Goal: Task Accomplishment & Management: Complete application form

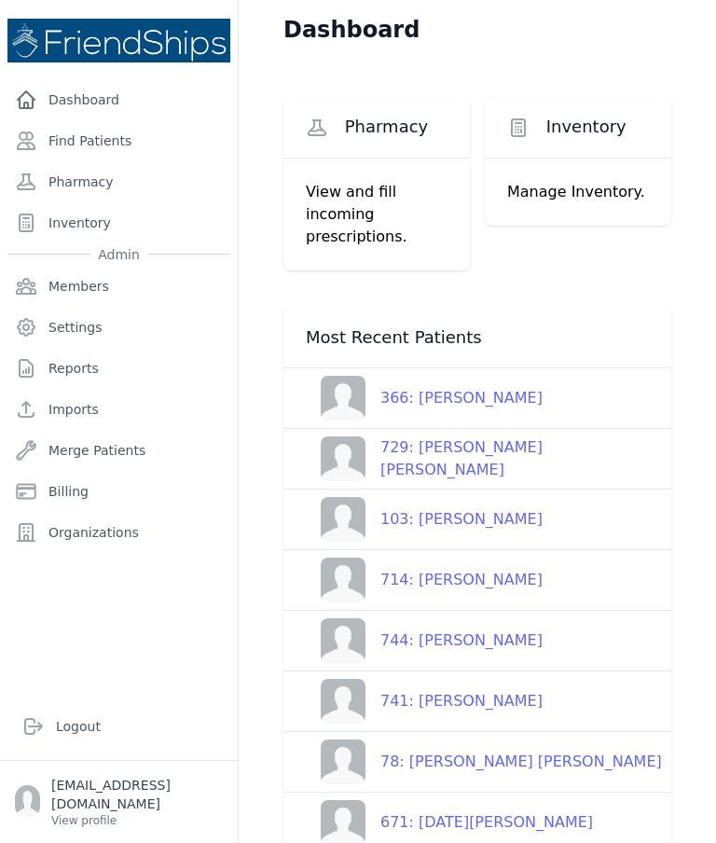
click at [130, 142] on link "Find Patients" at bounding box center [118, 140] width 223 height 37
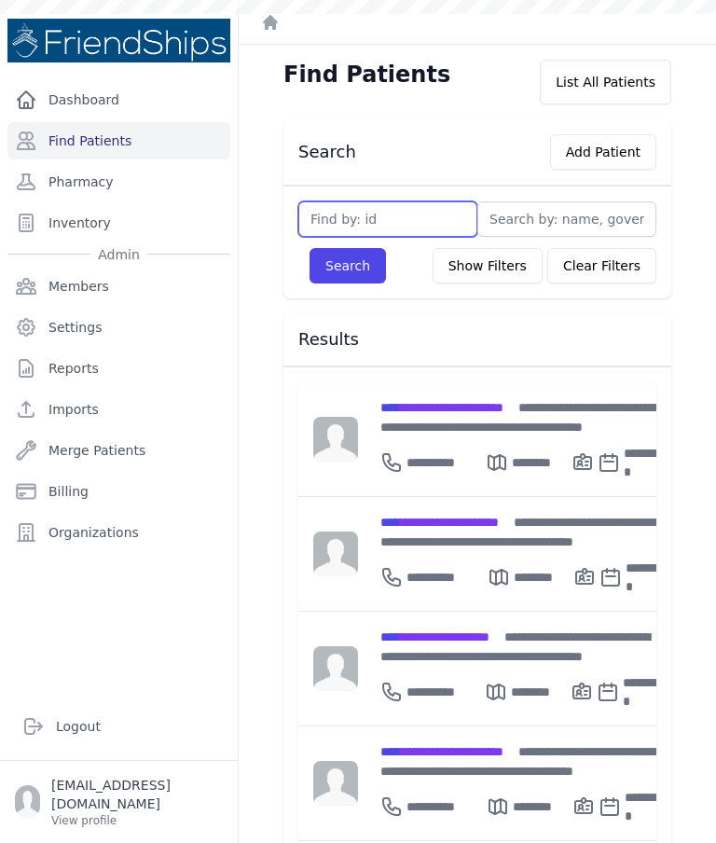
click at [384, 215] on input "text" at bounding box center [388, 218] width 179 height 35
type input "285"
click at [355, 267] on button "Search" at bounding box center [348, 265] width 76 height 35
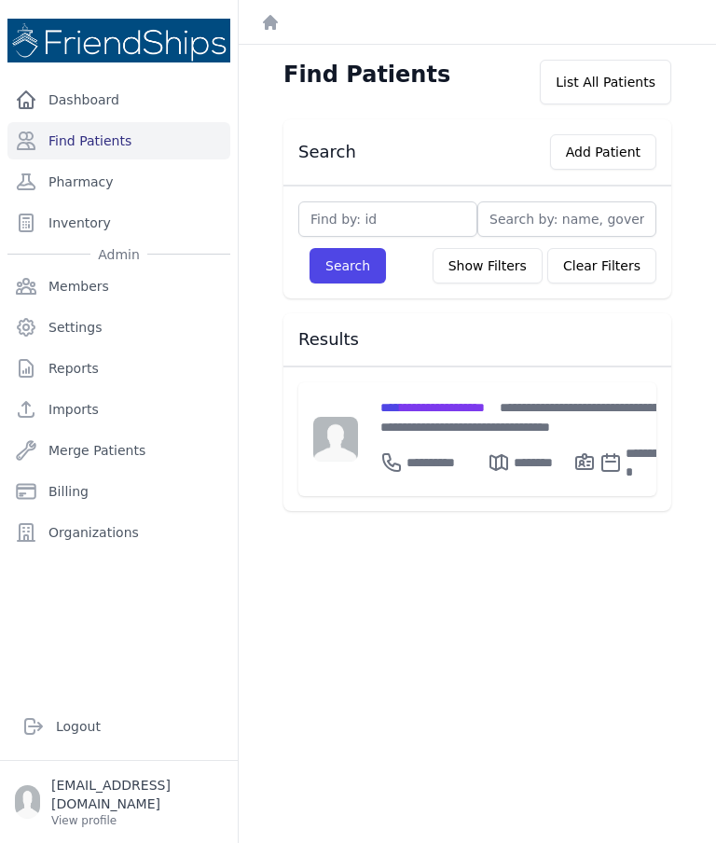
click at [477, 410] on span "**********" at bounding box center [433, 407] width 104 height 13
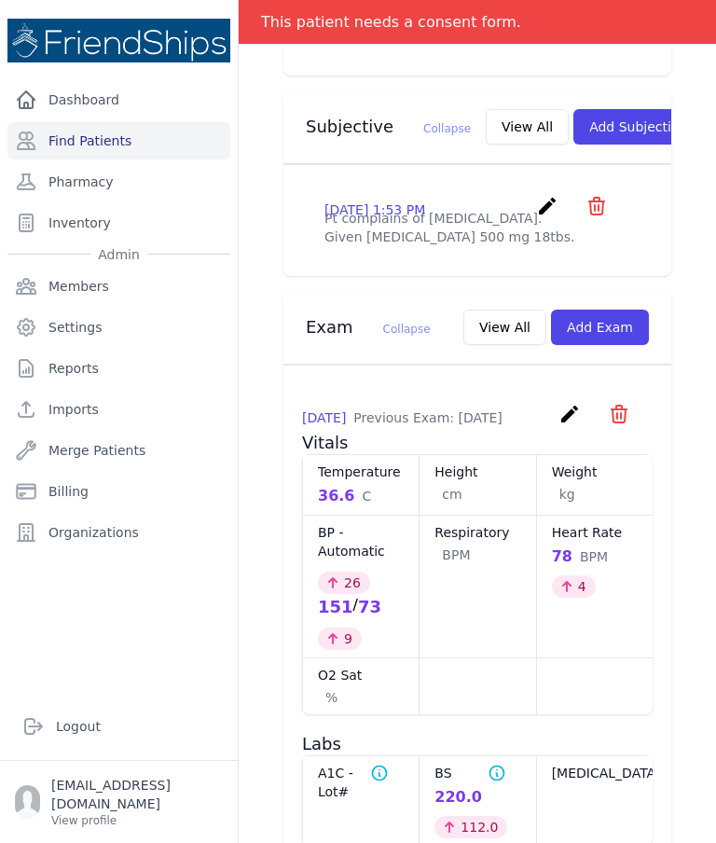
scroll to position [647, 0]
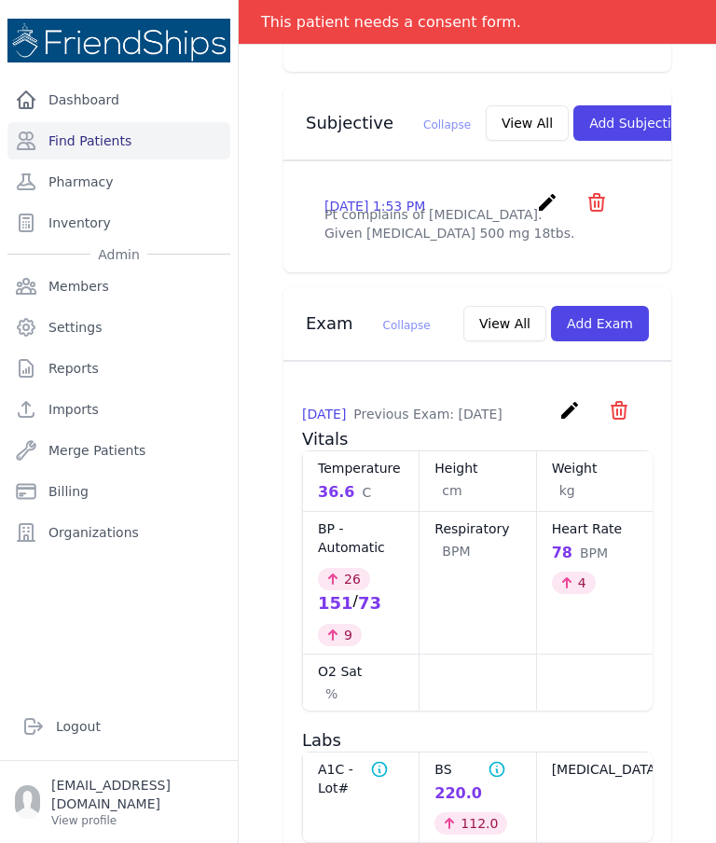
click at [503, 341] on button "View All" at bounding box center [505, 323] width 83 height 35
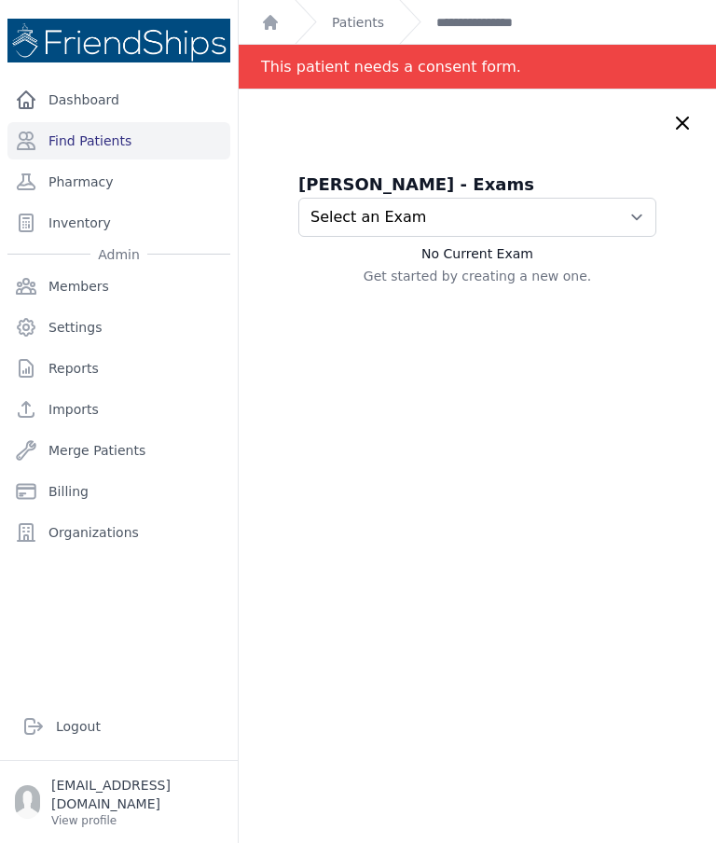
click at [634, 215] on select "Select an Exam 2025-Jul-28 9:43 AM 2025-Jul-23 9:24 AM 2025-Jul-21 9:09 AM 2025…" at bounding box center [478, 217] width 358 height 39
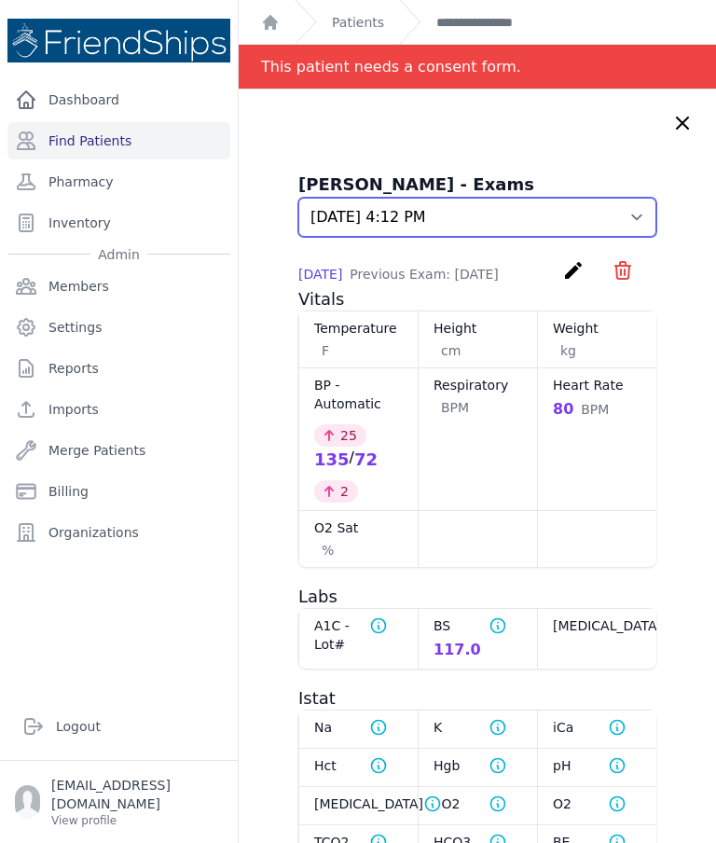
click at [631, 225] on select "Select an Exam 2025-Jul-28 9:43 AM 2025-Jul-23 9:24 AM 2025-Jul-21 9:09 AM 2025…" at bounding box center [478, 217] width 358 height 39
select select "405"
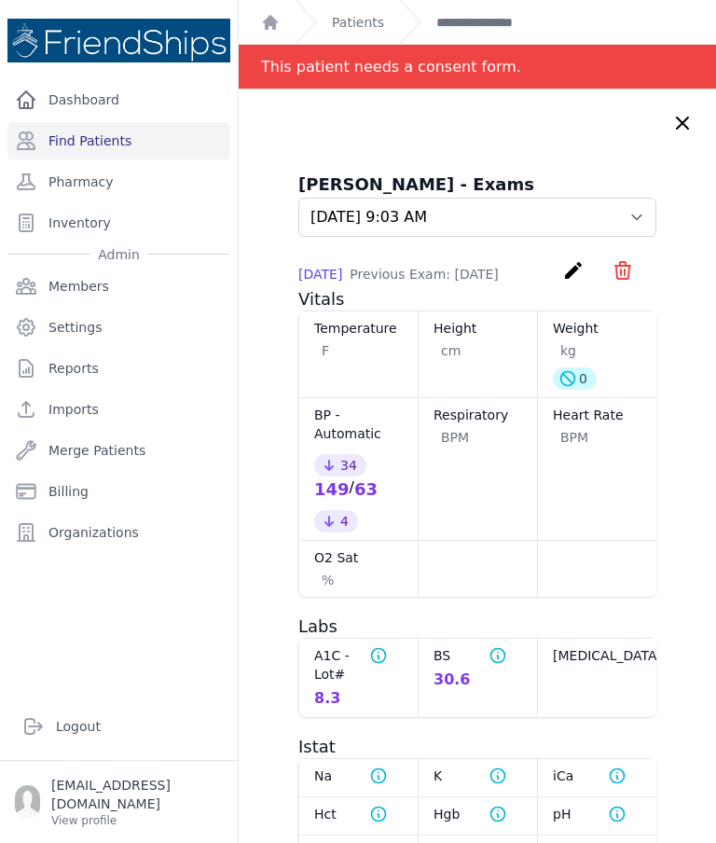
click at [670, 121] on div "Hamid Issa Hamad - Exams Select an Exam 2025-Jul-28 9:43 AM 2025-Jul-23 9:24 AM…" at bounding box center [478, 656] width 478 height 1132
click at [687, 123] on icon at bounding box center [683, 123] width 22 height 22
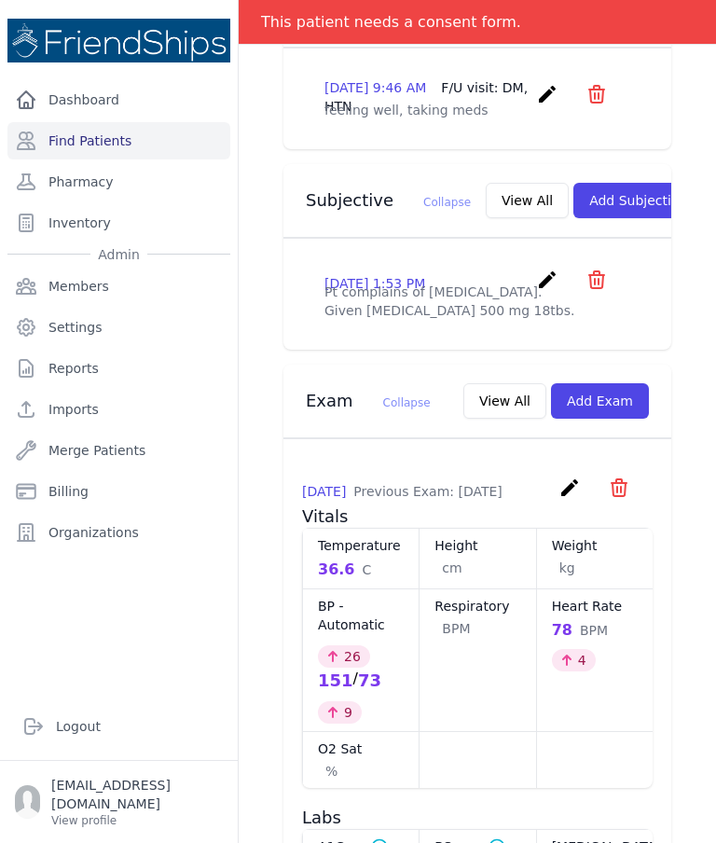
scroll to position [575, 0]
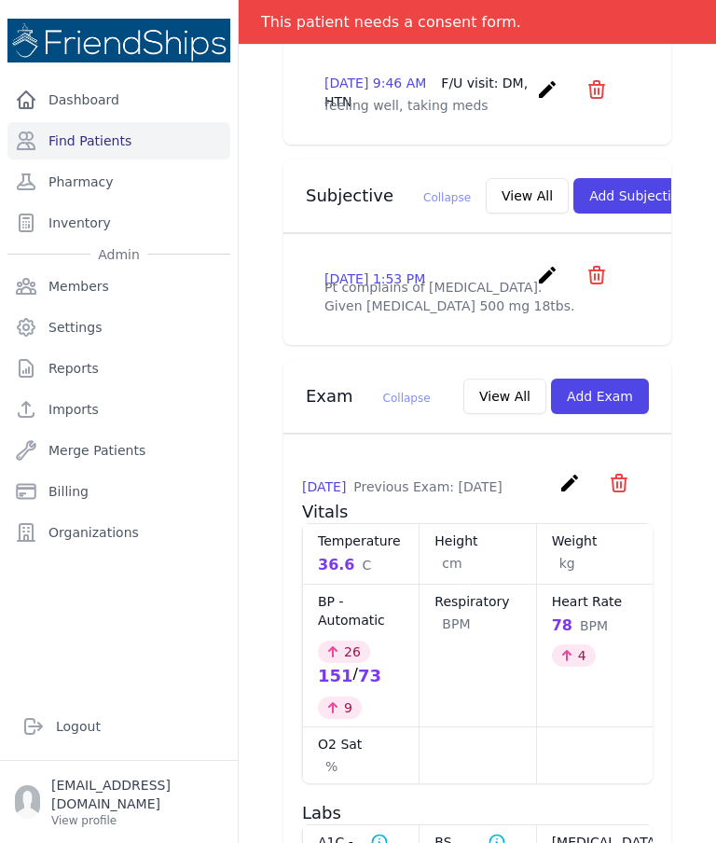
click at [610, 414] on button "Add Exam" at bounding box center [600, 396] width 98 height 35
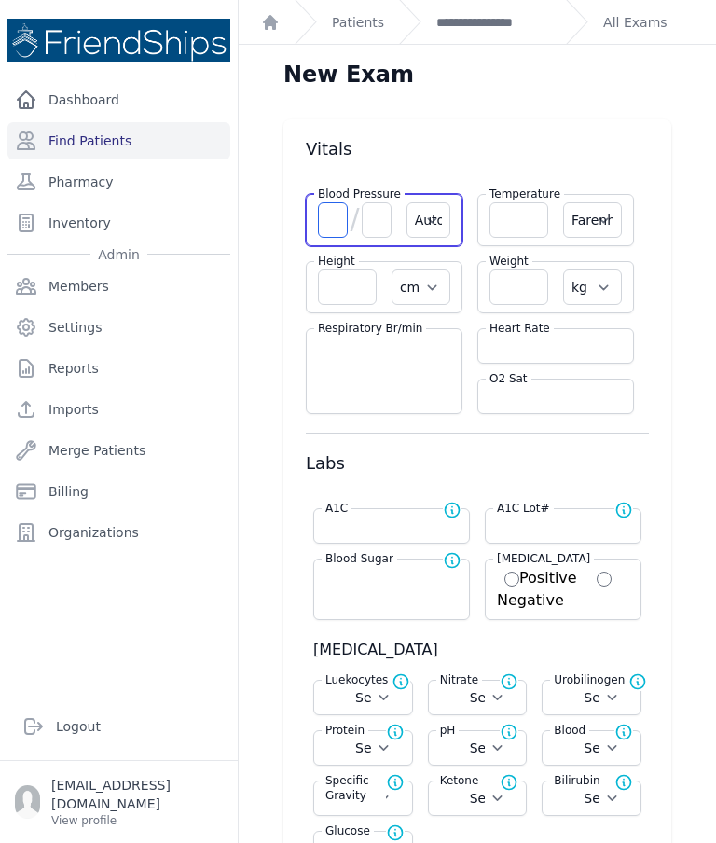
click at [334, 222] on input "number" at bounding box center [333, 219] width 30 height 35
type input "138"
click at [378, 213] on input "number" at bounding box center [377, 219] width 30 height 35
select select "Automatic"
select select "F"
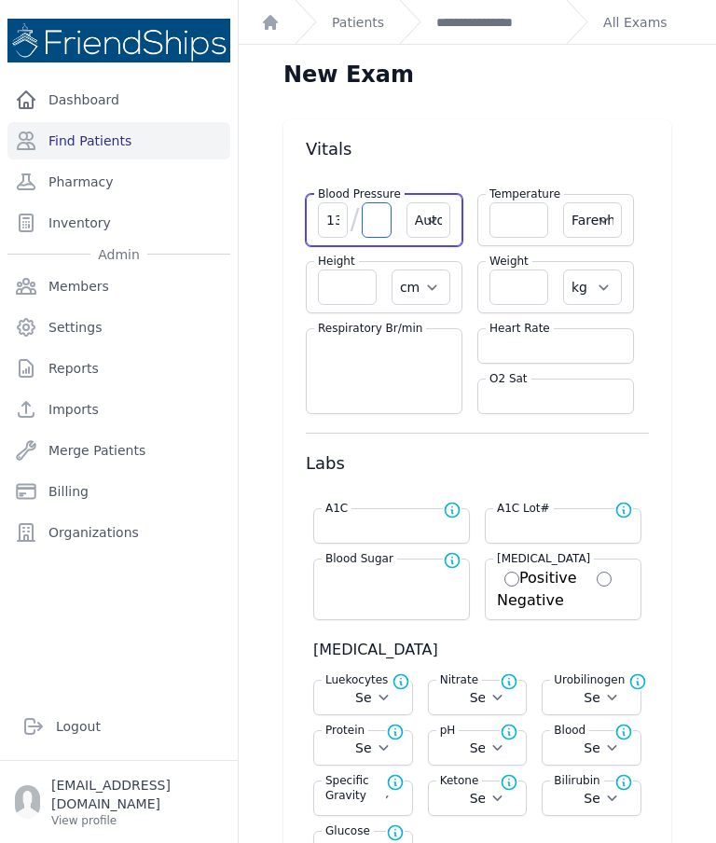
select select "cm"
select select "kg"
select select
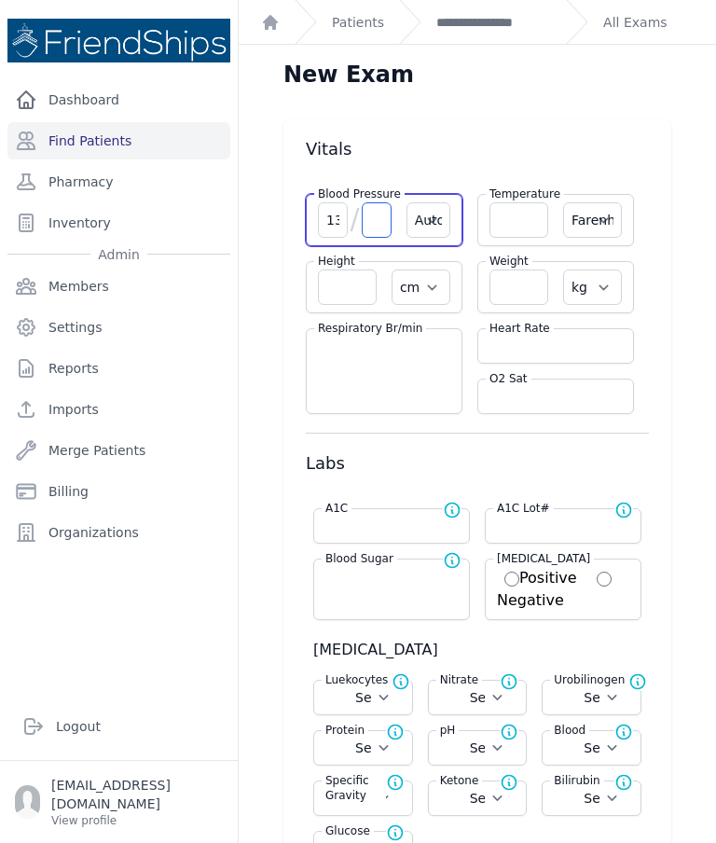
select select
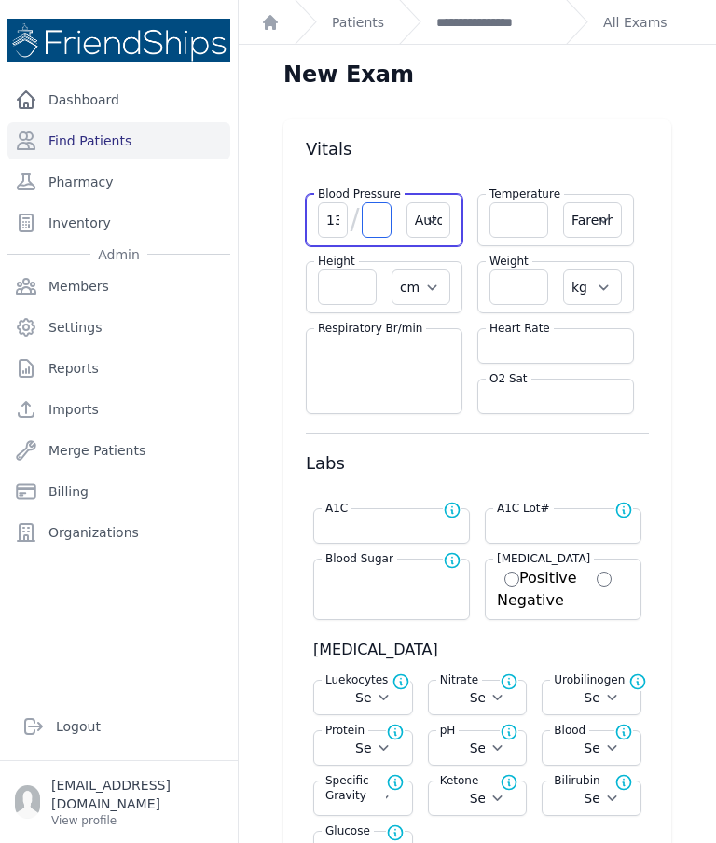
select select
type input "68"
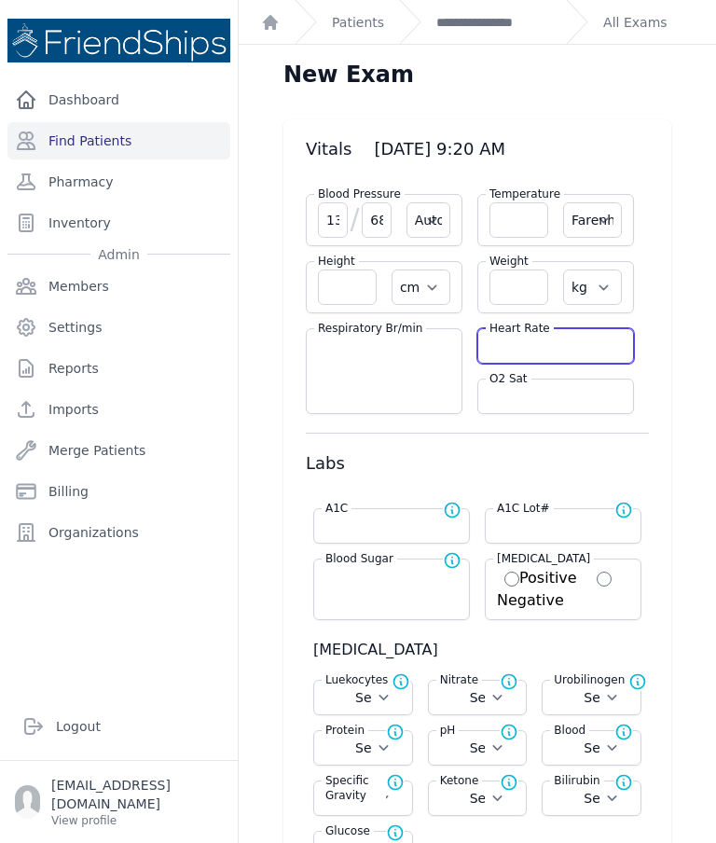
click at [544, 350] on input "number" at bounding box center [556, 346] width 132 height 19
select select "Automatic"
select select "F"
select select "cm"
select select "kg"
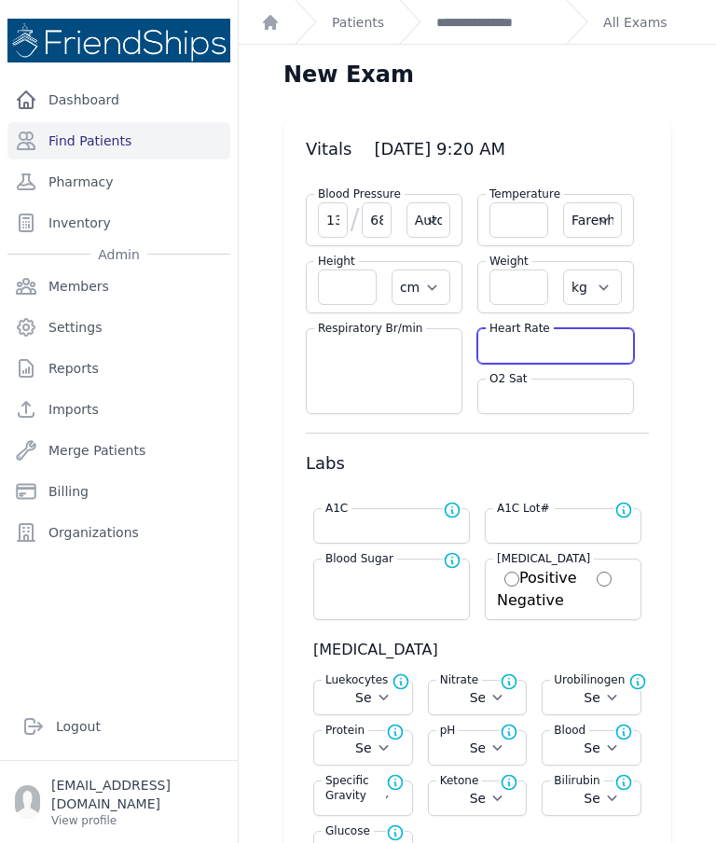
select select
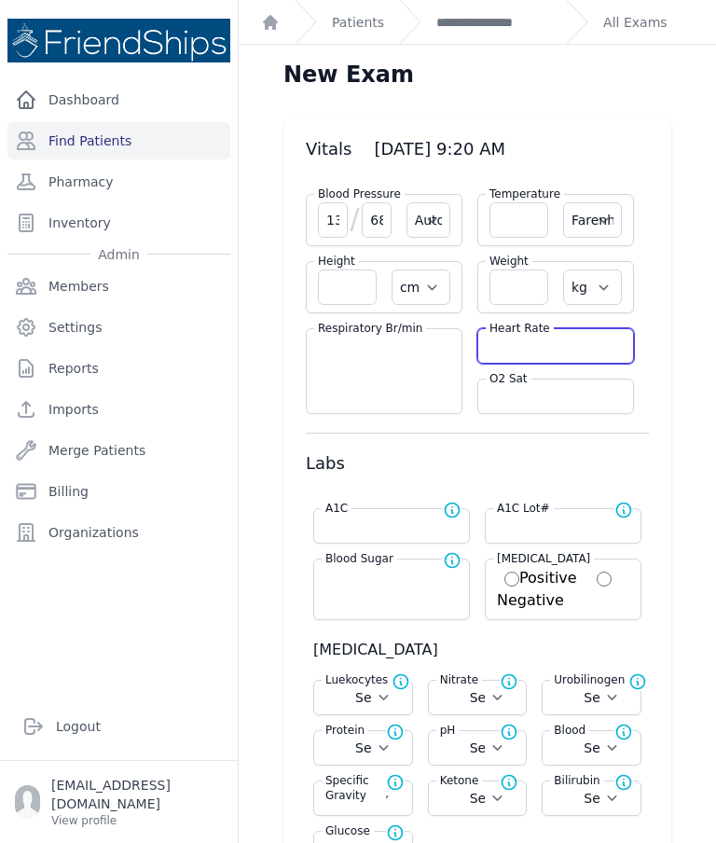
select select
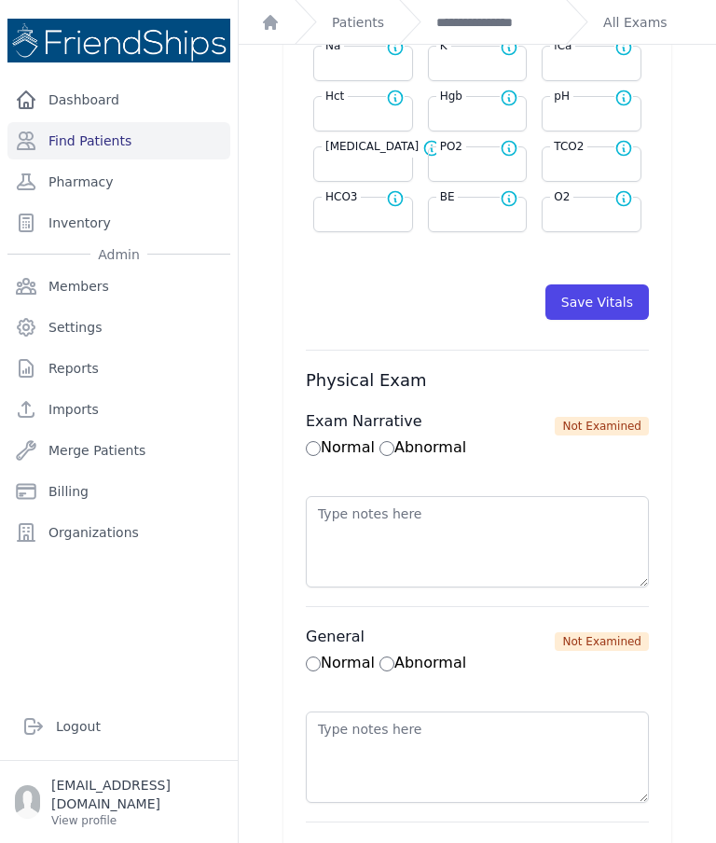
scroll to position [923, 0]
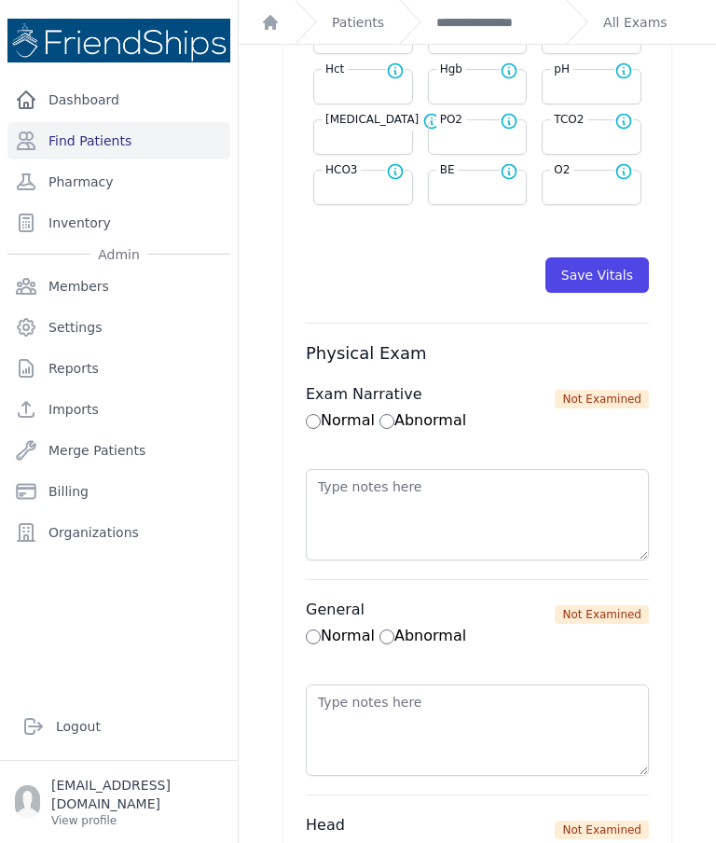
type input "79"
click at [629, 274] on button "Save Vitals" at bounding box center [598, 274] width 104 height 35
select select "Automatic"
select select "F"
select select "cm"
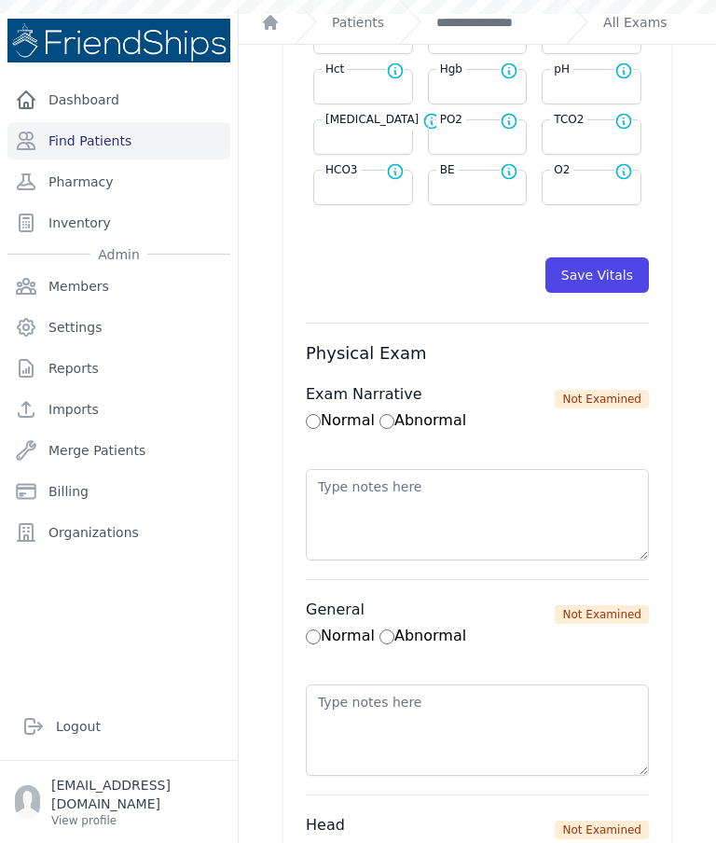
select select "kg"
select select
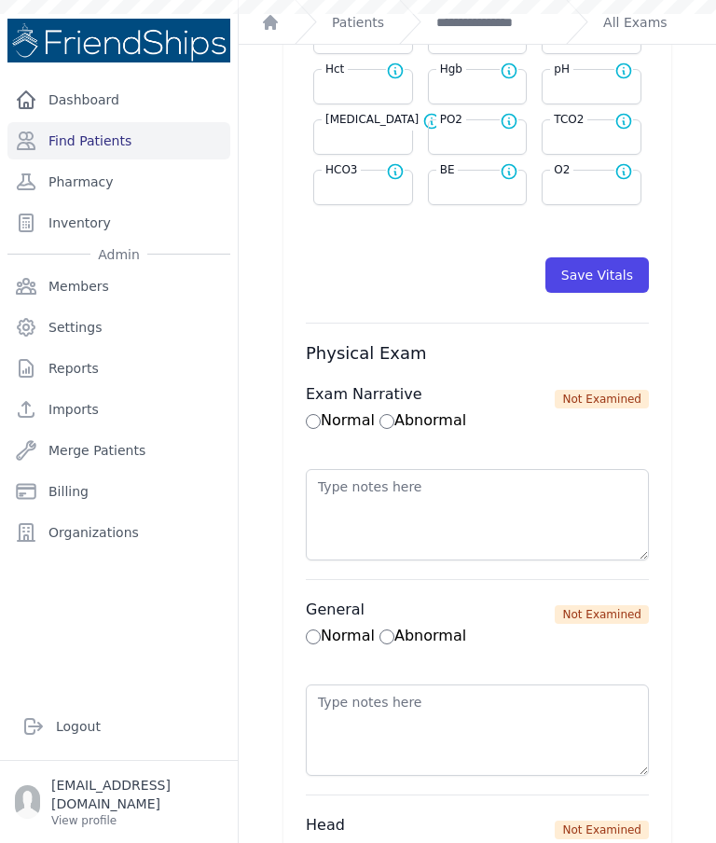
select select
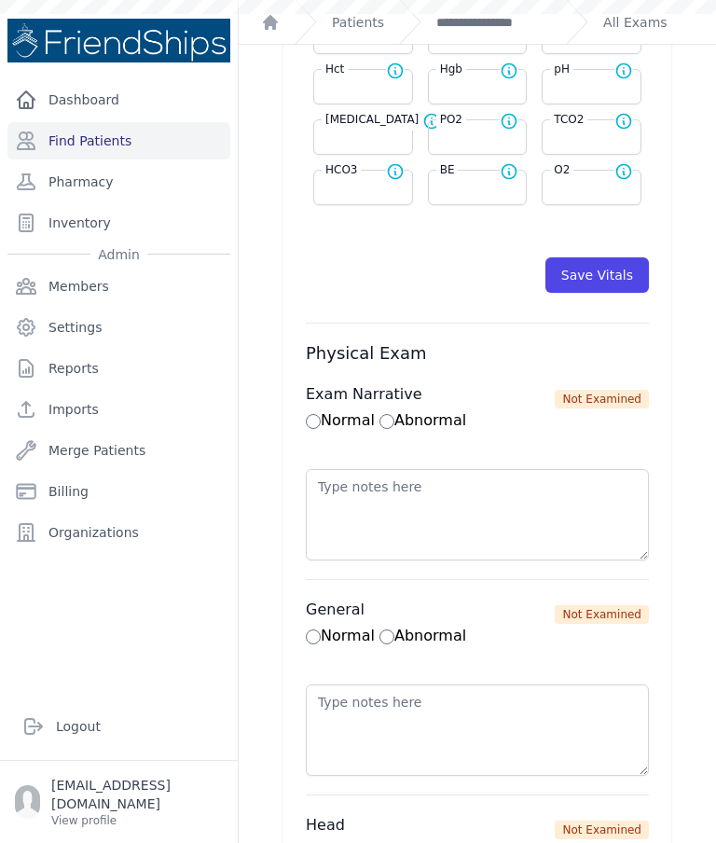
select select
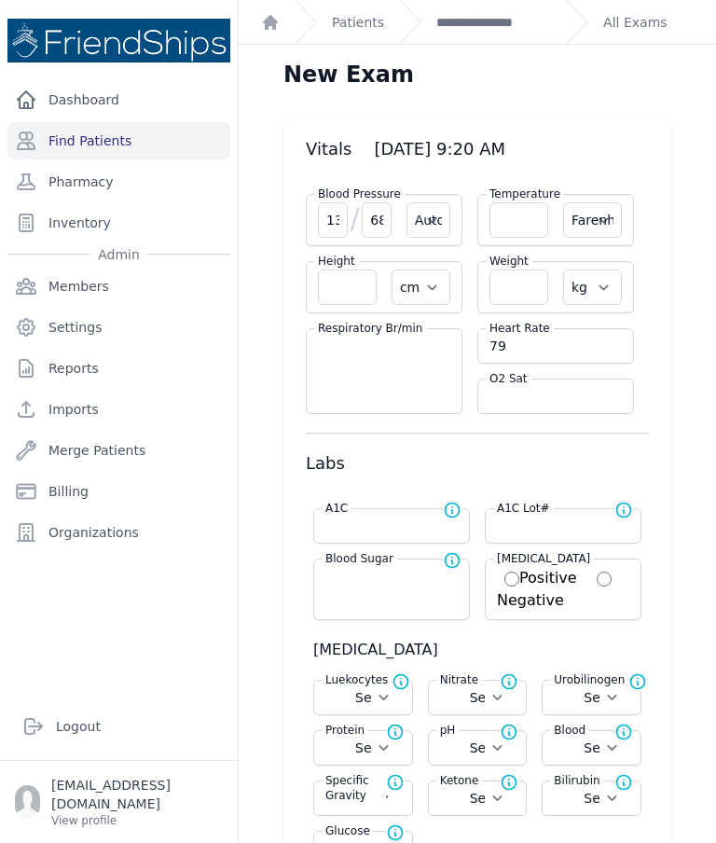
scroll to position [0, 0]
click at [501, 18] on link "**********" at bounding box center [494, 22] width 115 height 19
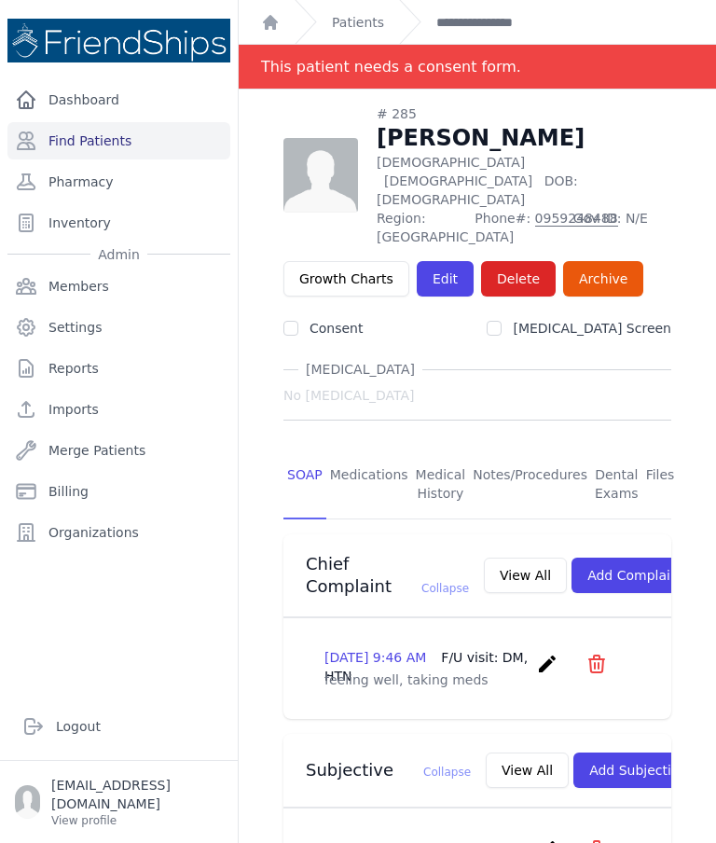
click at [375, 451] on link "Medications" at bounding box center [369, 485] width 86 height 69
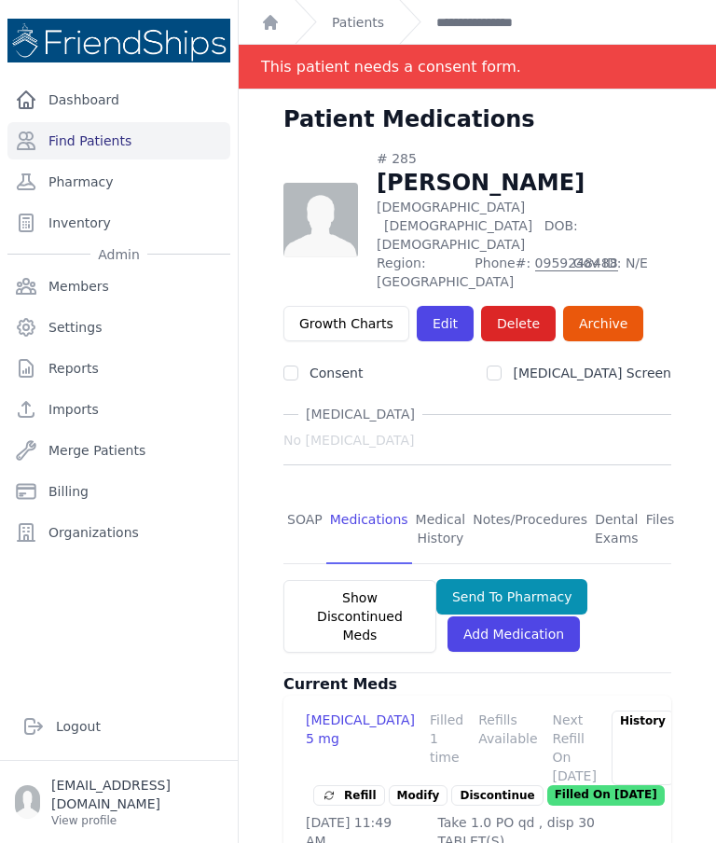
click at [302, 495] on link "SOAP" at bounding box center [305, 529] width 43 height 69
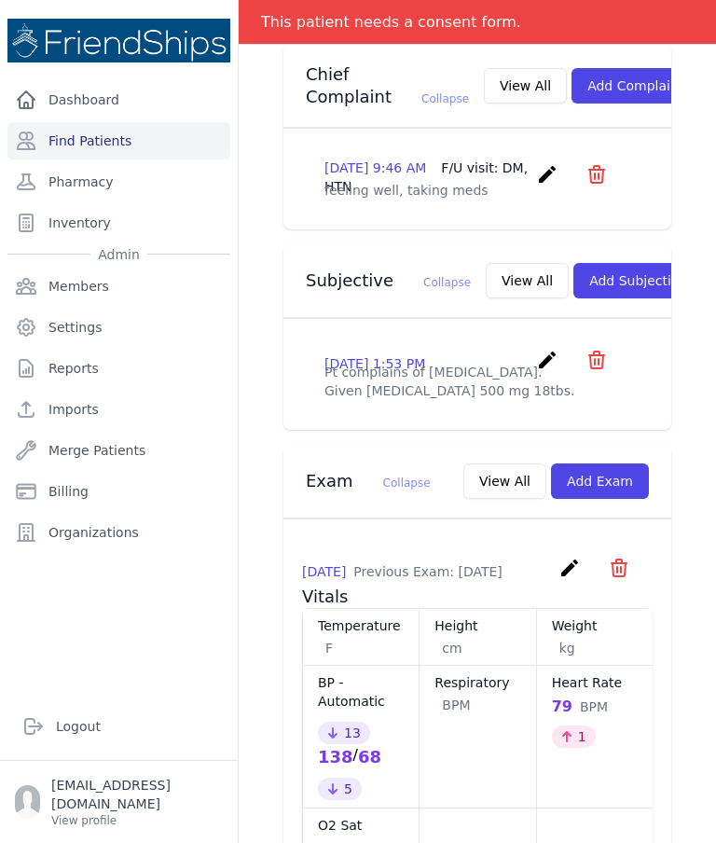
scroll to position [532, 0]
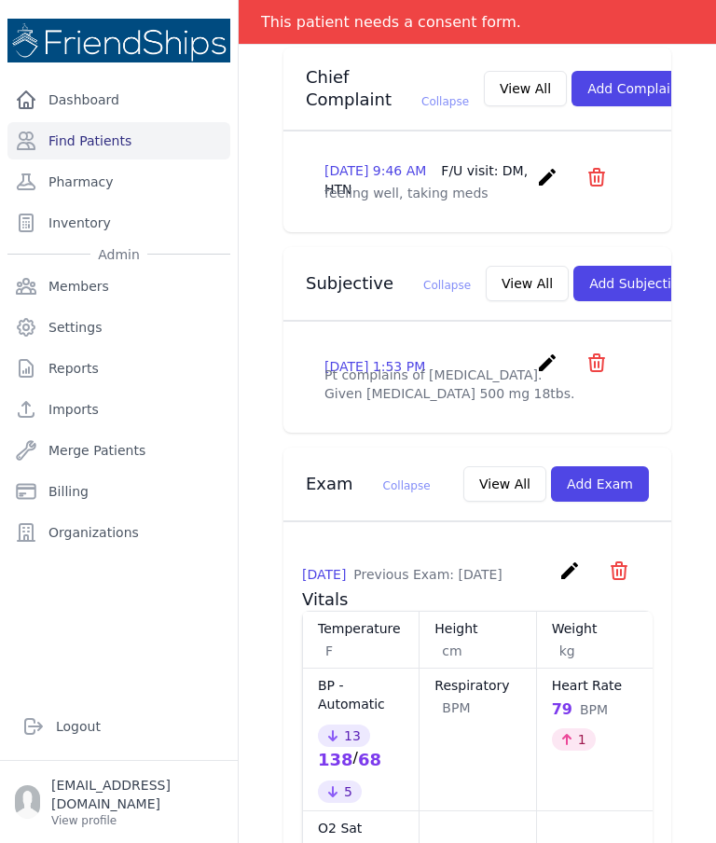
click at [513, 466] on button "View All" at bounding box center [505, 483] width 83 height 35
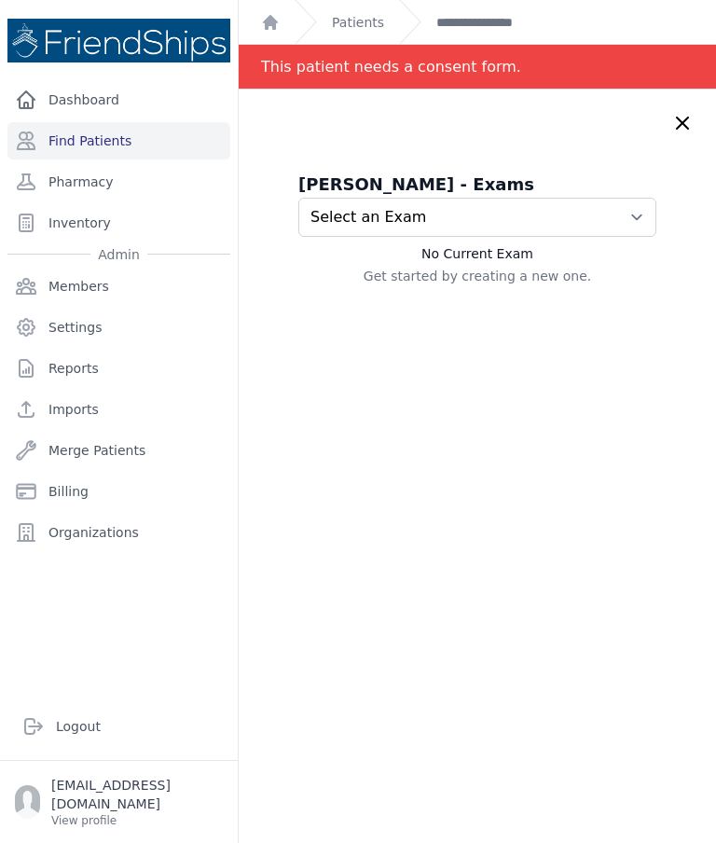
click at [659, 90] on div "Hamid Issa Hamad - Exams Select an Exam 2025-Aug-11 9:20 AM 2025-Jul-28 9:43 AM…" at bounding box center [478, 511] width 478 height 843
click at [690, 112] on icon at bounding box center [683, 123] width 22 height 22
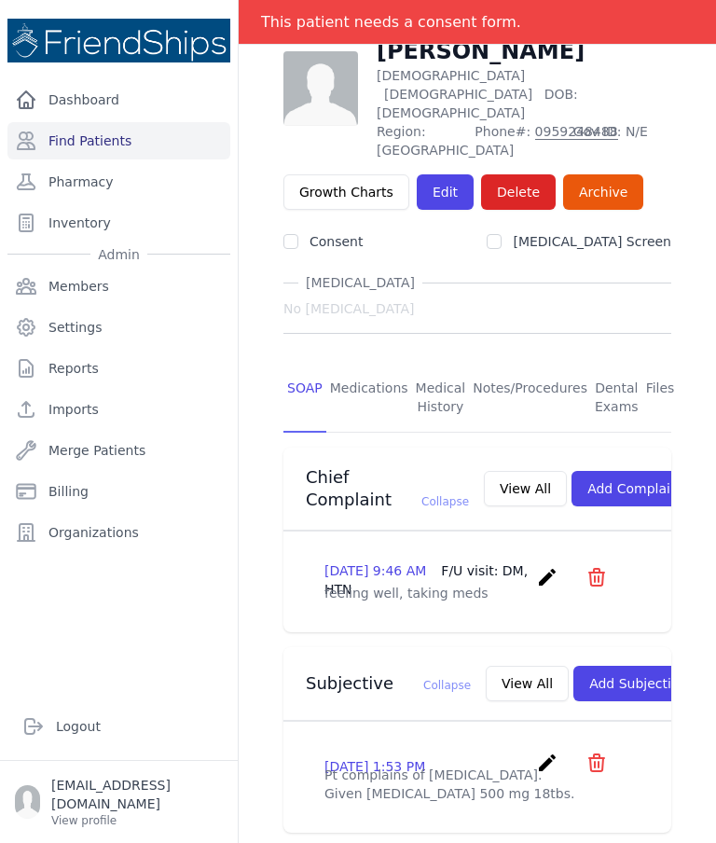
scroll to position [134, 0]
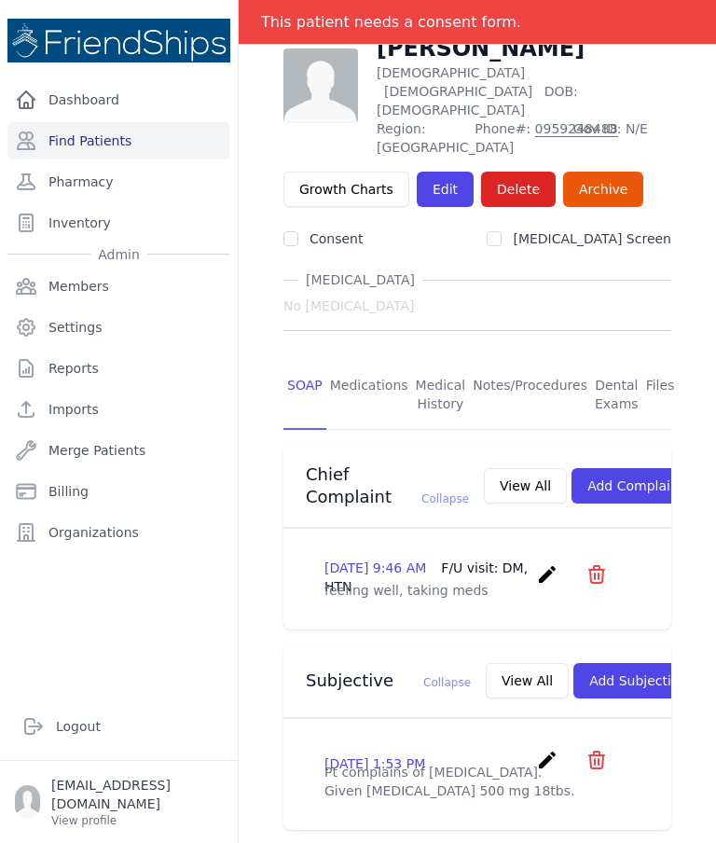
click at [486, 663] on button "View All" at bounding box center [527, 680] width 83 height 35
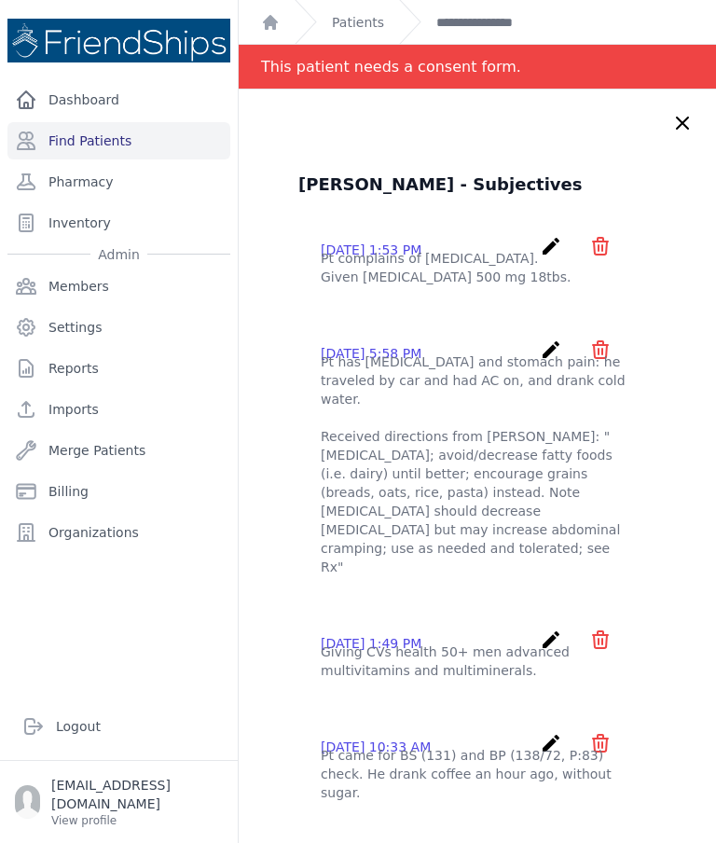
scroll to position [0, 0]
click at [683, 112] on icon at bounding box center [683, 123] width 22 height 22
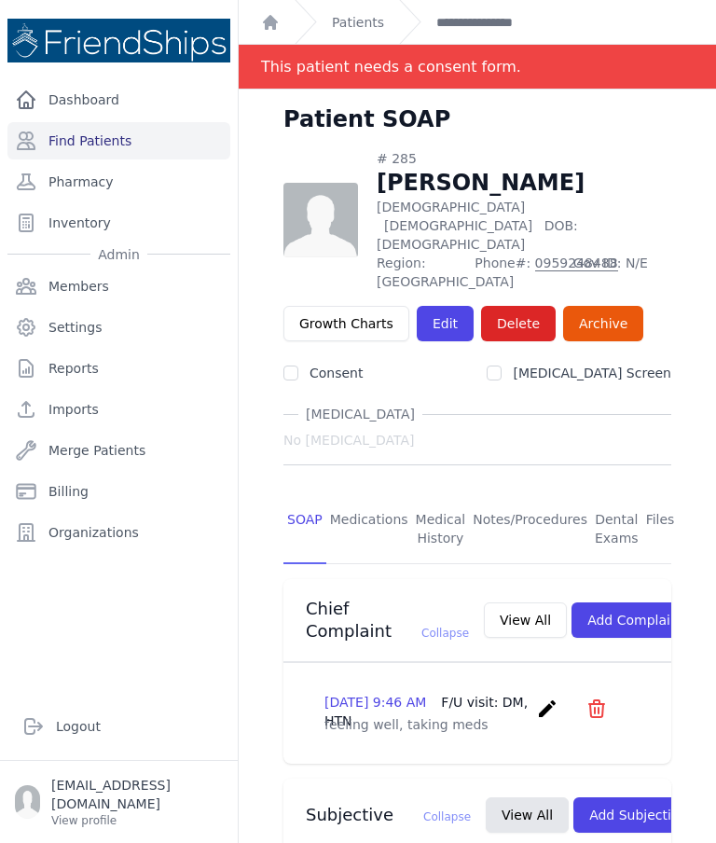
click at [109, 163] on link "Pharmacy" at bounding box center [118, 181] width 223 height 37
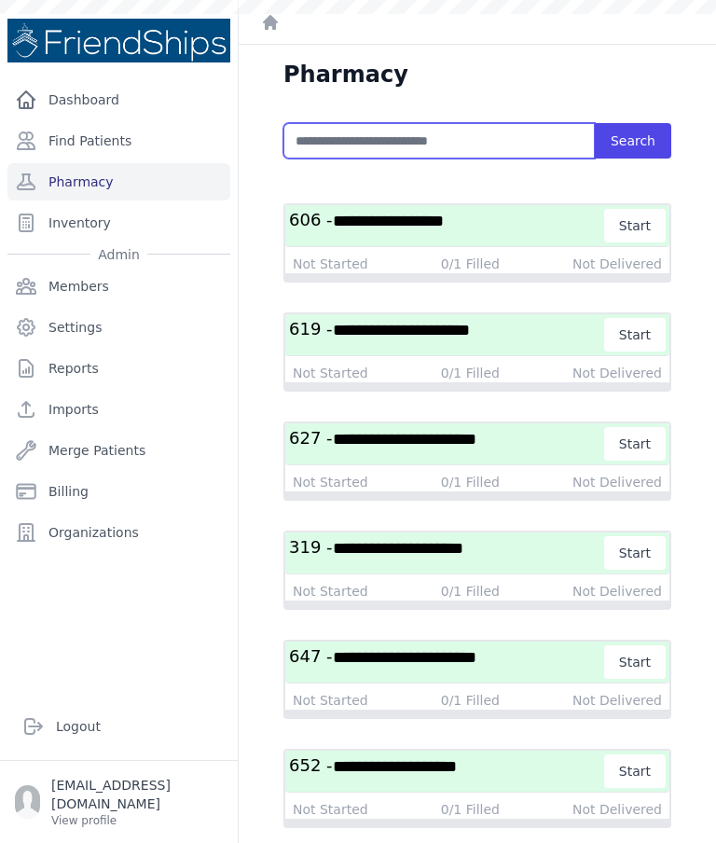
click at [430, 135] on input "text" at bounding box center [440, 140] width 312 height 35
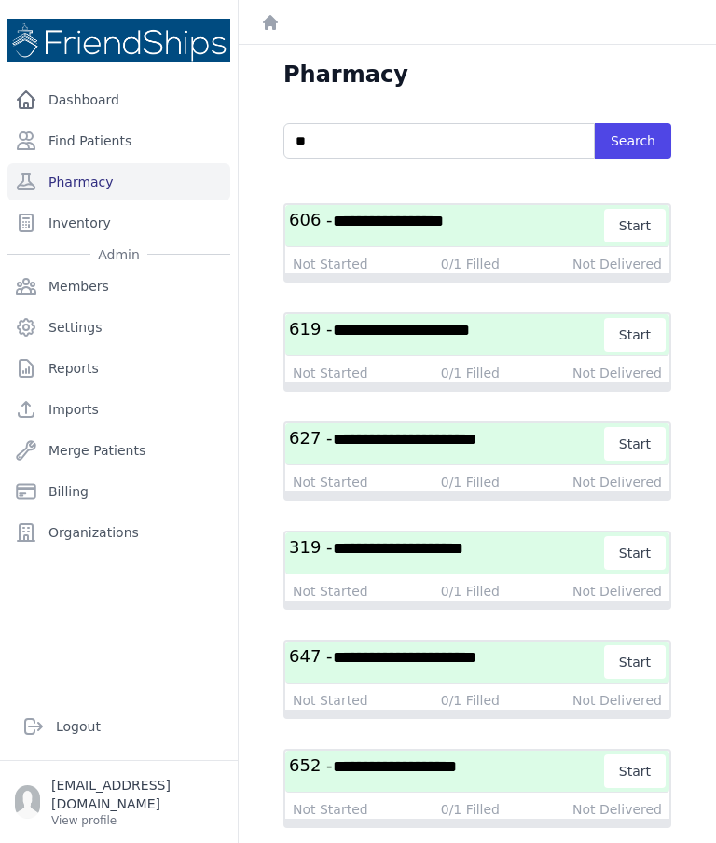
type input "*"
click at [649, 131] on button "Search" at bounding box center [633, 140] width 76 height 35
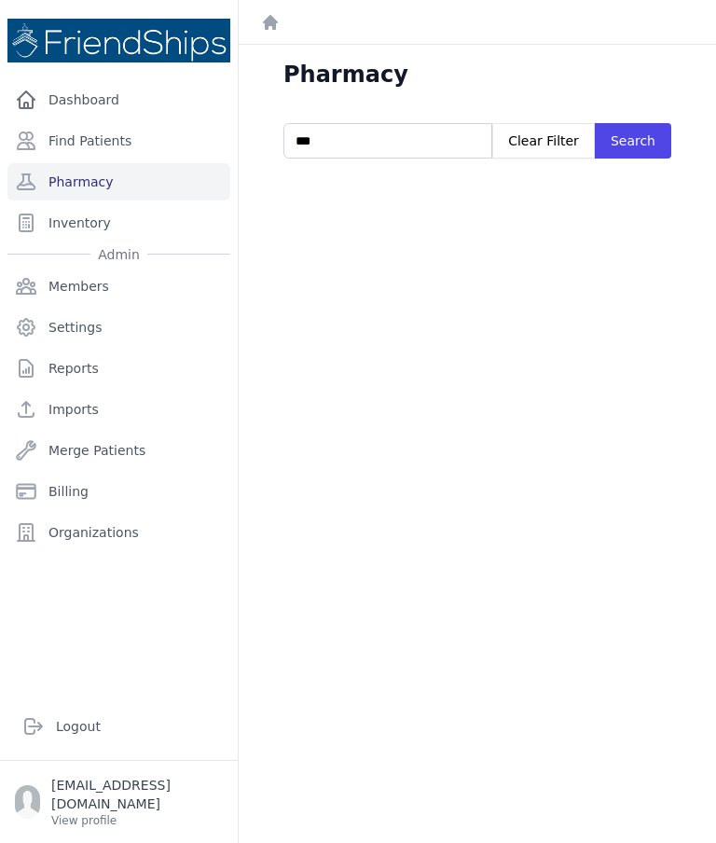
click at [420, 146] on input "***" at bounding box center [388, 140] width 209 height 35
type input "*"
type input "*****"
click at [631, 139] on button "Search" at bounding box center [633, 140] width 76 height 35
click at [123, 129] on link "Find Patients" at bounding box center [118, 140] width 223 height 37
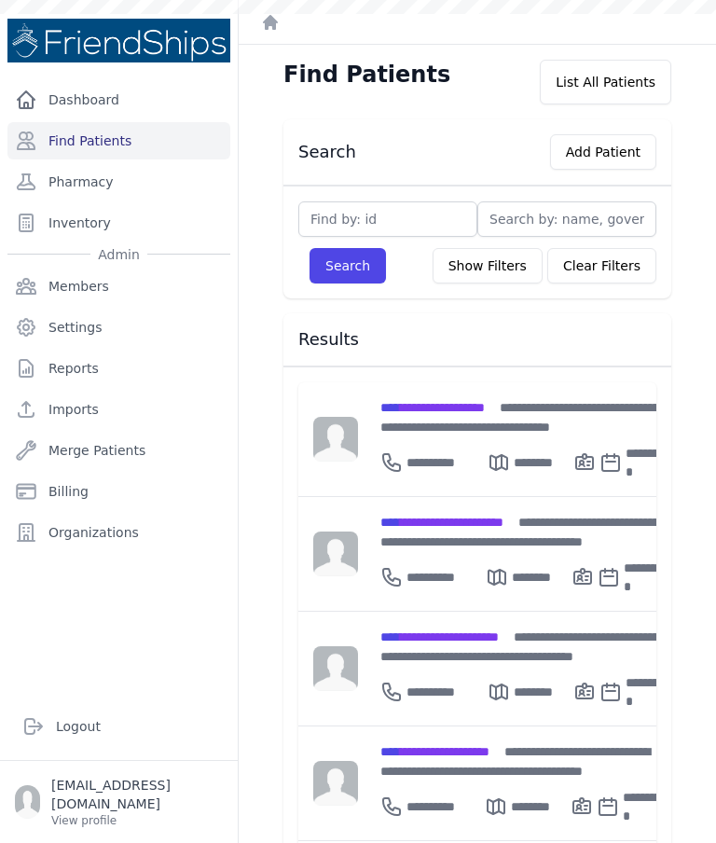
click at [455, 410] on span "**********" at bounding box center [433, 407] width 104 height 13
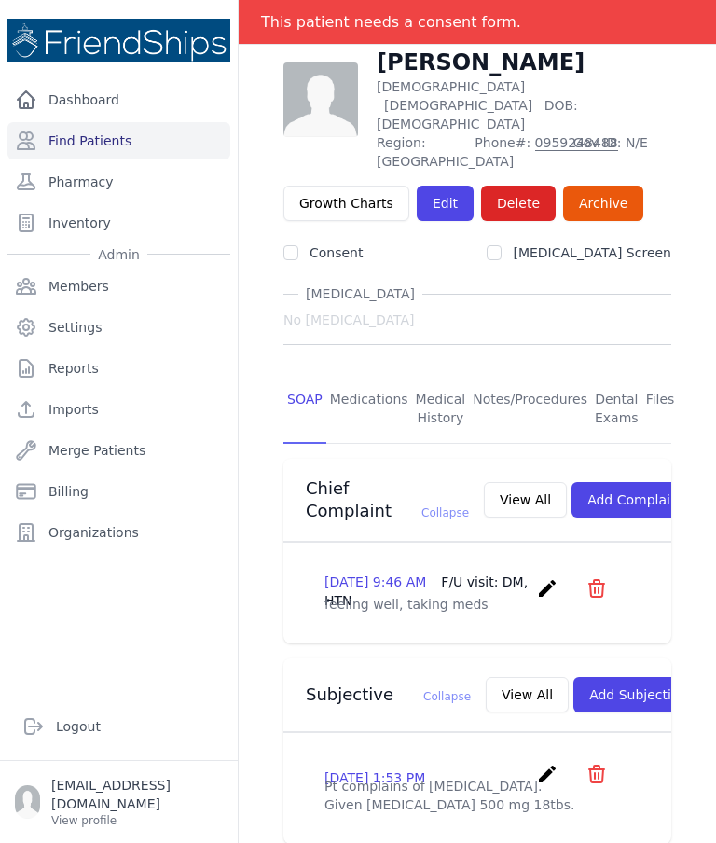
scroll to position [131, 0]
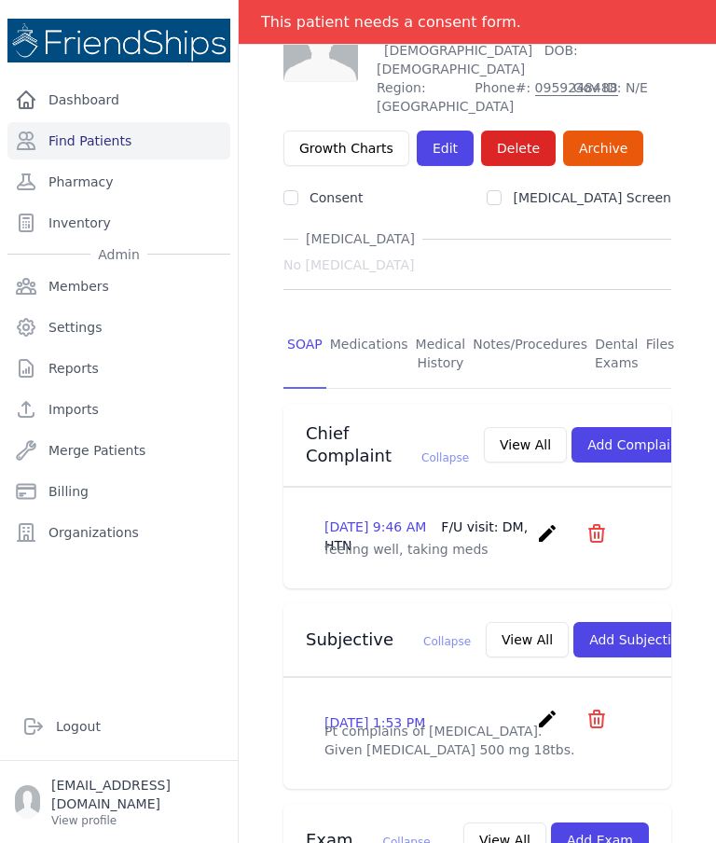
click at [655, 320] on link "Files" at bounding box center [661, 354] width 36 height 69
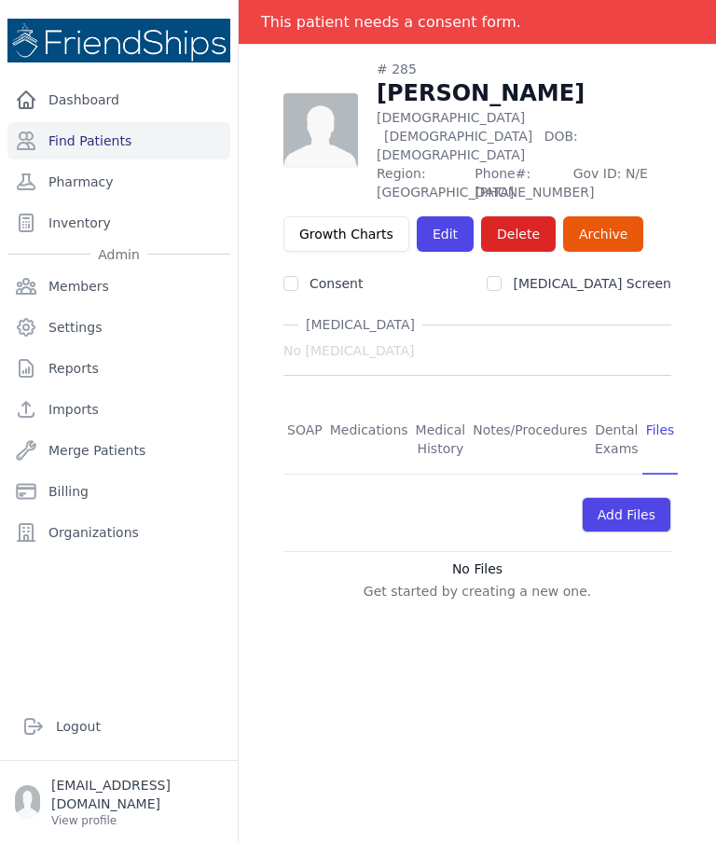
scroll to position [90, 0]
click at [365, 406] on link "Medications" at bounding box center [369, 440] width 86 height 69
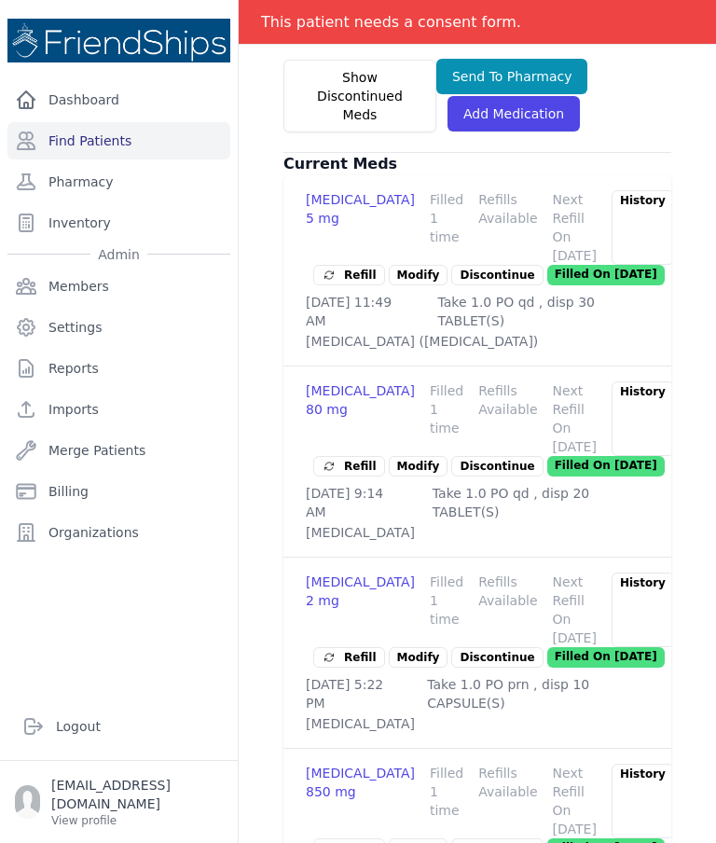
scroll to position [520, 0]
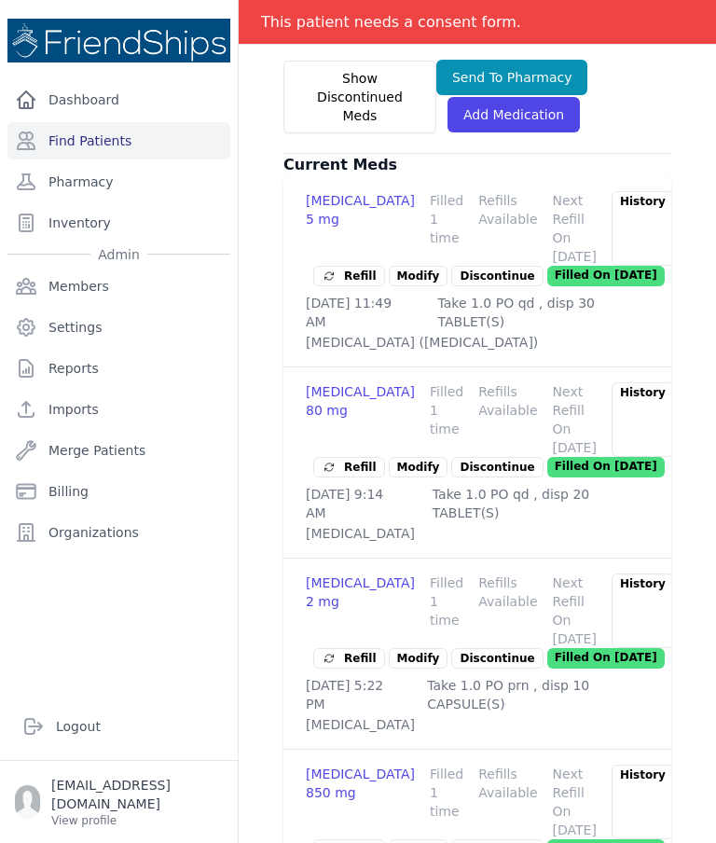
click at [618, 382] on div "History" at bounding box center [643, 419] width 62 height 75
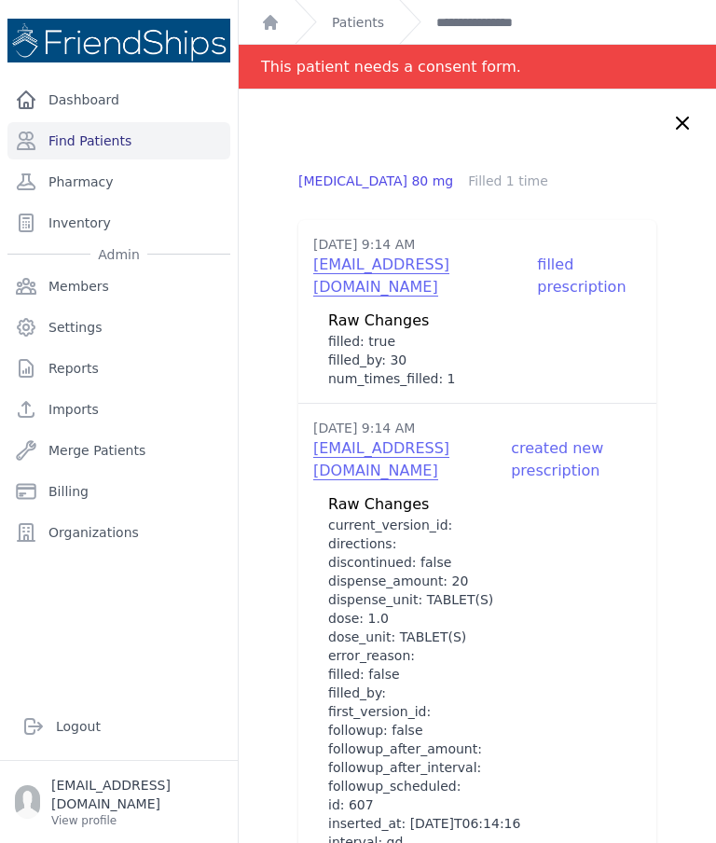
scroll to position [0, 0]
click at [688, 121] on icon at bounding box center [683, 123] width 22 height 22
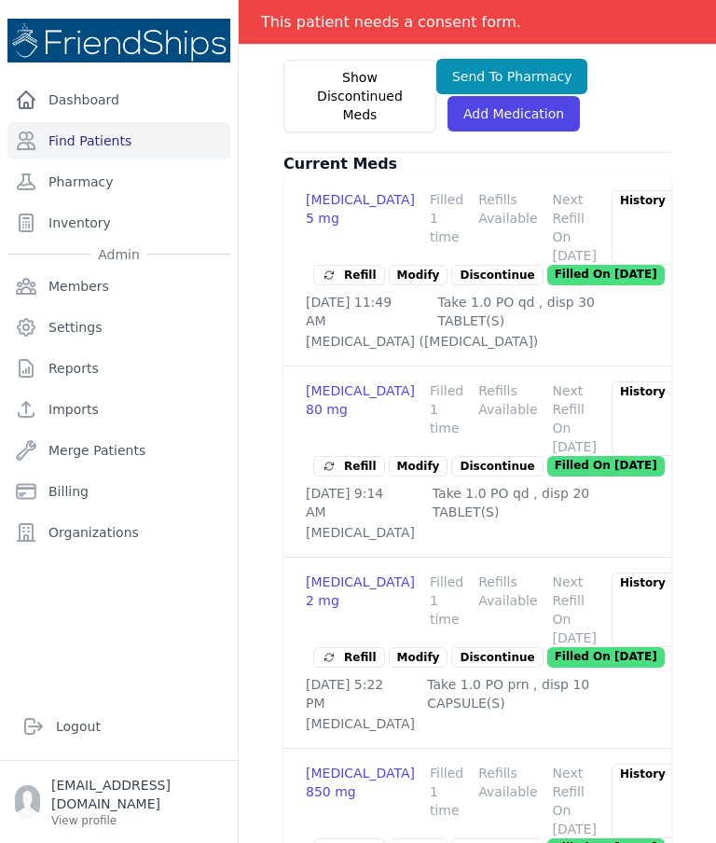
scroll to position [520, 0]
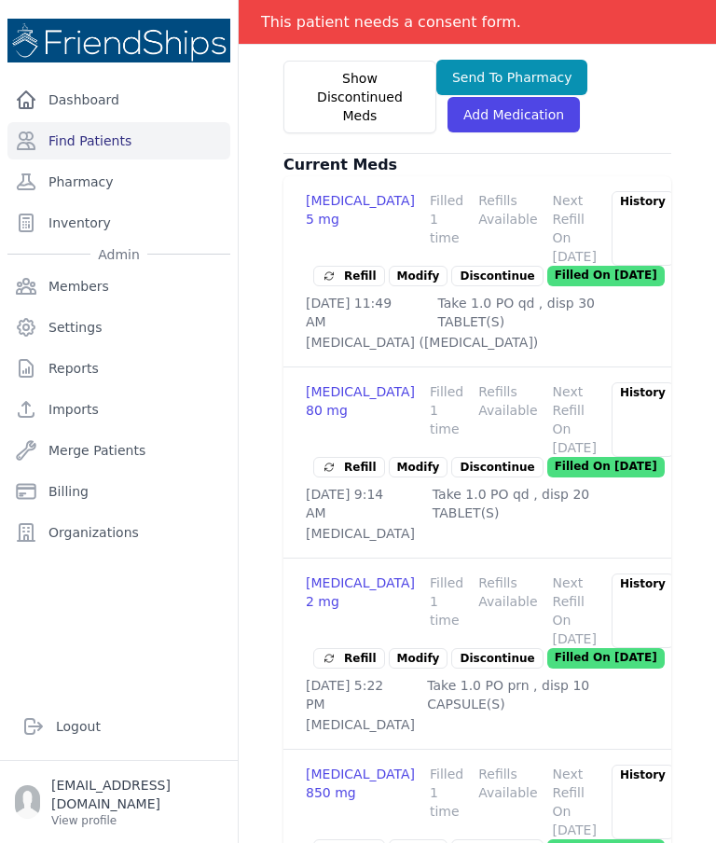
click at [626, 765] on div "History" at bounding box center [643, 802] width 62 height 75
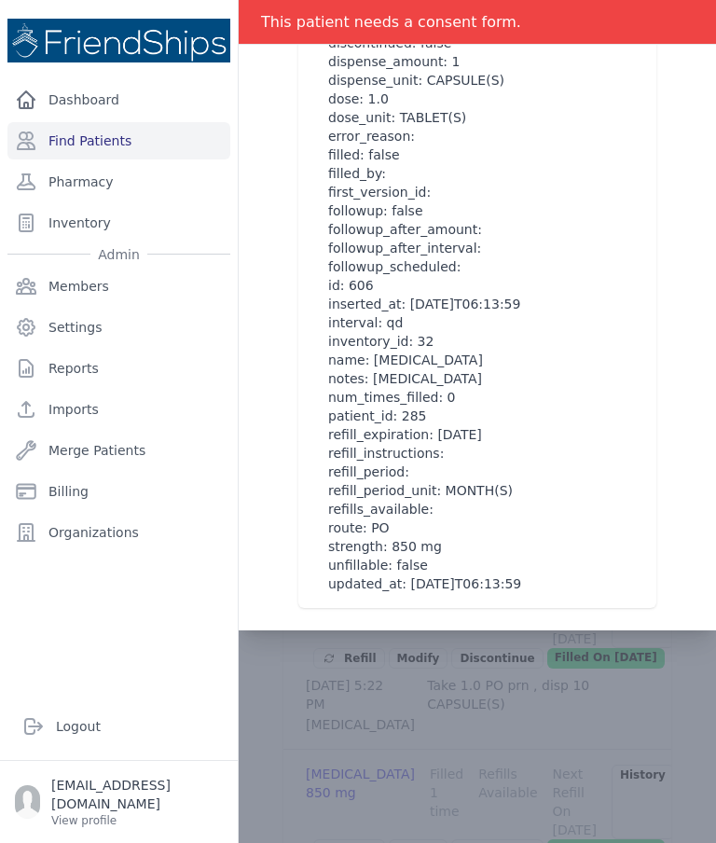
scroll to position [0, 0]
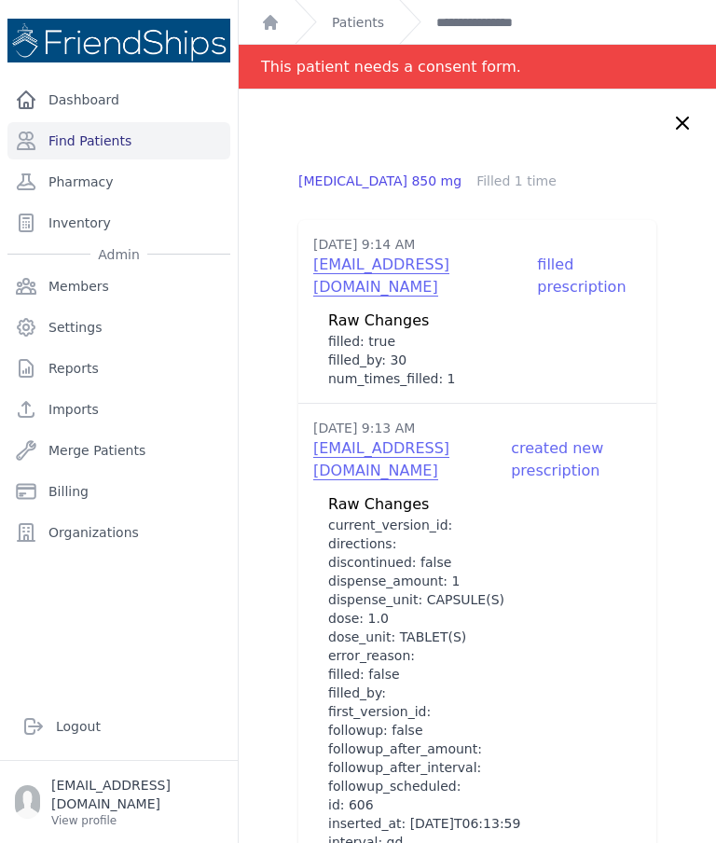
click at [692, 125] on icon at bounding box center [683, 123] width 22 height 22
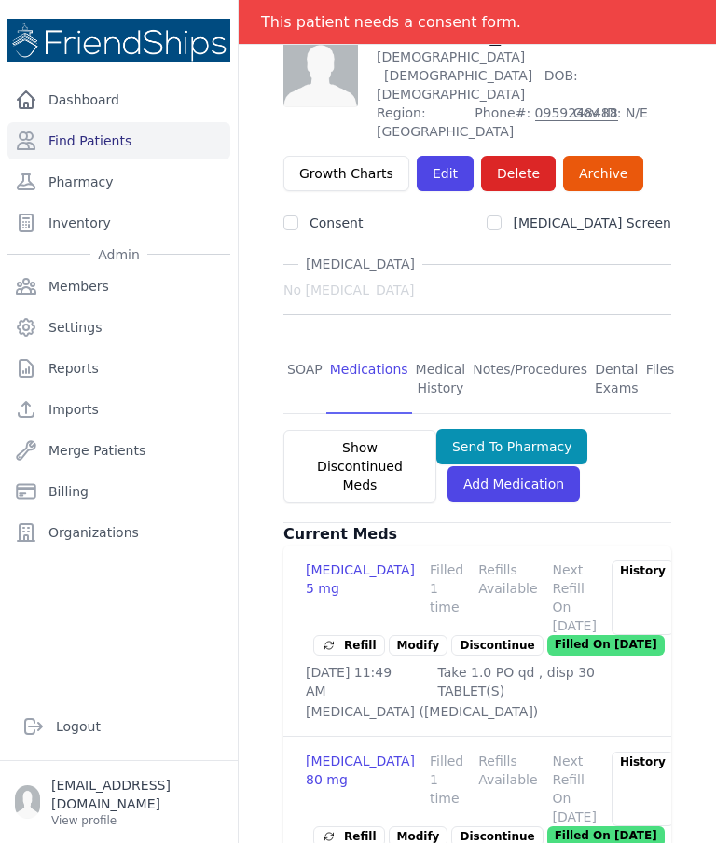
scroll to position [148, 0]
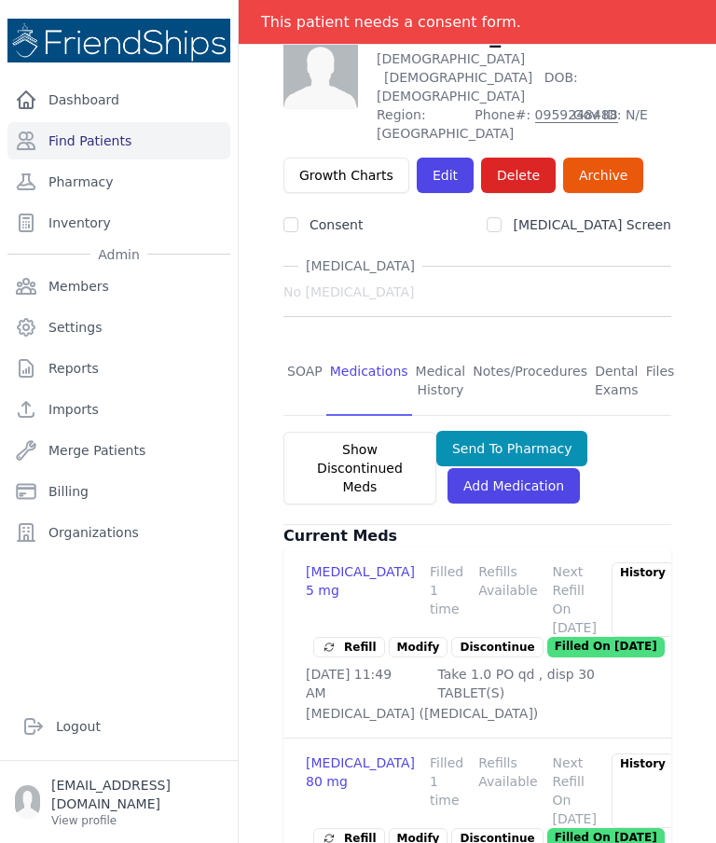
click at [300, 347] on link "SOAP" at bounding box center [305, 381] width 43 height 69
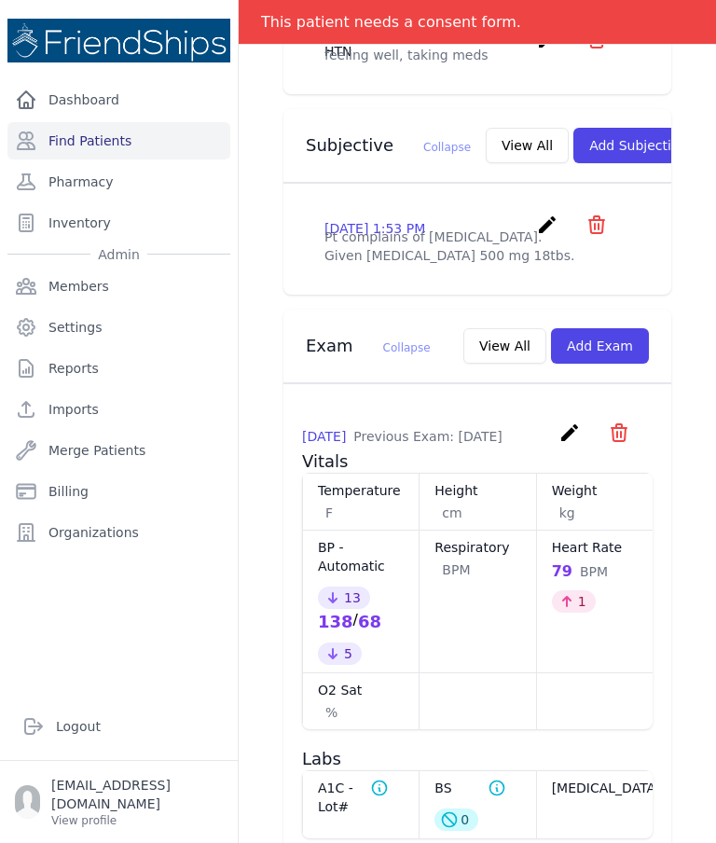
scroll to position [668, 0]
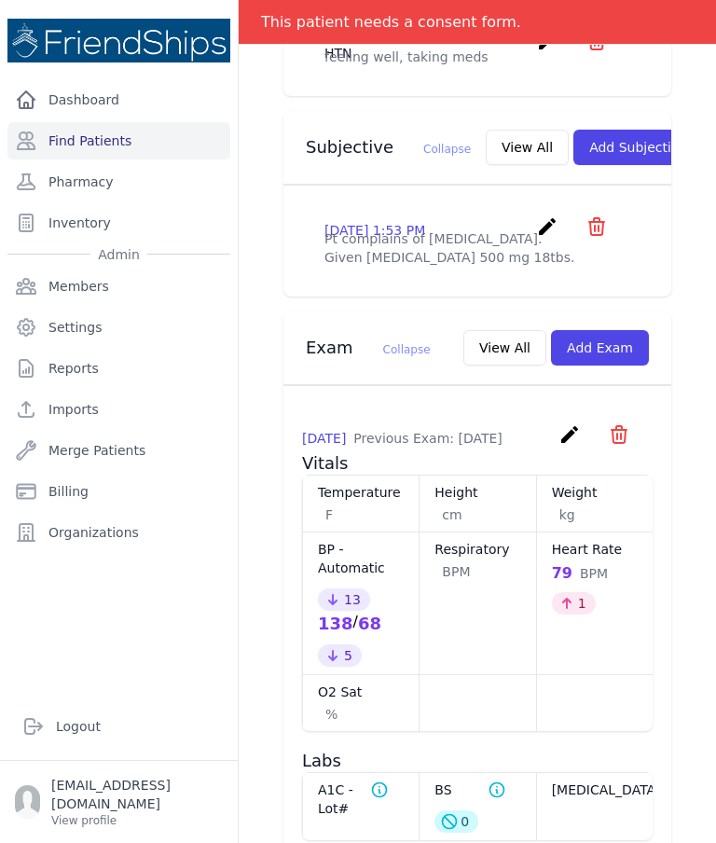
click at [509, 366] on button "View All" at bounding box center [505, 347] width 83 height 35
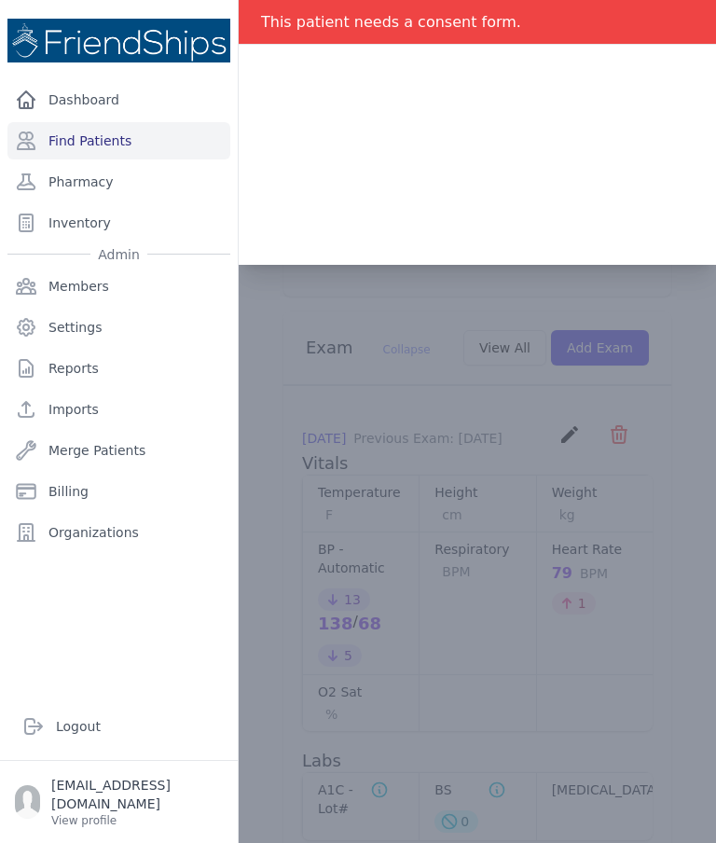
scroll to position [0, 0]
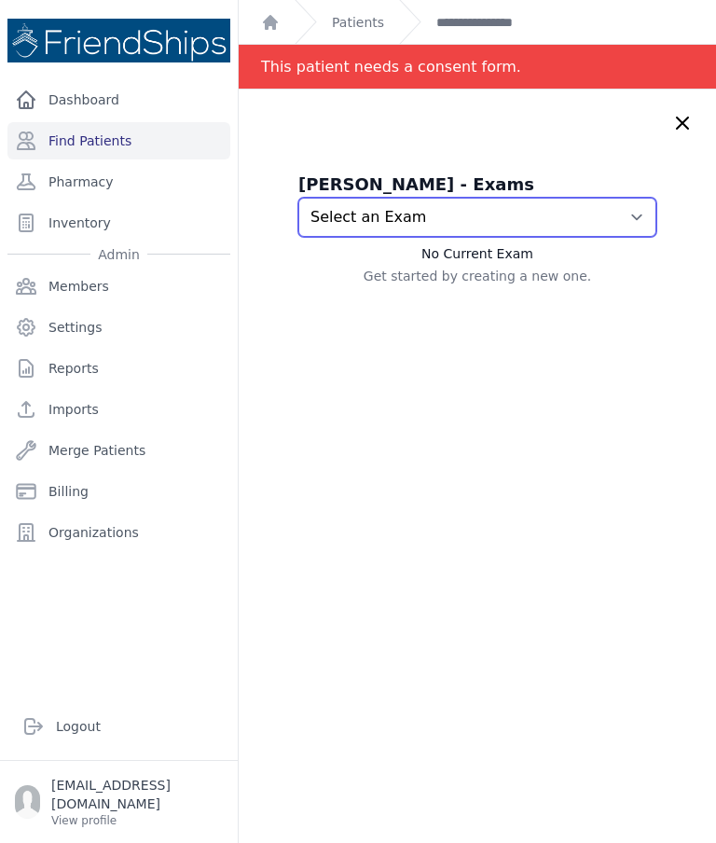
click at [631, 226] on select "Select an Exam 2025-Aug-11 9:20 AM 2025-Jul-28 9:43 AM 2025-Jul-23 9:24 AM 2025…" at bounding box center [478, 217] width 358 height 39
select select "405"
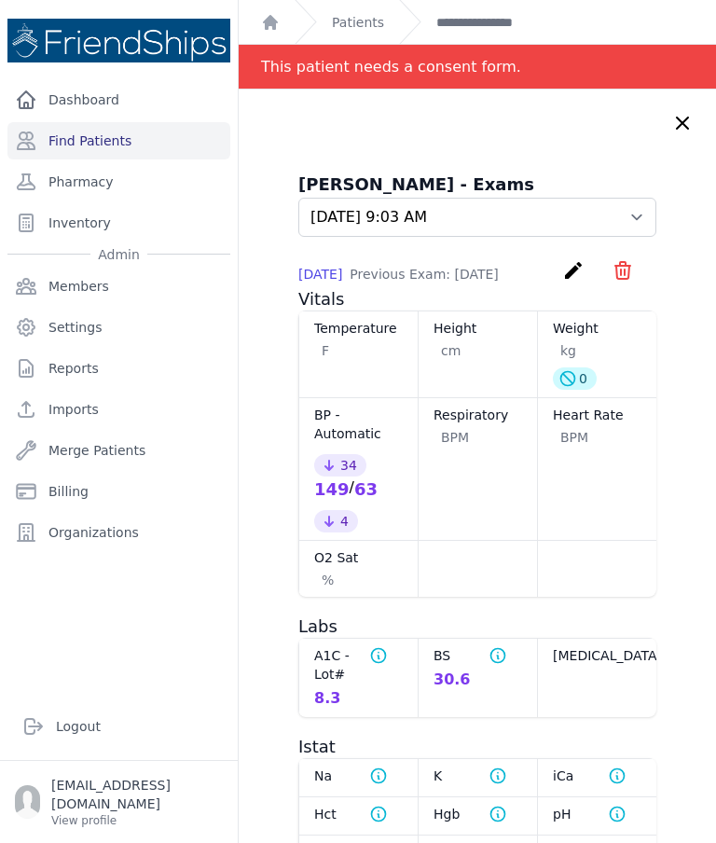
click at [353, 24] on link "Patients" at bounding box center [358, 22] width 52 height 19
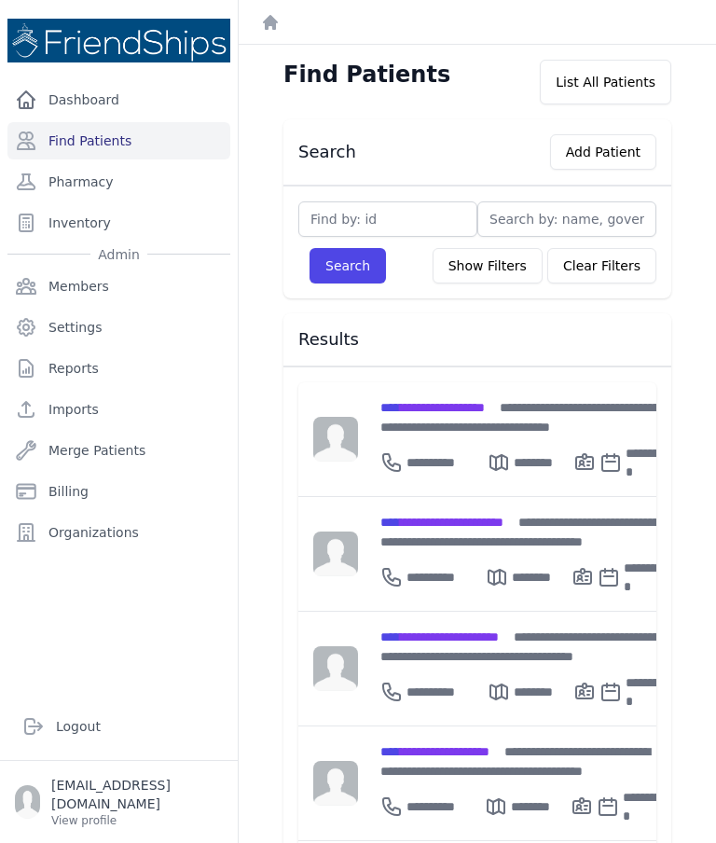
click at [463, 409] on span "**********" at bounding box center [433, 407] width 104 height 13
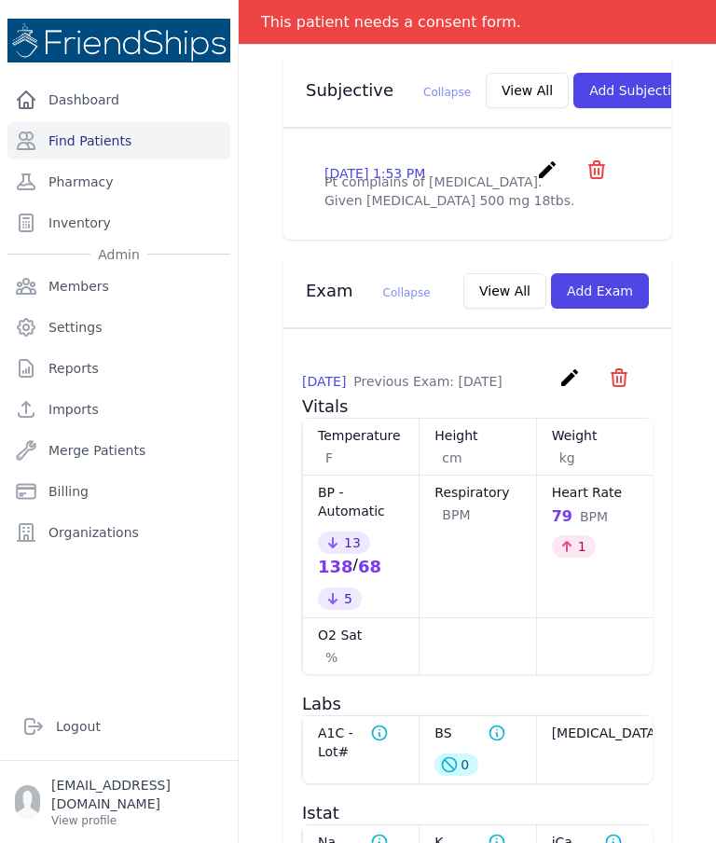
scroll to position [680, 0]
click at [514, 309] on button "View All" at bounding box center [505, 290] width 83 height 35
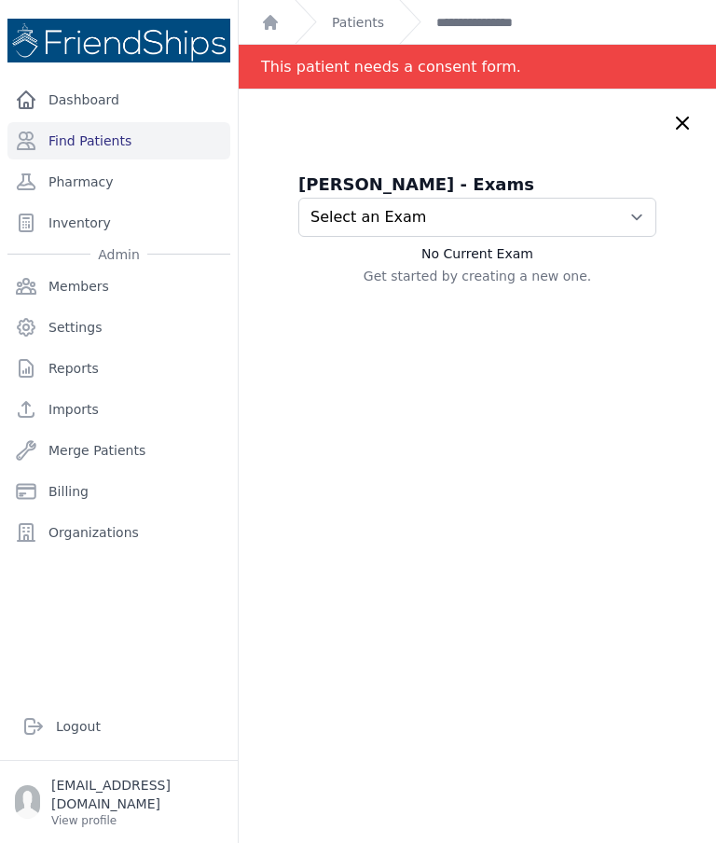
click at [680, 128] on icon at bounding box center [683, 123] width 22 height 22
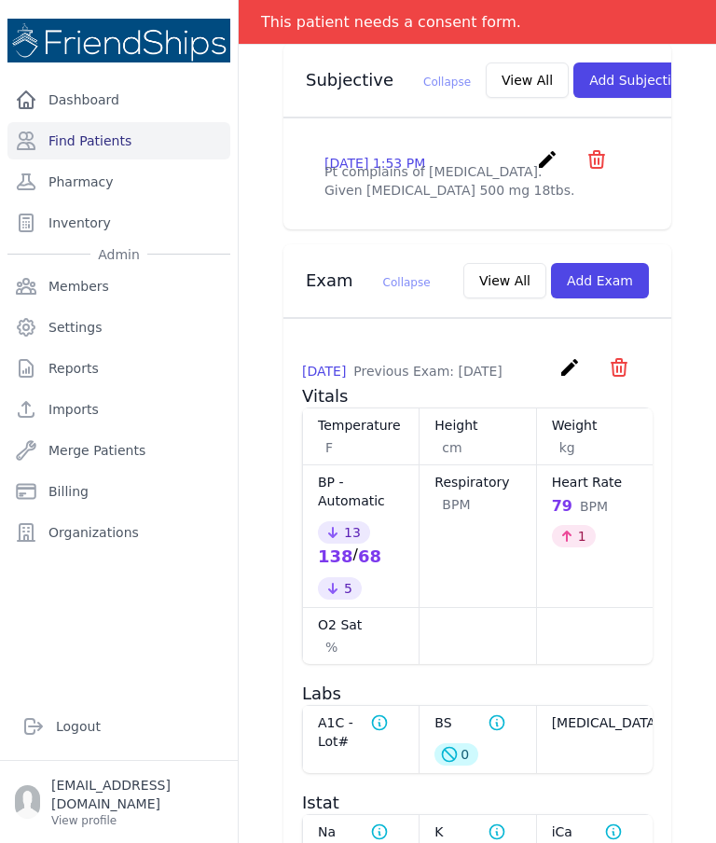
scroll to position [694, 0]
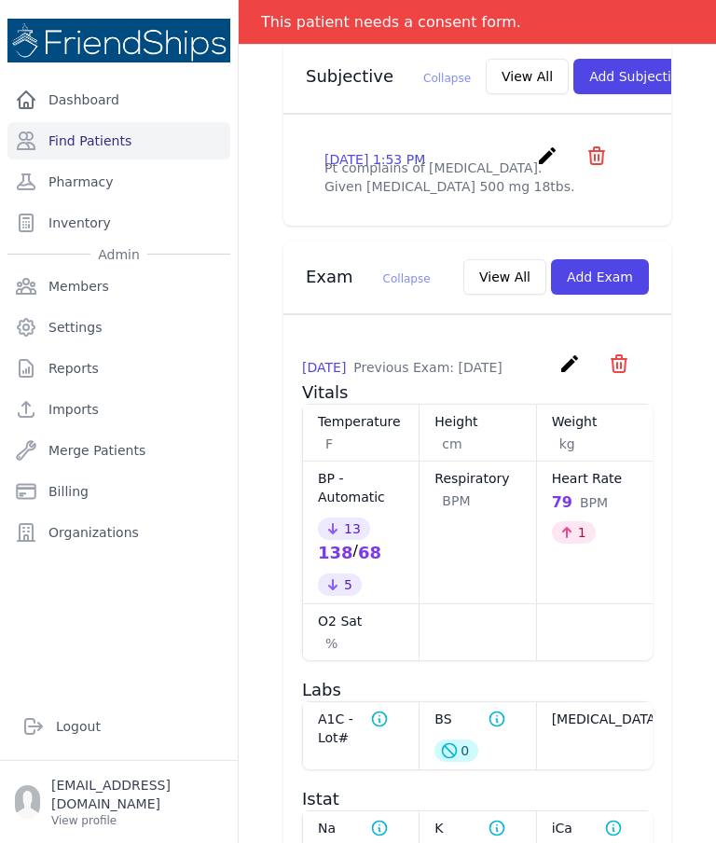
click at [563, 375] on icon "create" at bounding box center [570, 364] width 22 height 22
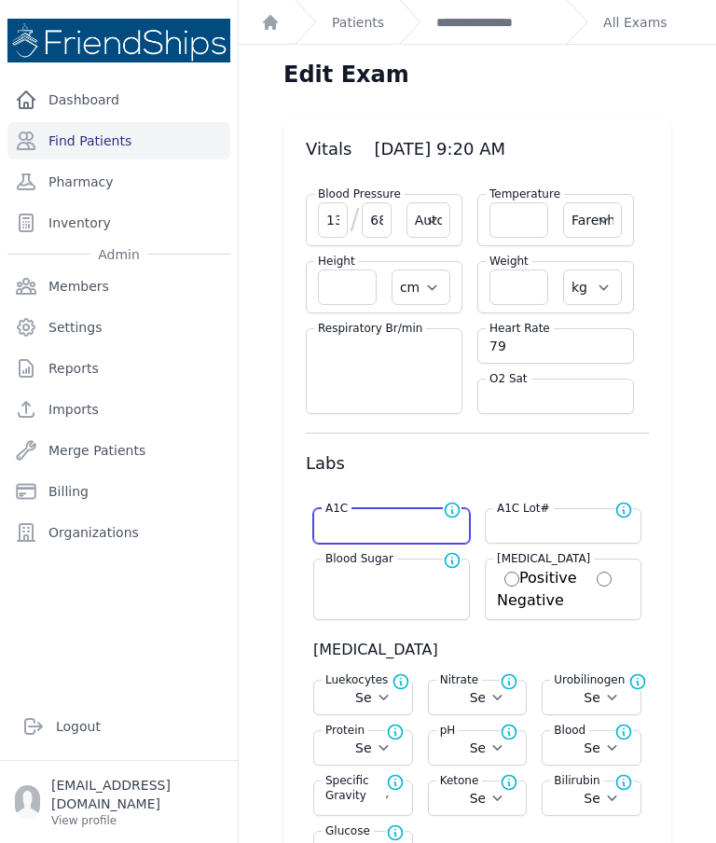
click at [409, 523] on input "number" at bounding box center [392, 526] width 132 height 19
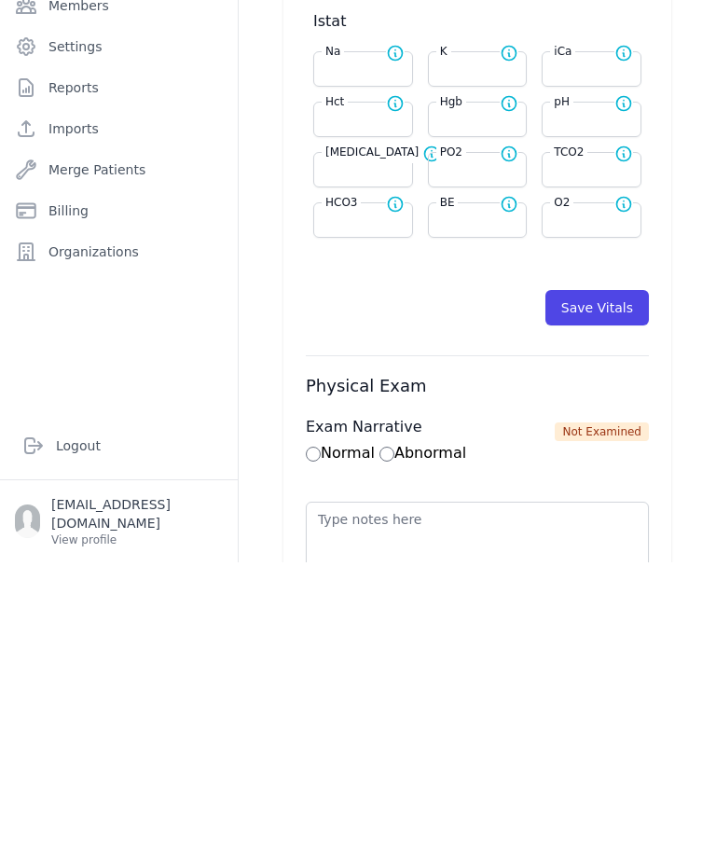
scroll to position [616, 0]
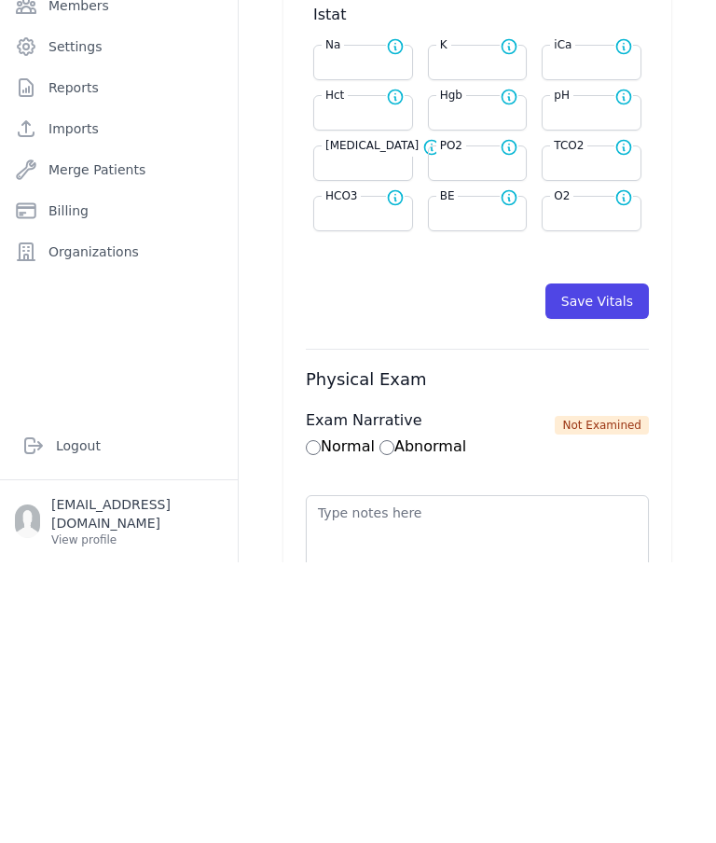
type input "7.2"
click at [606, 564] on button "Save Vitals" at bounding box center [598, 581] width 104 height 35
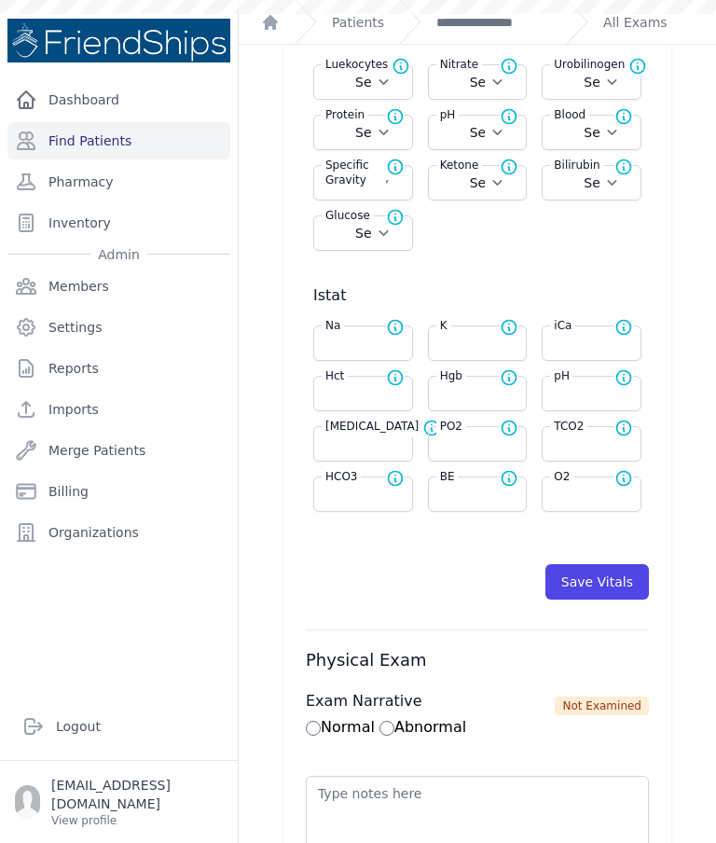
select select "Automatic"
select select "F"
select select "cm"
select select "kg"
select select
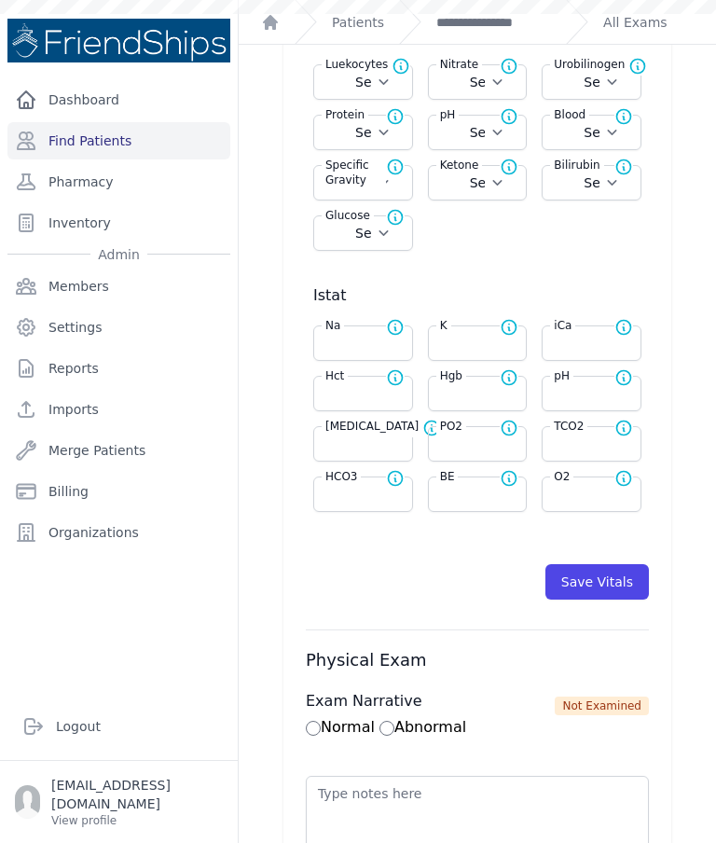
select select
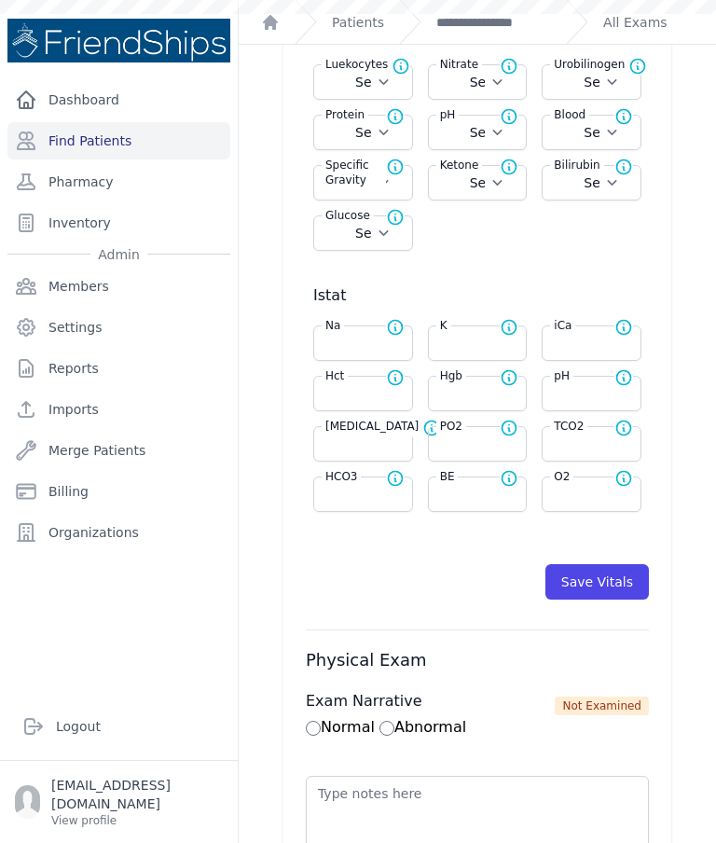
select select
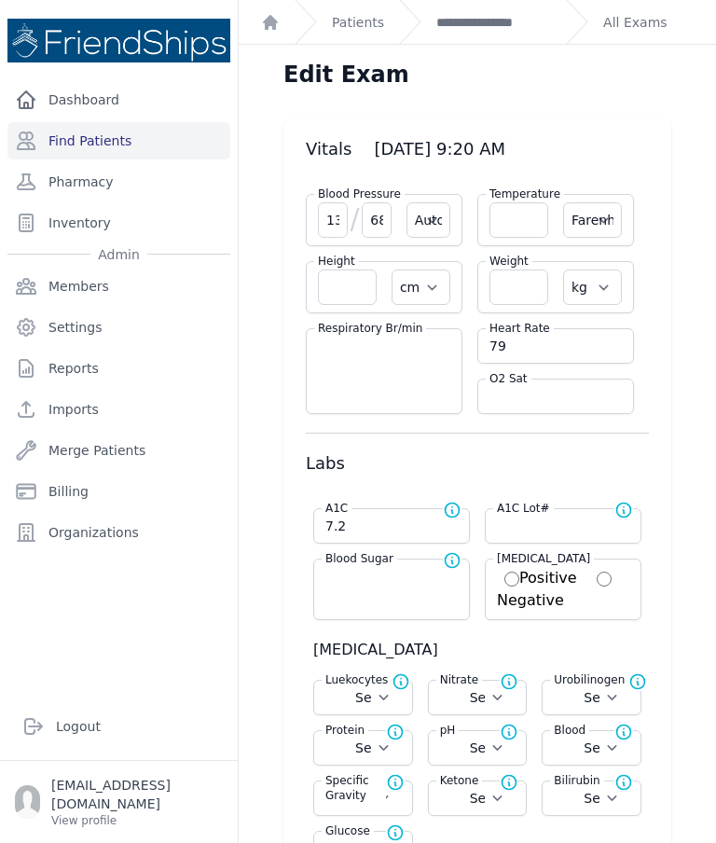
scroll to position [0, 0]
click at [495, 17] on link "**********" at bounding box center [494, 22] width 115 height 19
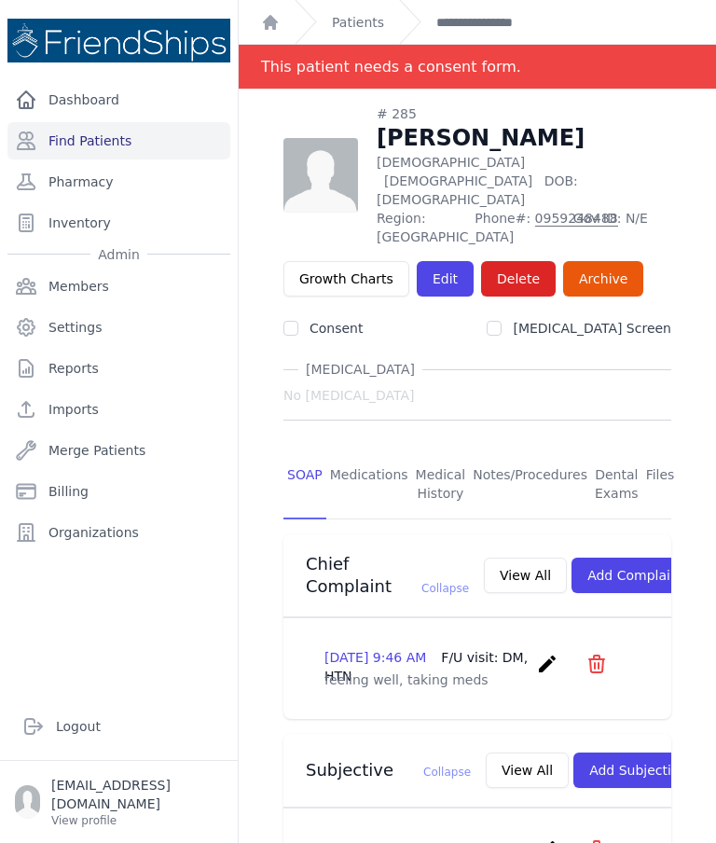
click at [366, 23] on link "Patients" at bounding box center [358, 22] width 52 height 19
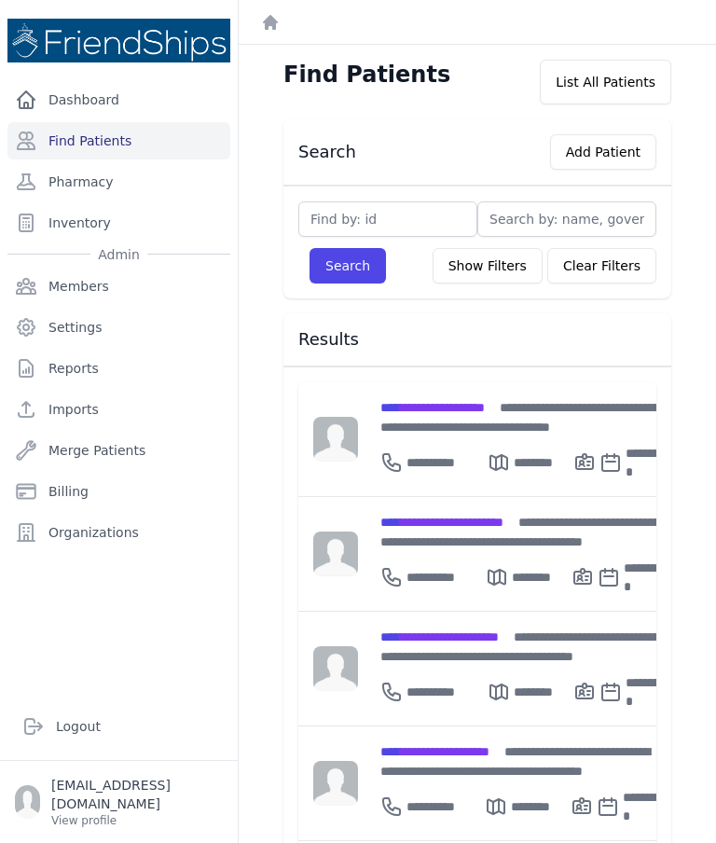
click at [458, 437] on div "**********" at bounding box center [526, 459] width 291 height 45
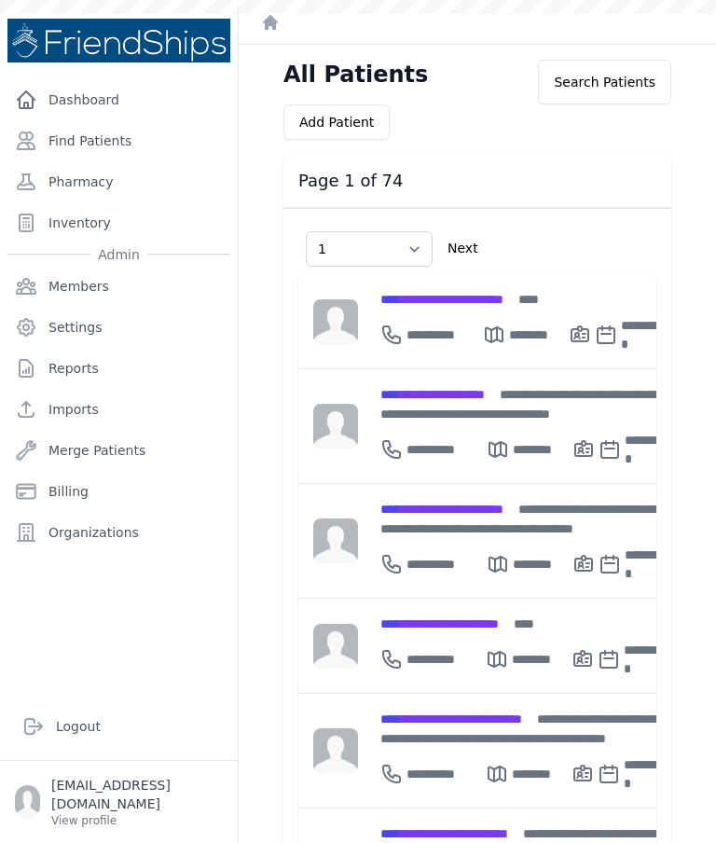
click at [132, 137] on link "Find Patients" at bounding box center [118, 140] width 223 height 37
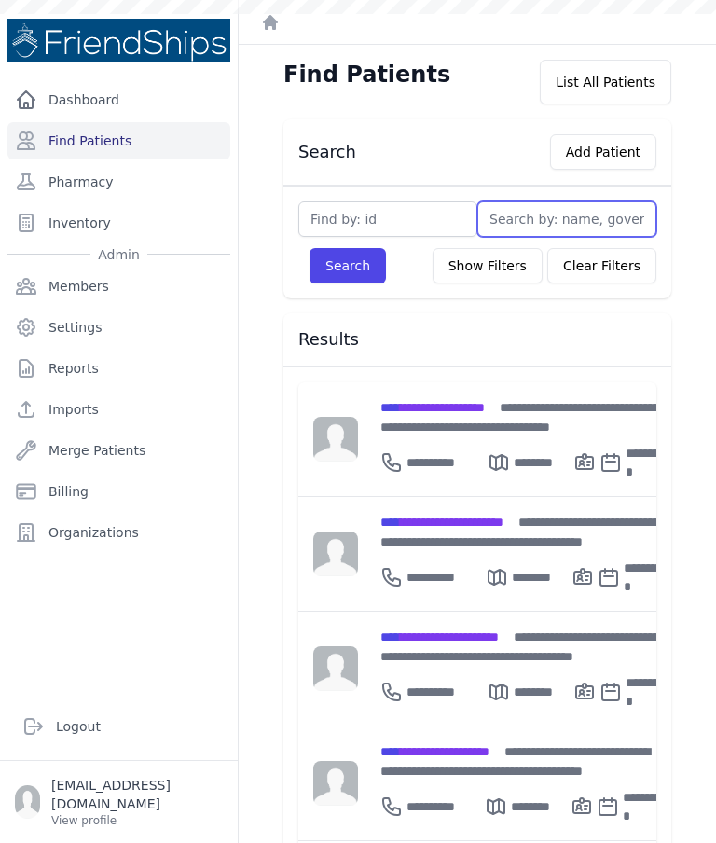
click at [530, 221] on input "text" at bounding box center [567, 218] width 179 height 35
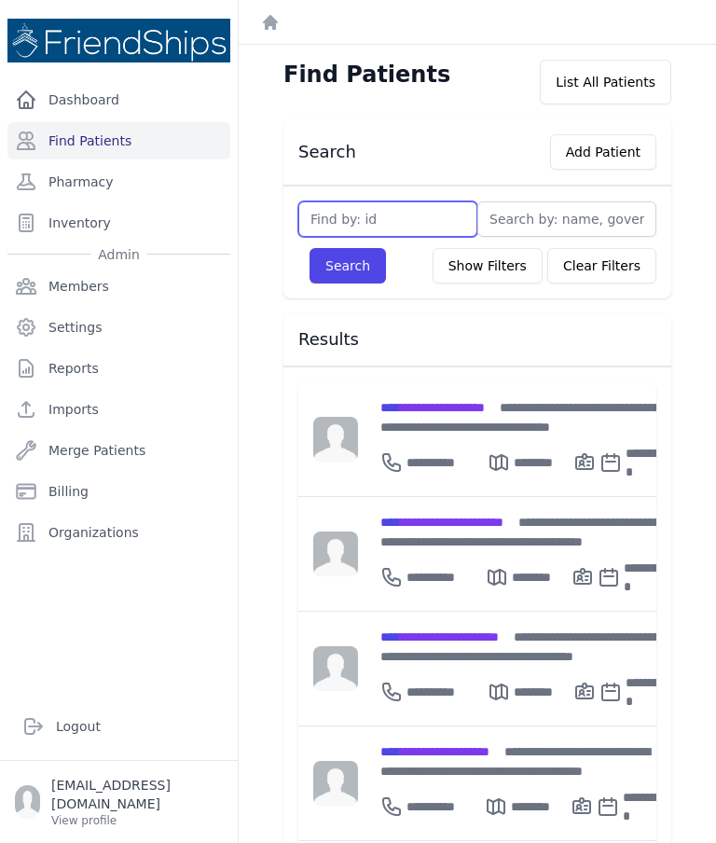
click at [404, 212] on input "text" at bounding box center [388, 218] width 179 height 35
type input "739"
click at [364, 264] on button "Search" at bounding box center [348, 265] width 76 height 35
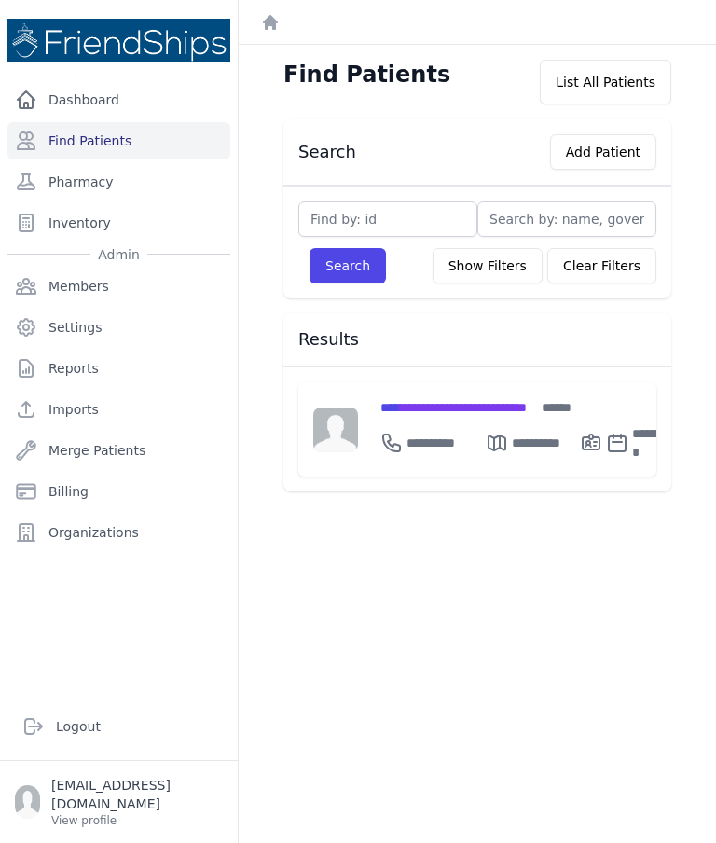
click at [465, 404] on span "**********" at bounding box center [454, 407] width 146 height 13
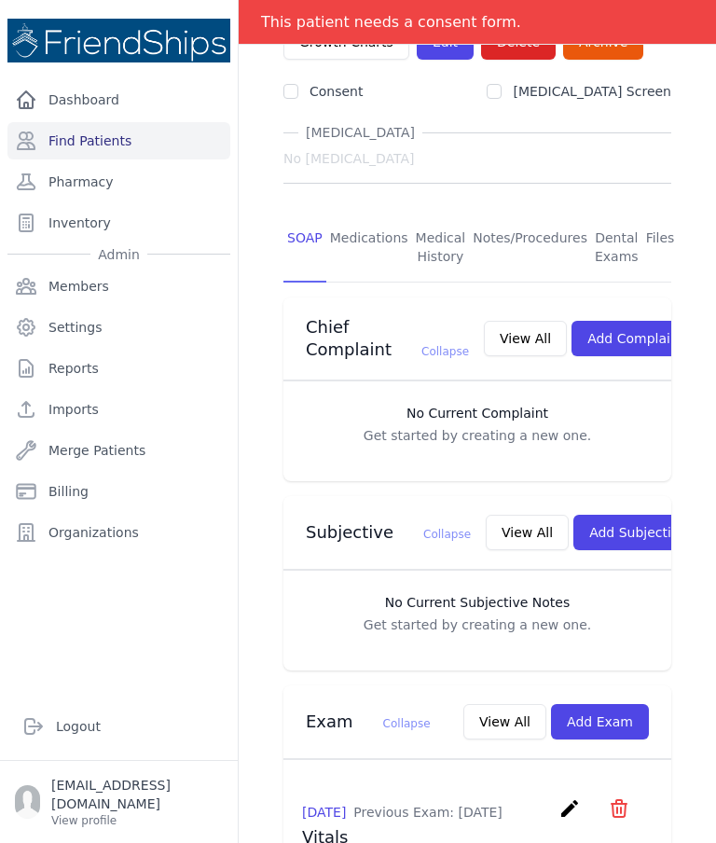
scroll to position [232, 0]
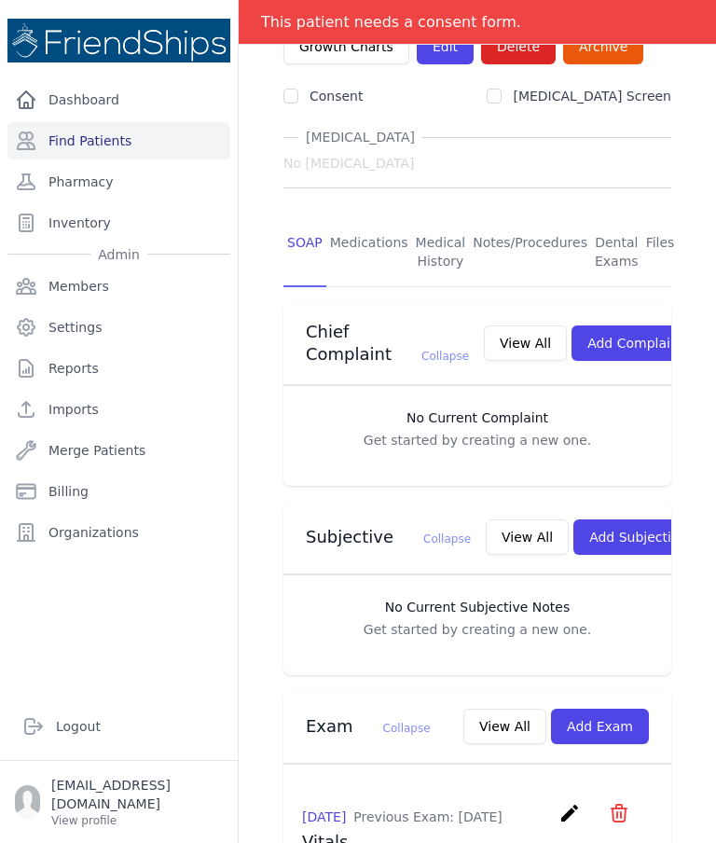
click at [364, 218] on link "Medications" at bounding box center [369, 252] width 86 height 69
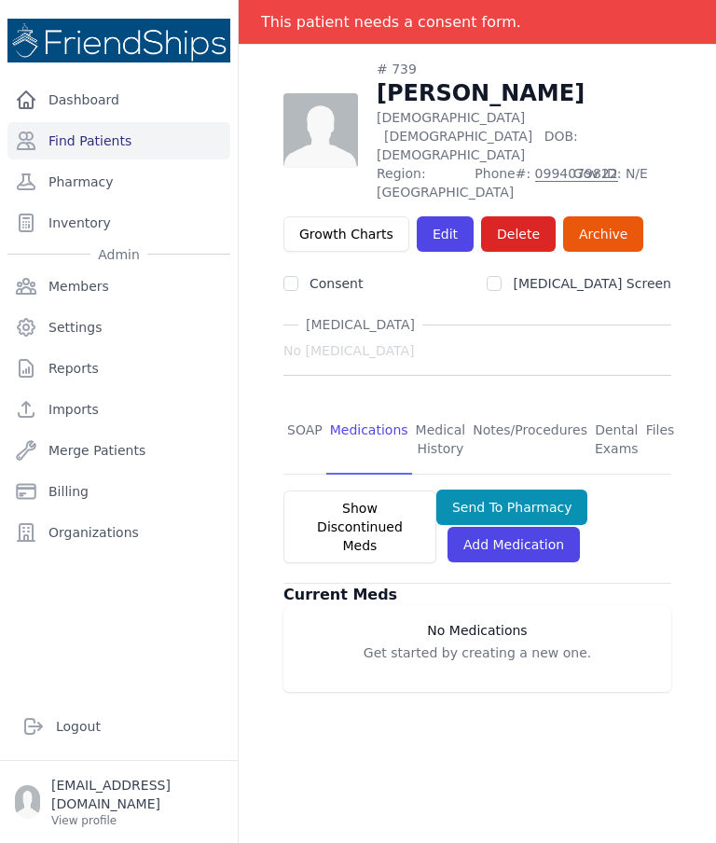
click at [658, 406] on link "Files" at bounding box center [661, 440] width 36 height 69
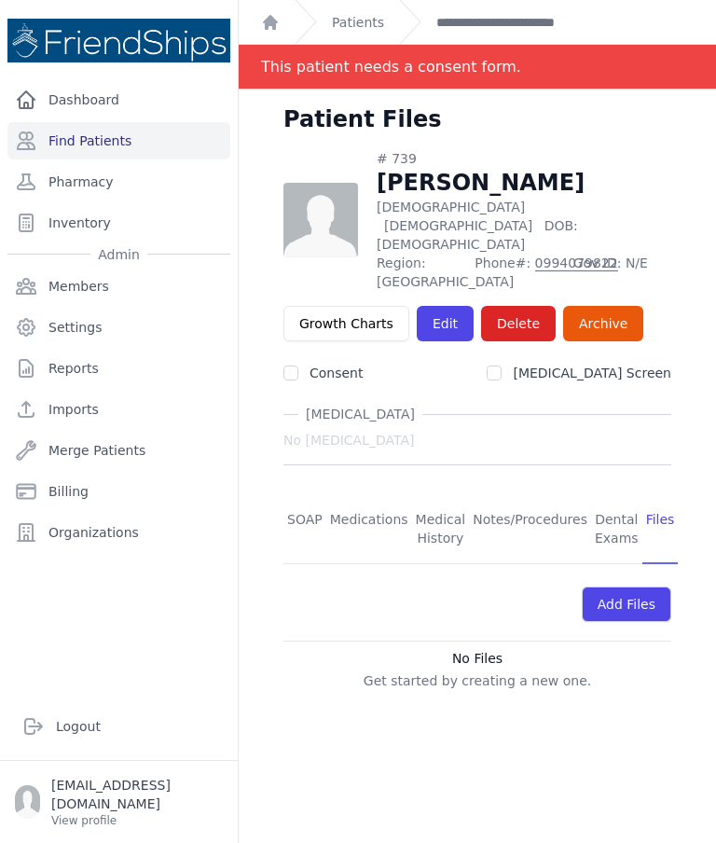
click at [301, 495] on link "SOAP" at bounding box center [305, 529] width 43 height 69
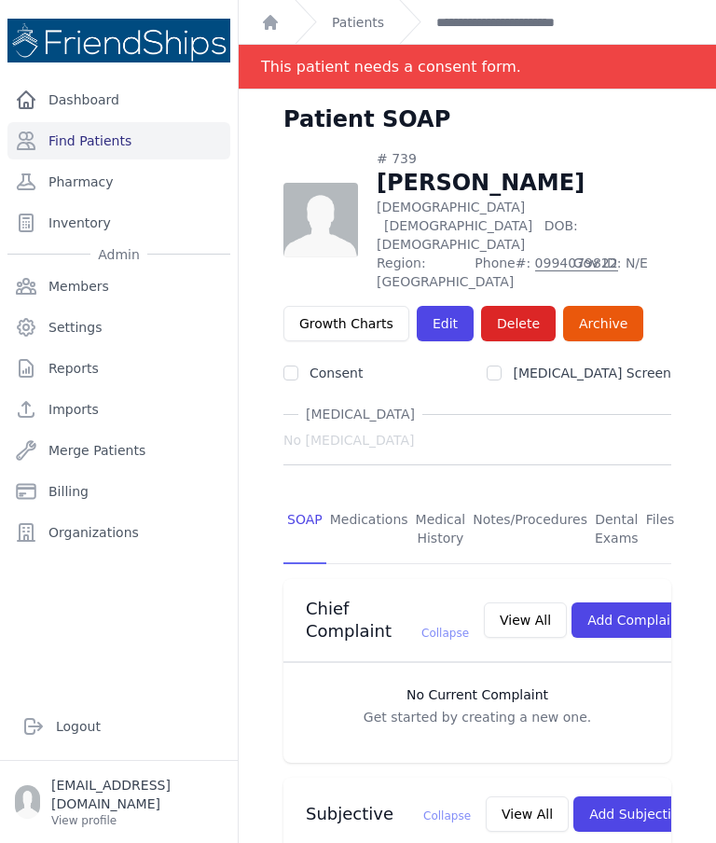
click at [302, 495] on link "SOAP" at bounding box center [305, 529] width 43 height 69
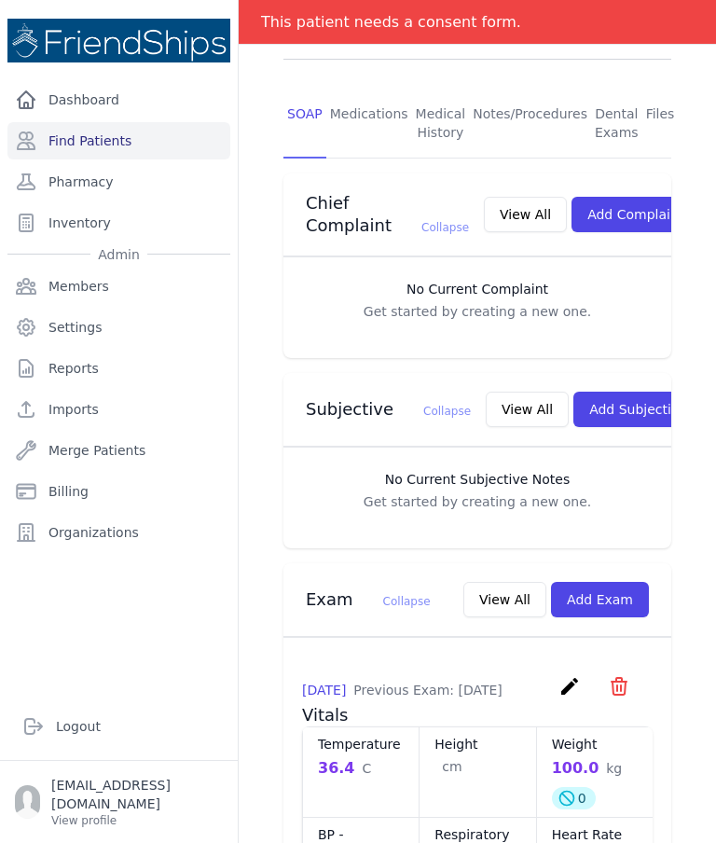
scroll to position [432, 0]
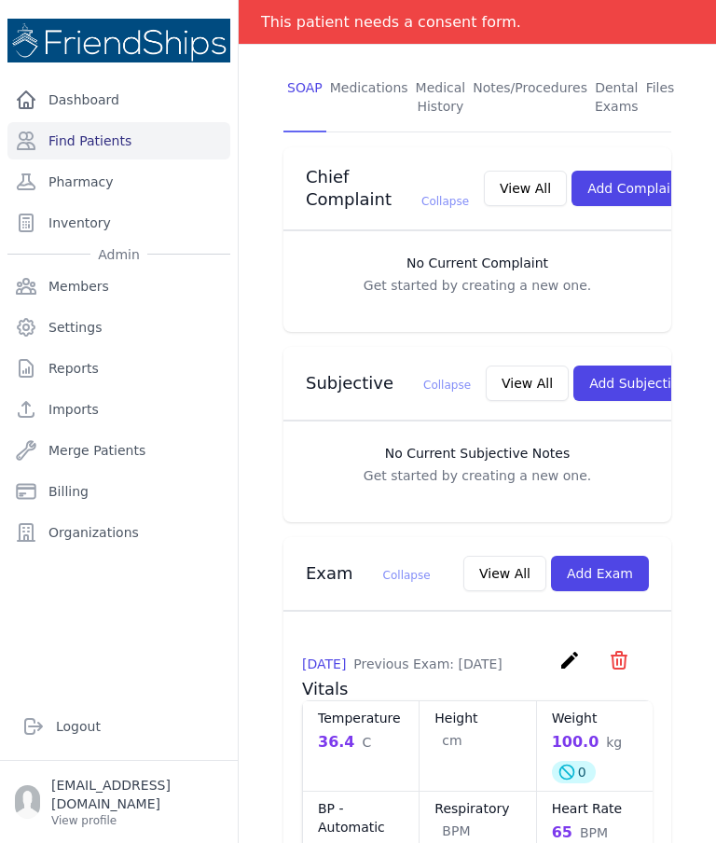
click at [584, 373] on button "Add Subjective" at bounding box center [639, 383] width 130 height 35
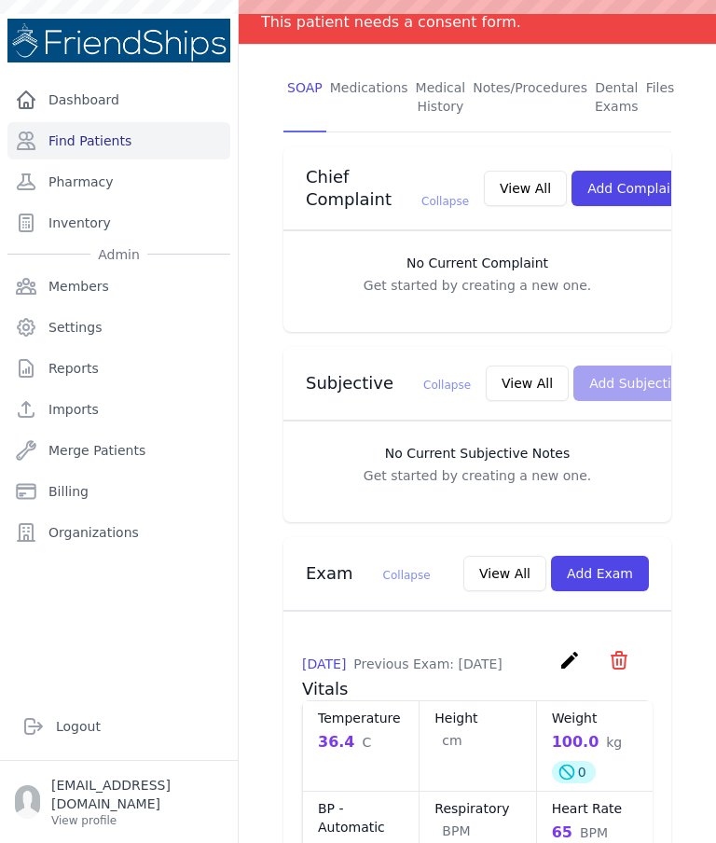
scroll to position [0, 0]
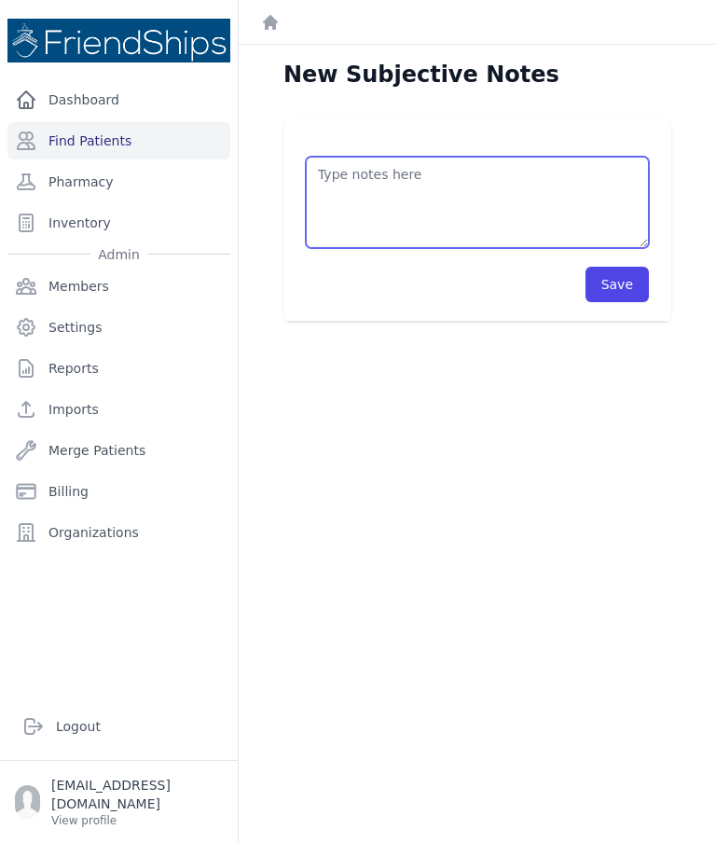
click at [407, 201] on textarea at bounding box center [477, 202] width 343 height 91
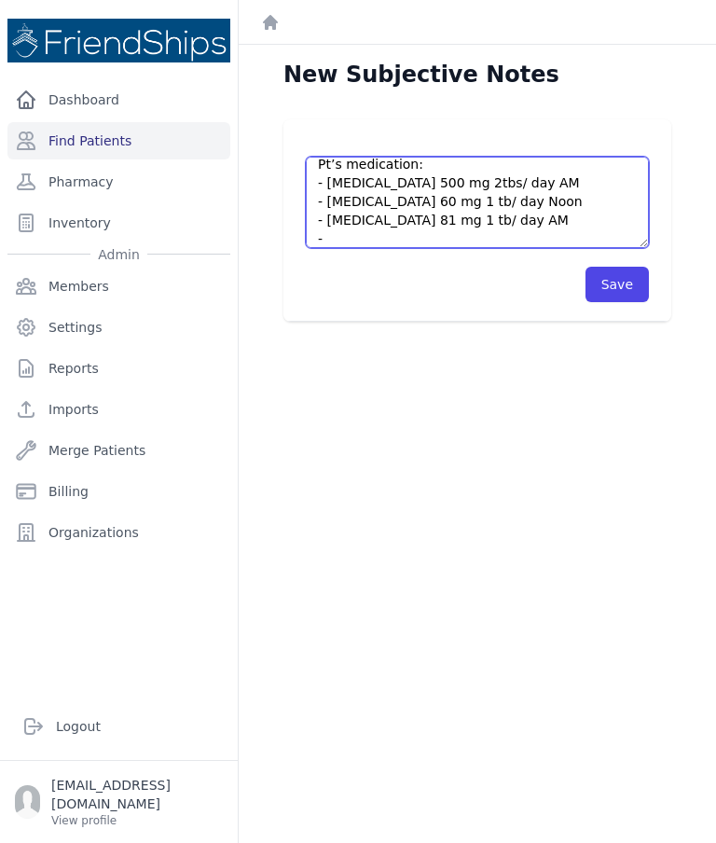
scroll to position [10, 0]
click at [525, 238] on textarea "Pt’s medication: - [MEDICAL_DATA] 500 mg 2tbs/ day AM - [MEDICAL_DATA] 60 mg 1 …" at bounding box center [477, 202] width 343 height 91
click at [594, 230] on textarea "Pt’s medication: - [MEDICAL_DATA] 500 mg 2tbs/ day AM - [MEDICAL_DATA] 60 mg 1 …" at bounding box center [477, 202] width 343 height 91
click at [592, 237] on textarea "Pt’s medication: - [MEDICAL_DATA] 500 mg 2tbs/ day AM - [MEDICAL_DATA] 60 mg 1 …" at bounding box center [477, 202] width 343 height 91
click at [536, 205] on textarea "Pt’s medication: - [MEDICAL_DATA] 500 mg 2tbs/ day AM - [MEDICAL_DATA] 60 mg 1 …" at bounding box center [477, 202] width 343 height 91
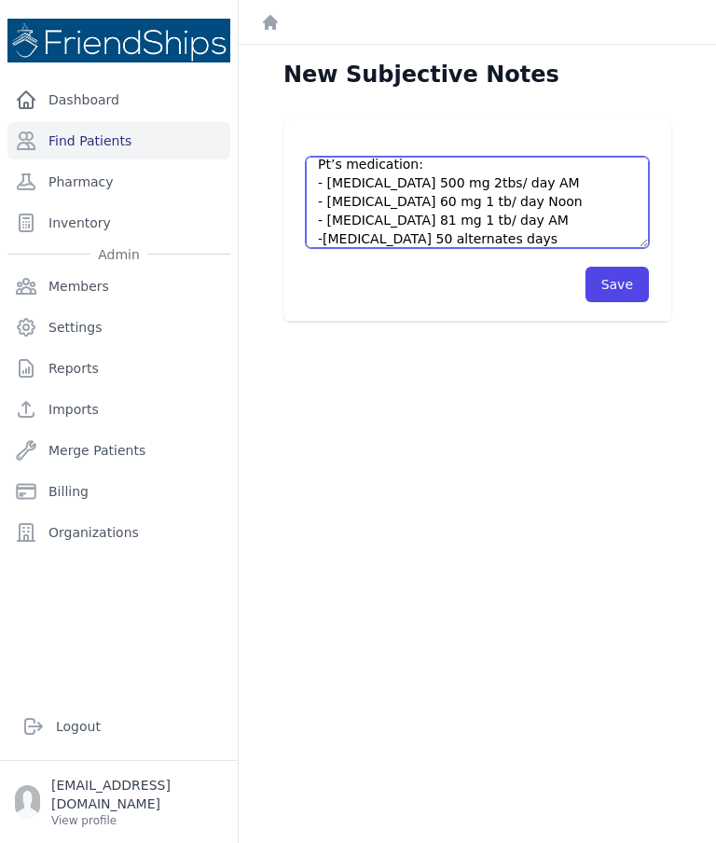
click at [538, 238] on textarea "Pt’s medication: - [MEDICAL_DATA] 500 mg 2tbs/ day AM - [MEDICAL_DATA] 60 mg 1 …" at bounding box center [477, 202] width 343 height 91
click at [518, 241] on textarea "Pt’s medication: - [MEDICAL_DATA] 500 mg 2tbs/ day AM - [MEDICAL_DATA] 60 mg 1 …" at bounding box center [477, 202] width 343 height 91
click at [437, 183] on textarea "Pt’s medication: - [MEDICAL_DATA] 500 mg 2tbs/ day AM - [MEDICAL_DATA] 60 mg 1 …" at bounding box center [477, 202] width 343 height 91
click at [427, 203] on textarea "Pt’s medication: - [MEDICAL_DATA] 500 mg x 2tbs/ day AM - [MEDICAL_DATA] 60 mg …" at bounding box center [477, 202] width 343 height 91
click at [409, 224] on textarea "Pt’s medication: - [MEDICAL_DATA] 500 mg x 2tbs/ day AM - [MEDICAL_DATA] 60 mg …" at bounding box center [477, 202] width 343 height 91
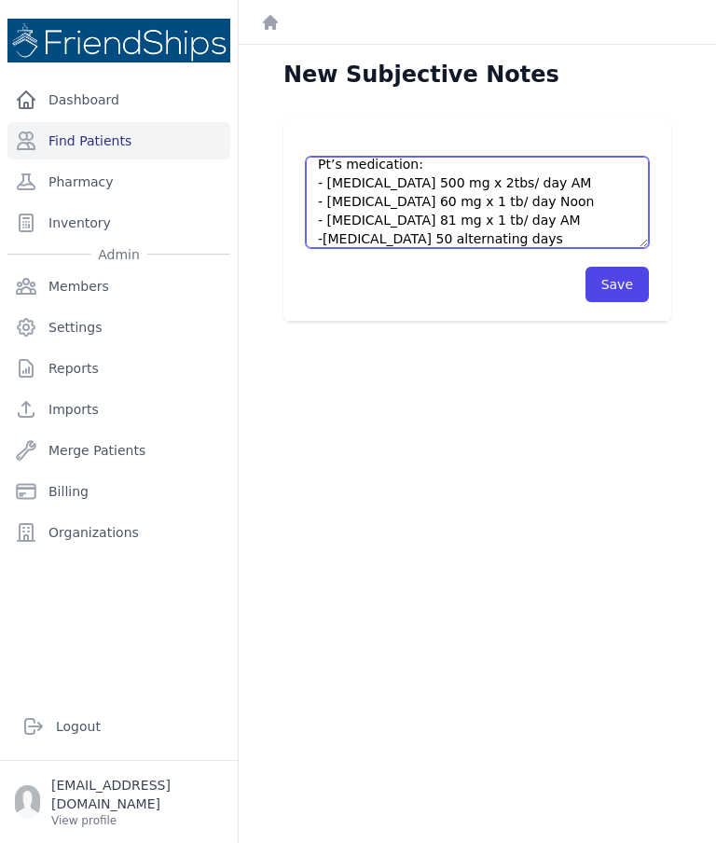
click at [590, 235] on textarea "Pt’s medication: - [MEDICAL_DATA] 500 mg x 2tbs/ day AM - [MEDICAL_DATA] 60 mg …" at bounding box center [477, 202] width 343 height 91
click at [480, 237] on textarea "Pt’s medication: - [MEDICAL_DATA] 500 mg x 2tbs/ day AM - [MEDICAL_DATA] 60 mg …" at bounding box center [477, 202] width 343 height 91
click at [486, 235] on textarea "Pt’s medication: - [MEDICAL_DATA] 500 mg x 2tbs/ day AM - [MEDICAL_DATA] 60 mg …" at bounding box center [477, 202] width 343 height 91
click at [611, 233] on textarea "Pt’s medication: - [MEDICAL_DATA] 500 mg x 2tbs/ day AM - [MEDICAL_DATA] 60 mg …" at bounding box center [477, 202] width 343 height 91
type textarea "Pt’s medication: - [MEDICAL_DATA] 500 mg x 2tbs/ day AM - [MEDICAL_DATA] 60 mg …"
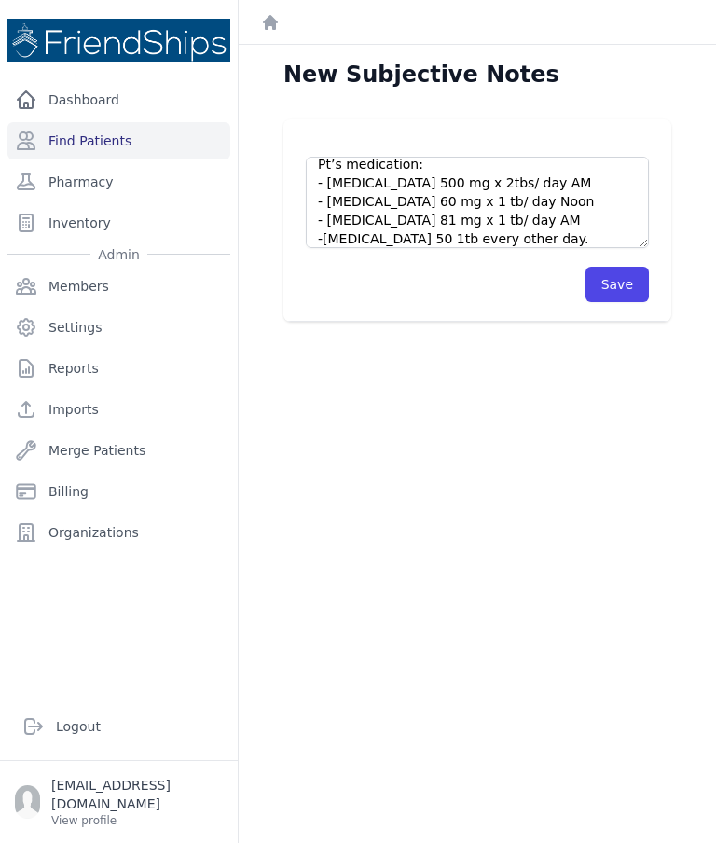
click at [627, 290] on button "Save" at bounding box center [617, 284] width 63 height 35
click at [631, 293] on button "Save" at bounding box center [617, 284] width 63 height 35
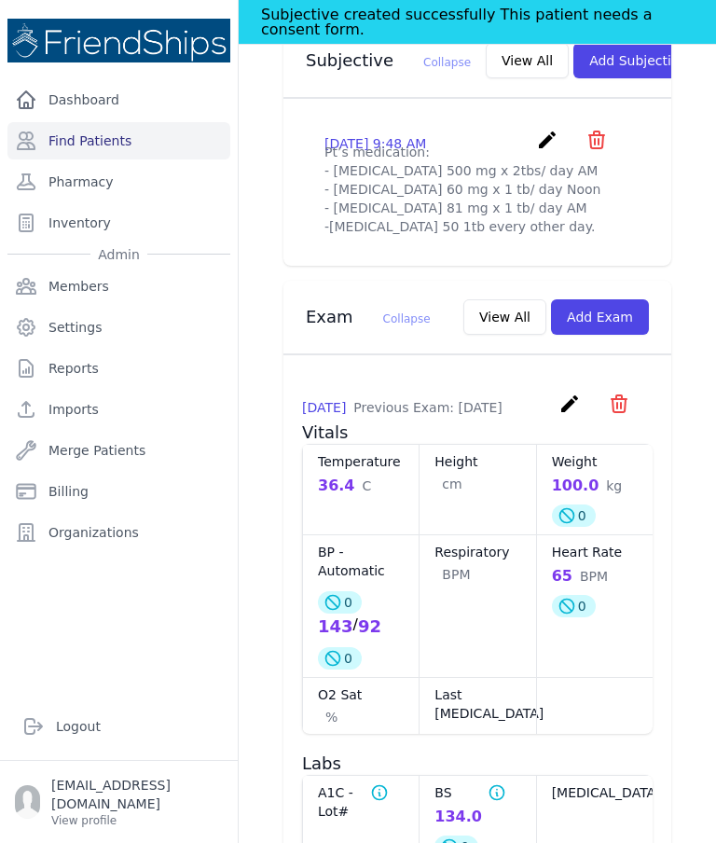
scroll to position [755, 0]
click at [611, 321] on button "Add Exam" at bounding box center [600, 316] width 98 height 35
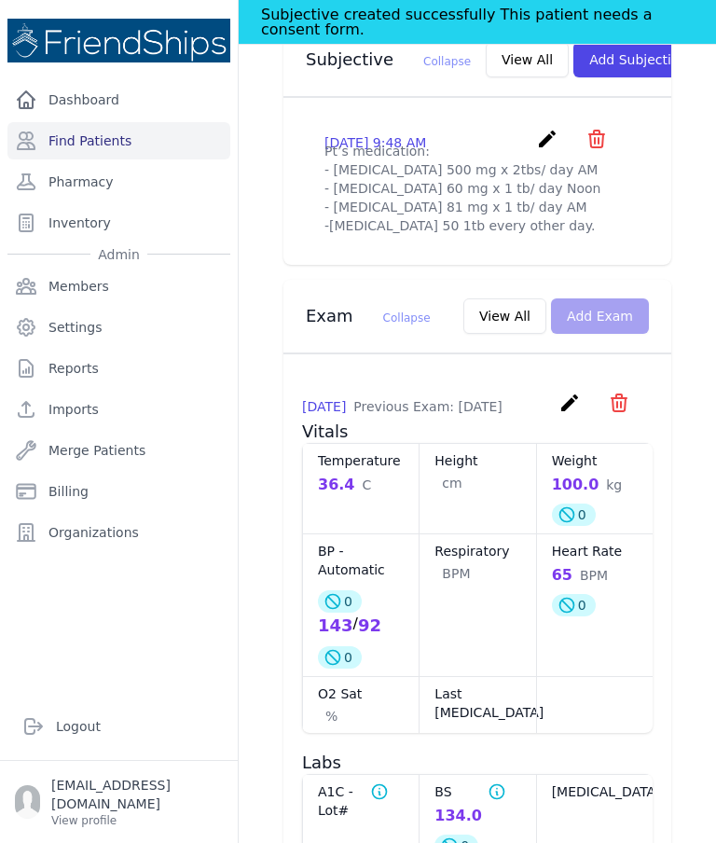
scroll to position [0, 0]
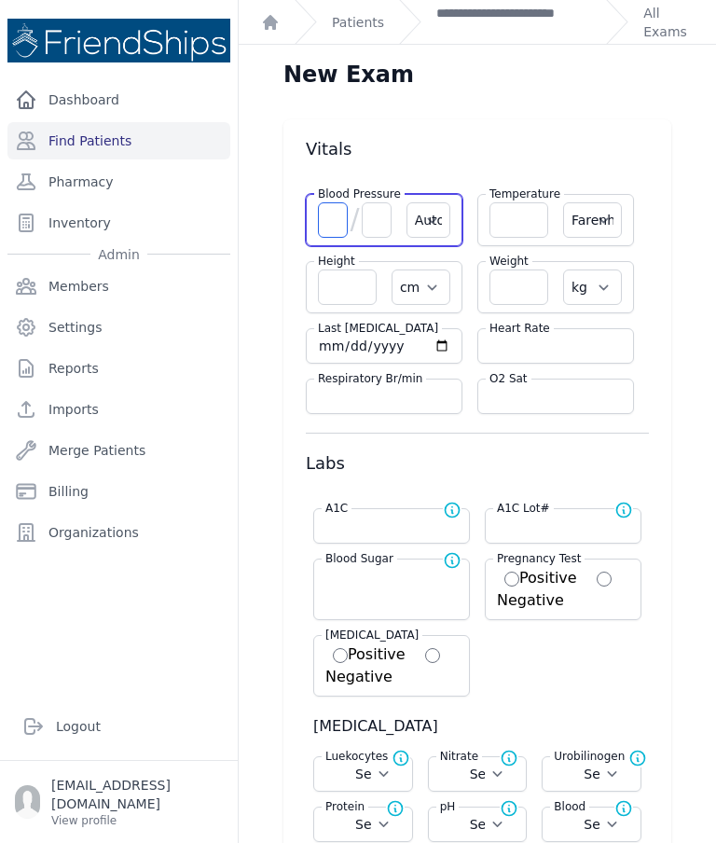
click at [330, 215] on input "number" at bounding box center [333, 219] width 30 height 35
type input "129"
click at [375, 220] on input "number" at bounding box center [377, 219] width 30 height 35
select select "Automatic"
select select "F"
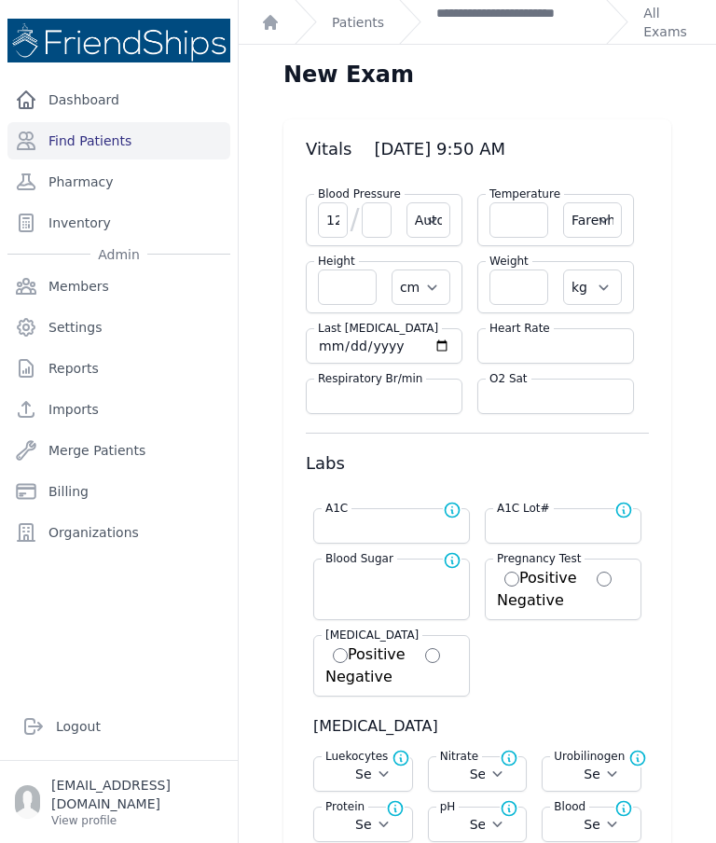
select select "cm"
select select "kg"
select select
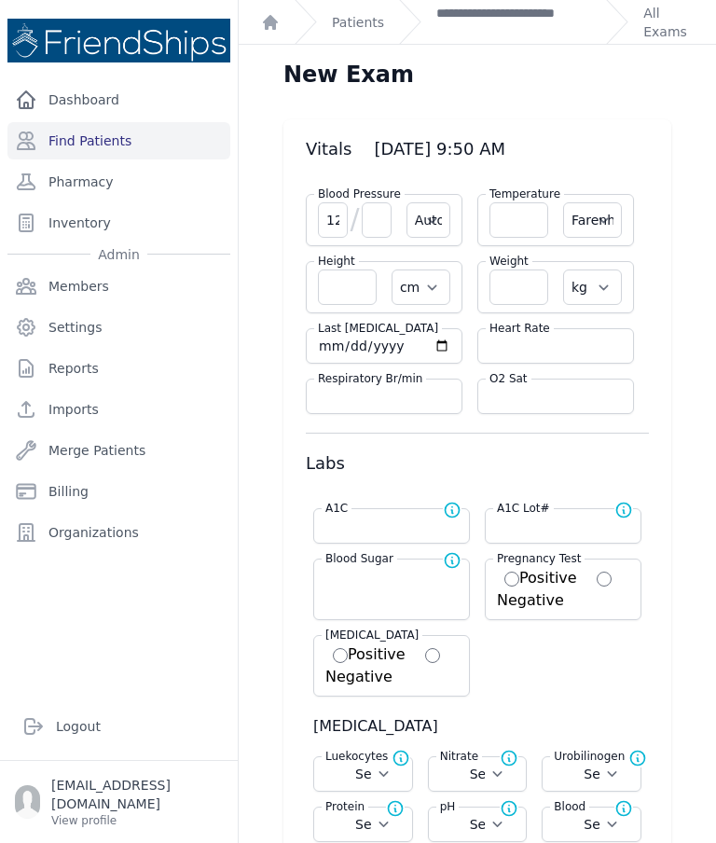
select select
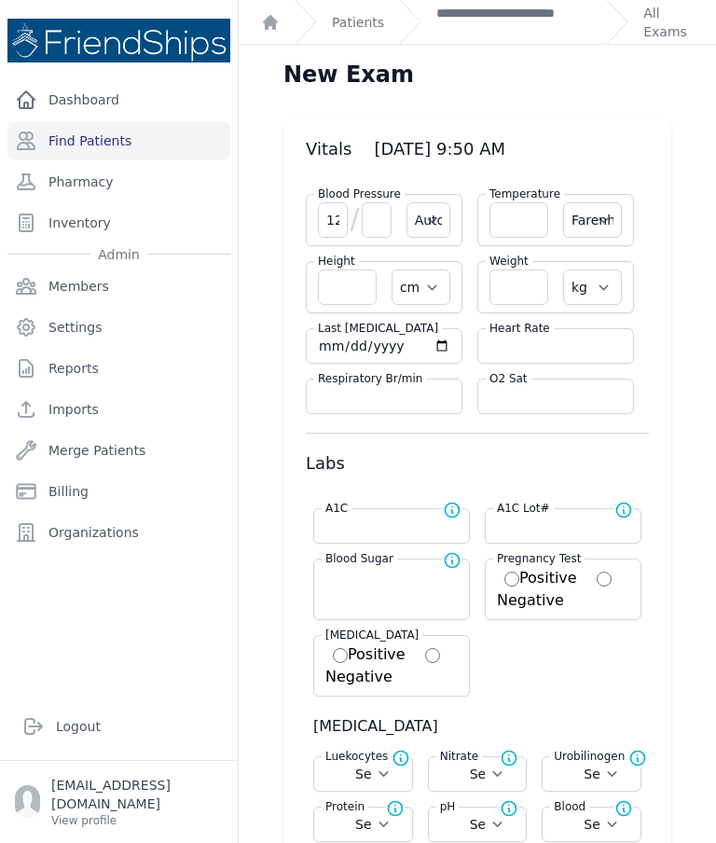
select select
type input "84"
click at [543, 346] on input "number" at bounding box center [556, 346] width 132 height 19
select select "Automatic"
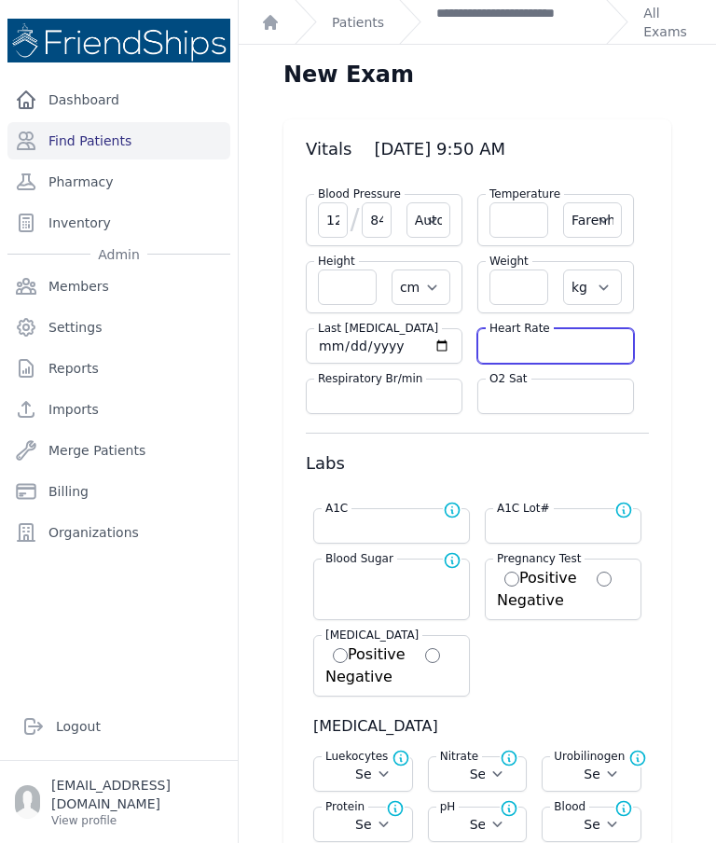
select select "F"
select select "cm"
select select "kg"
select select
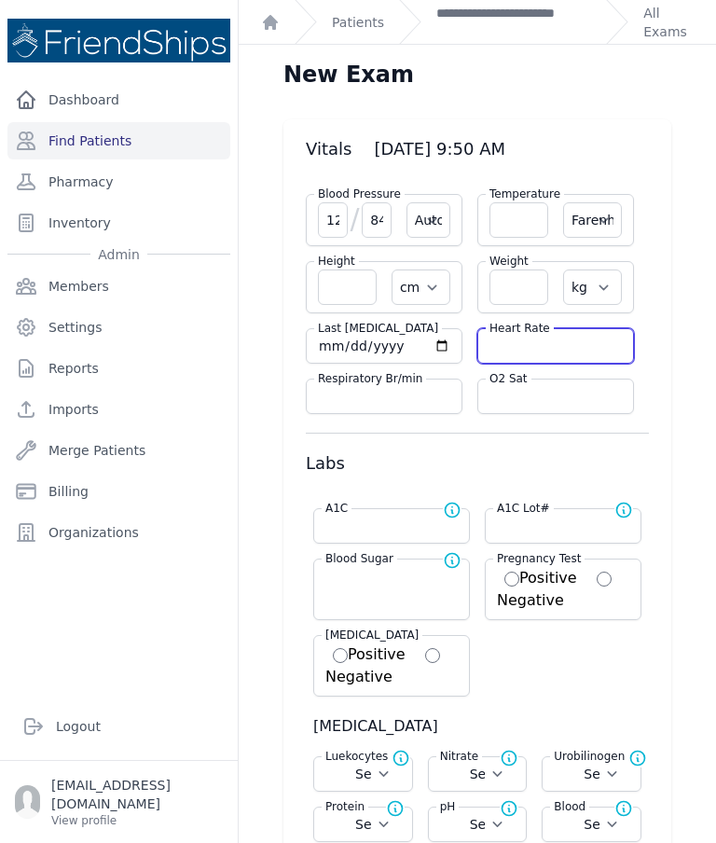
select select
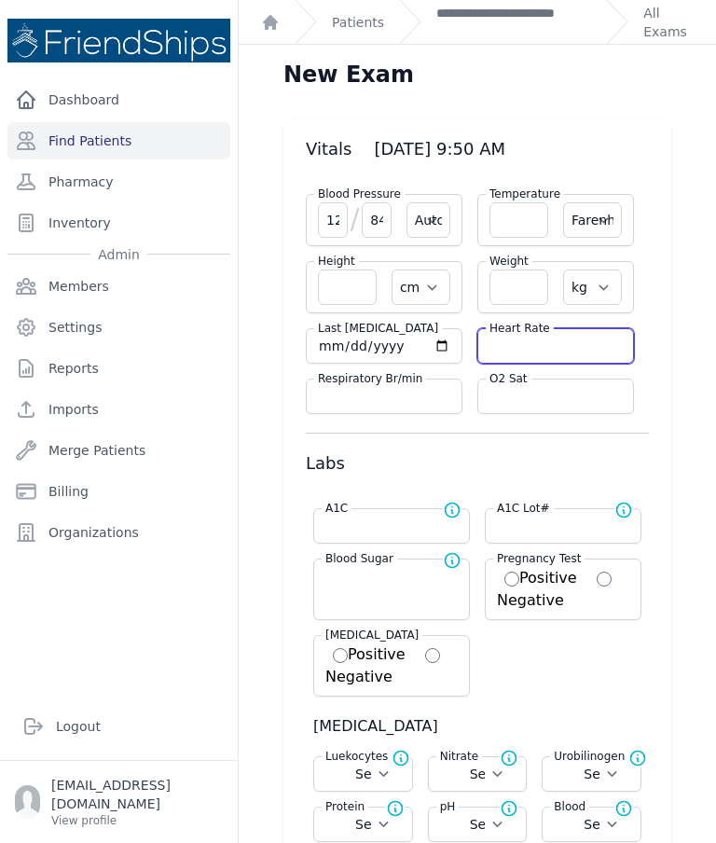
select select
type input "70"
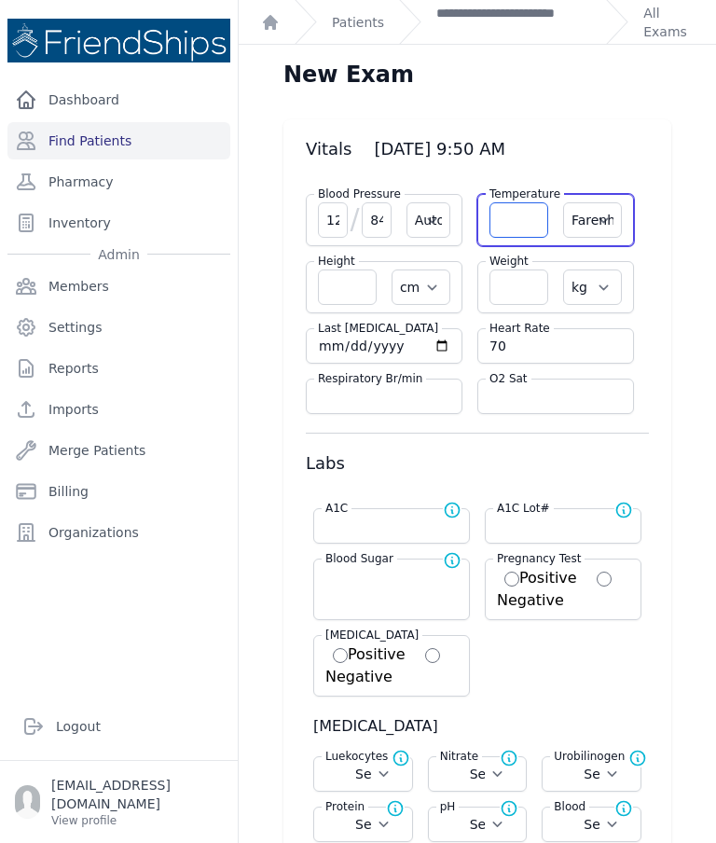
click at [519, 224] on input "number" at bounding box center [519, 219] width 59 height 35
select select "Automatic"
select select "F"
select select "cm"
select select "kg"
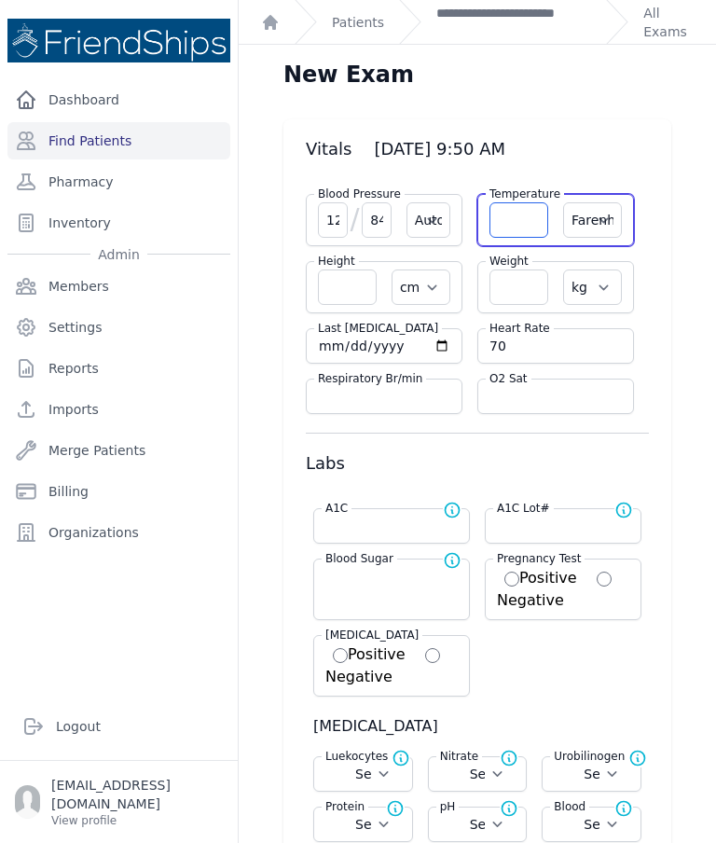
select select
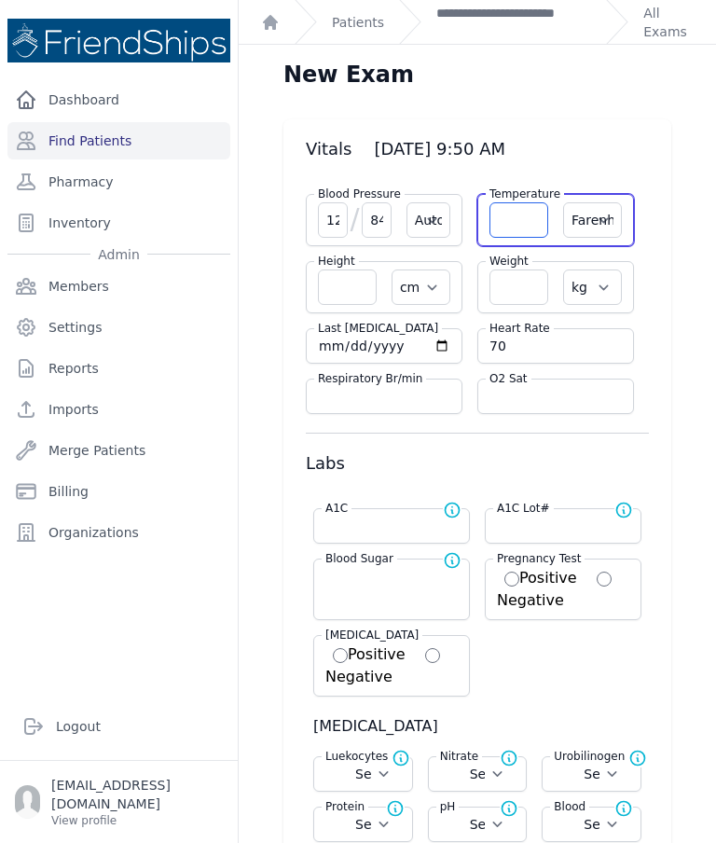
select select
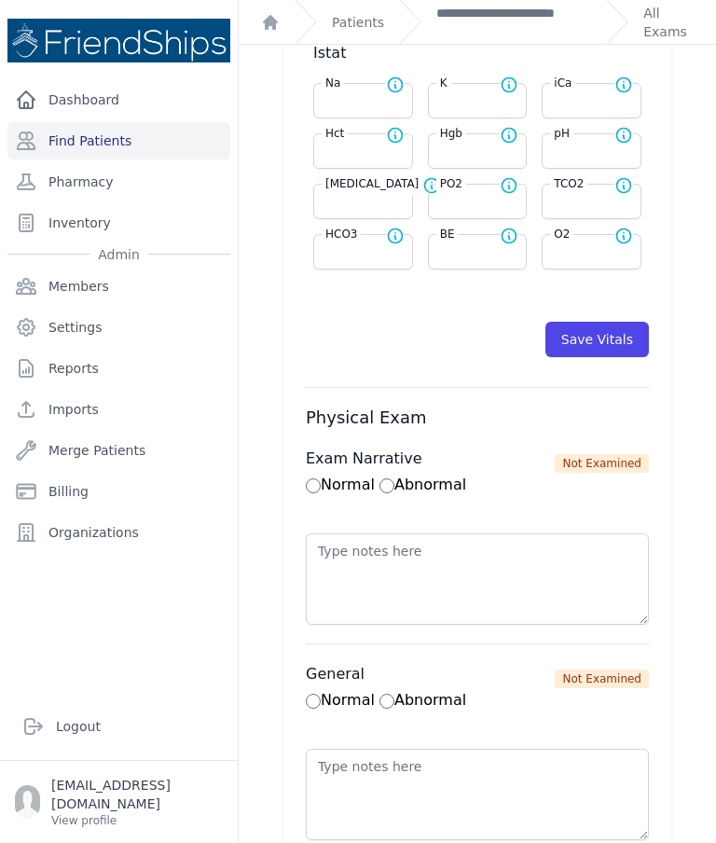
scroll to position [940, 0]
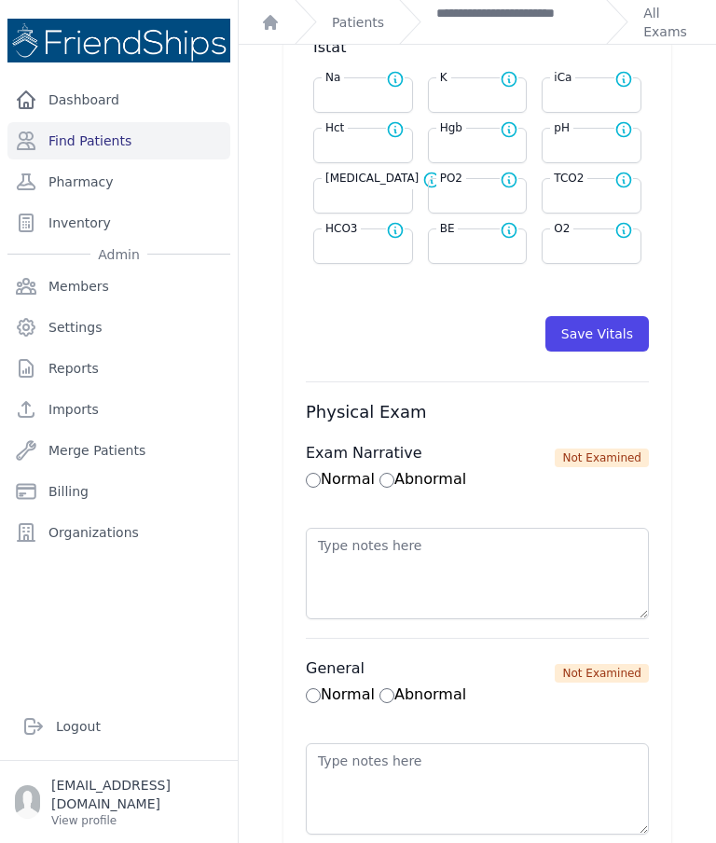
type input "36.3"
click at [612, 343] on button "Save Vitals" at bounding box center [598, 333] width 104 height 35
select select "Automatic"
select select "F"
select select "cm"
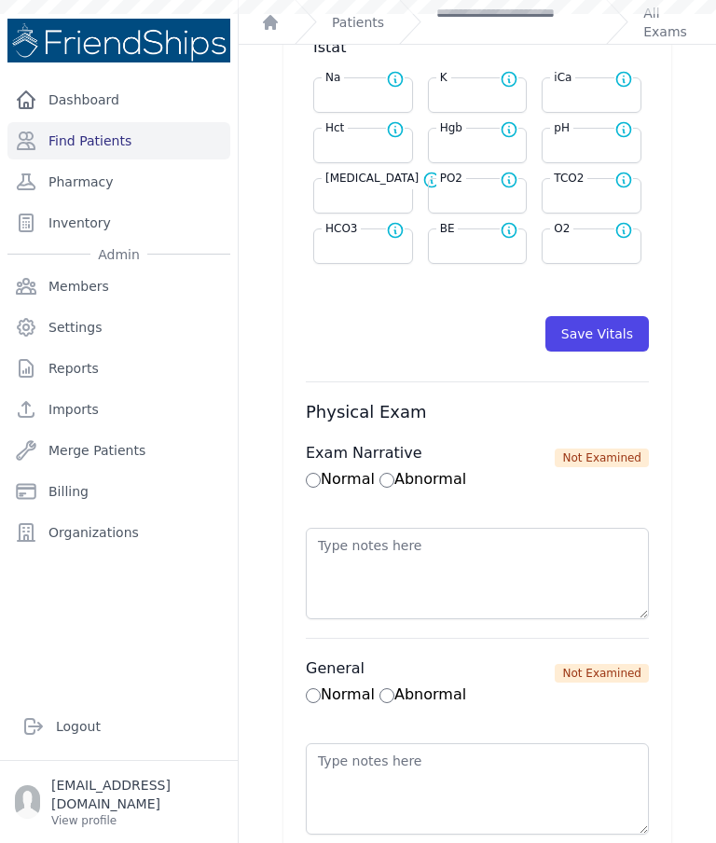
select select "kg"
select select
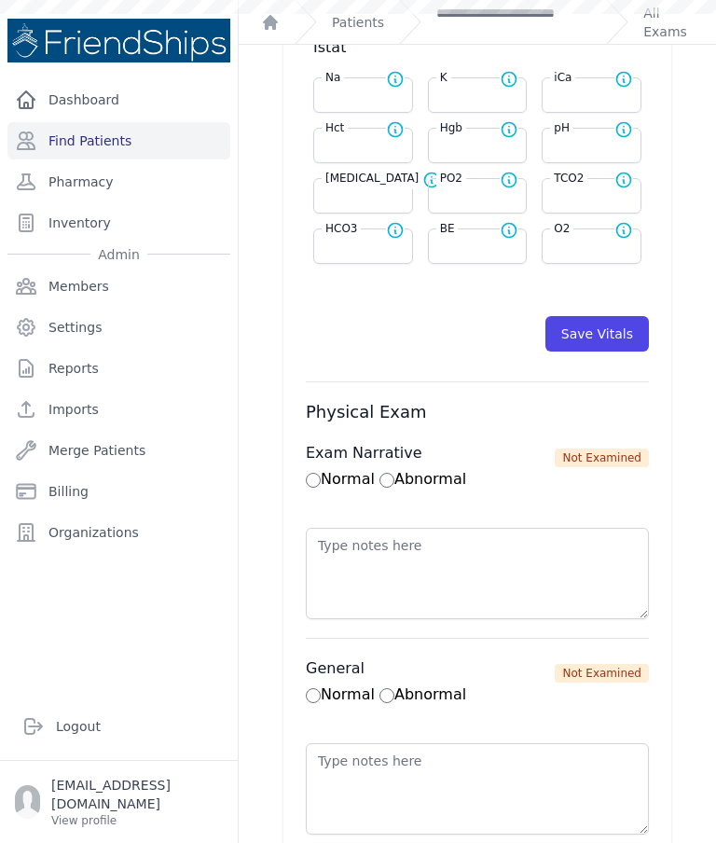
select select
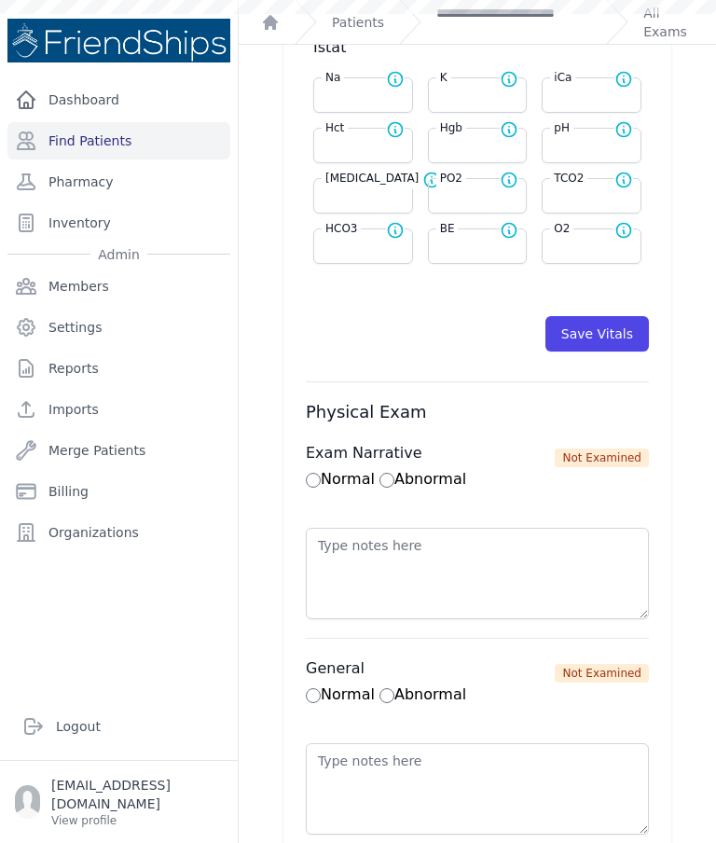
select select
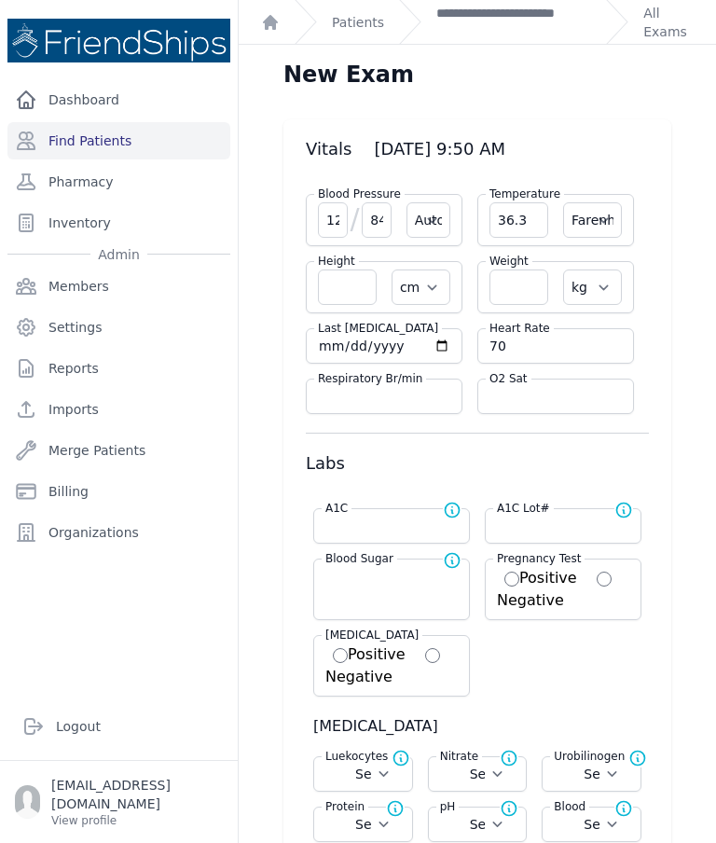
scroll to position [0, 0]
click at [382, 584] on input "number" at bounding box center [392, 576] width 132 height 19
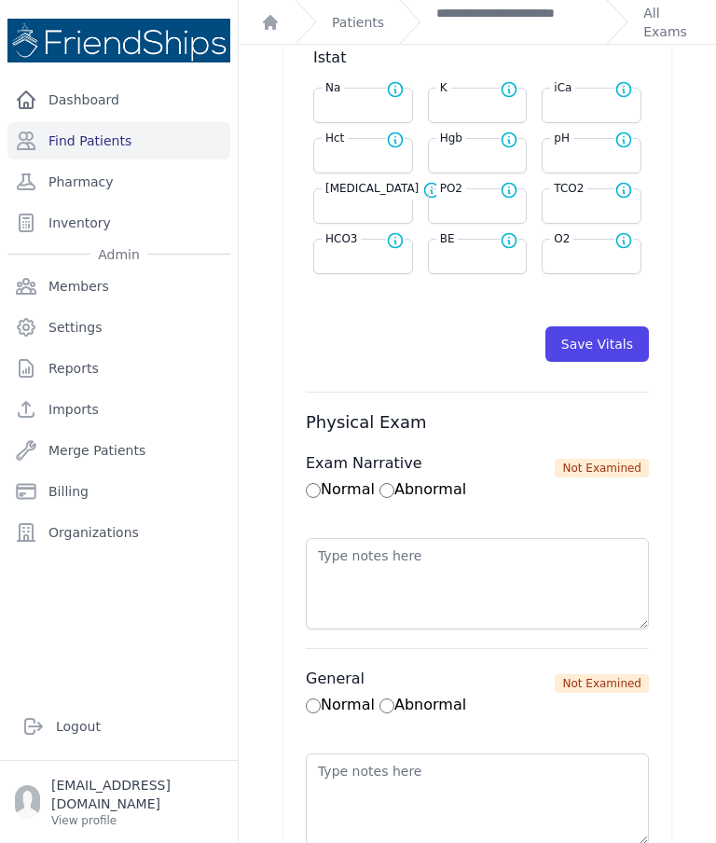
scroll to position [965, 0]
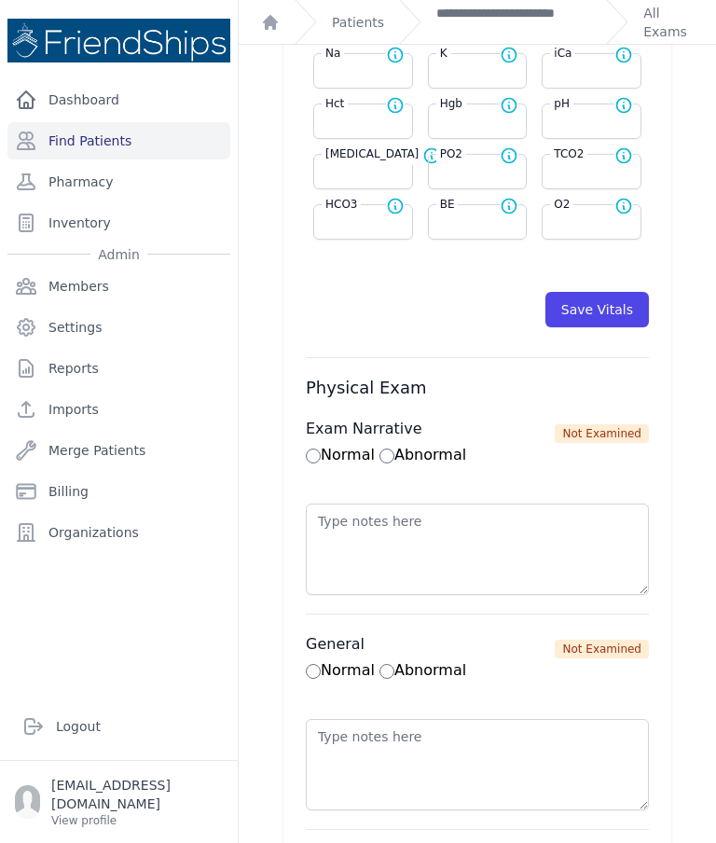
type input "160"
click at [607, 313] on button "Save Vitals" at bounding box center [598, 309] width 104 height 35
select select "Automatic"
select select "F"
select select "cm"
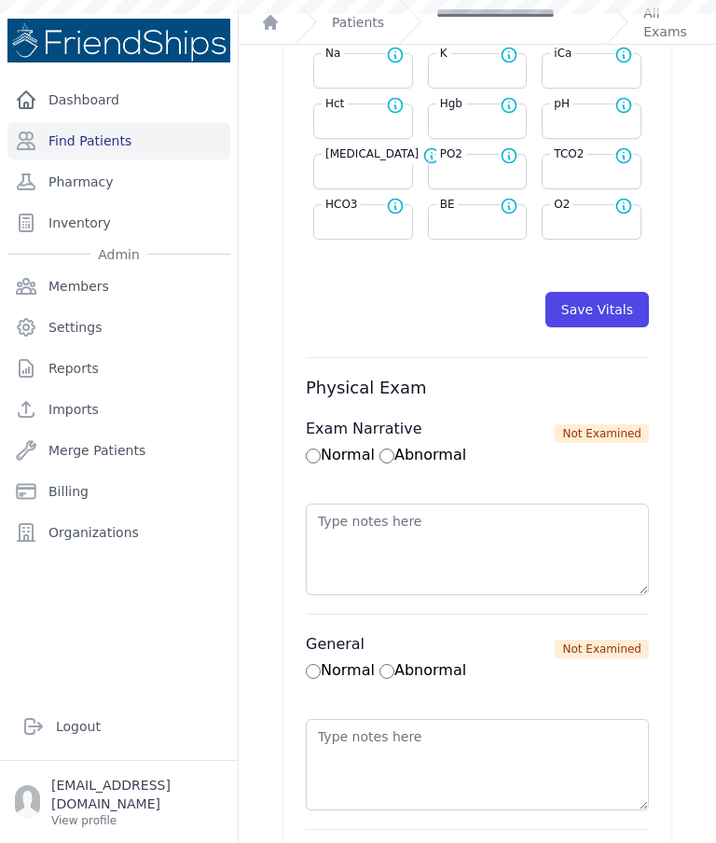
select select "kg"
type input "160.0"
select select
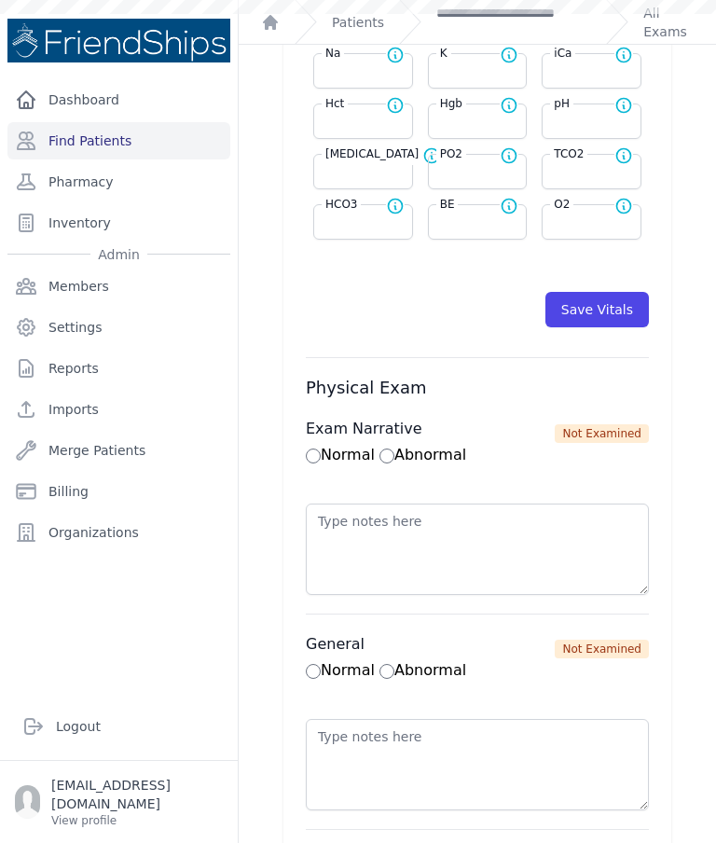
select select
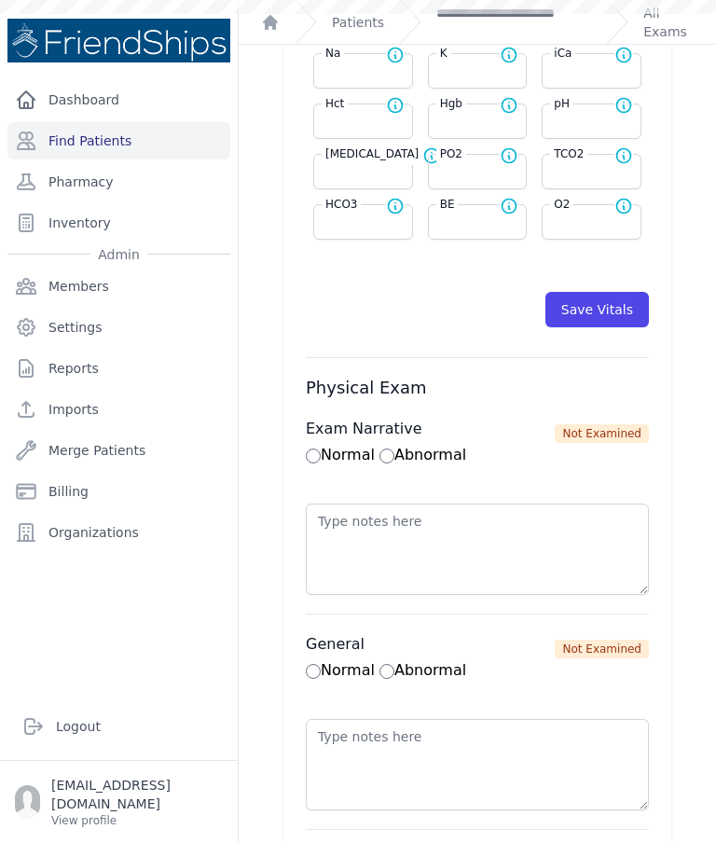
select select
click at [534, 24] on link "**********" at bounding box center [514, 22] width 155 height 37
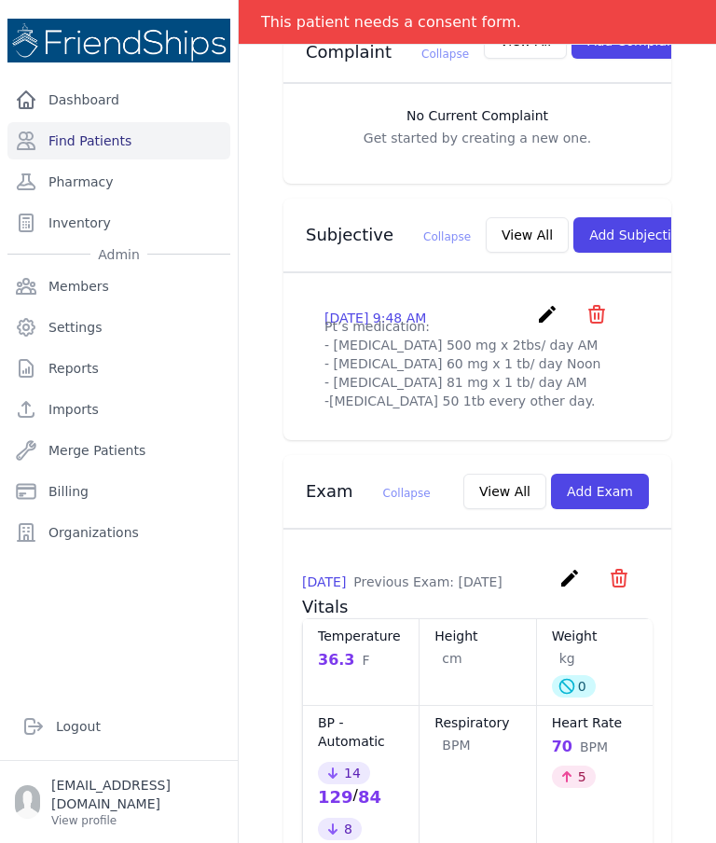
scroll to position [529, 0]
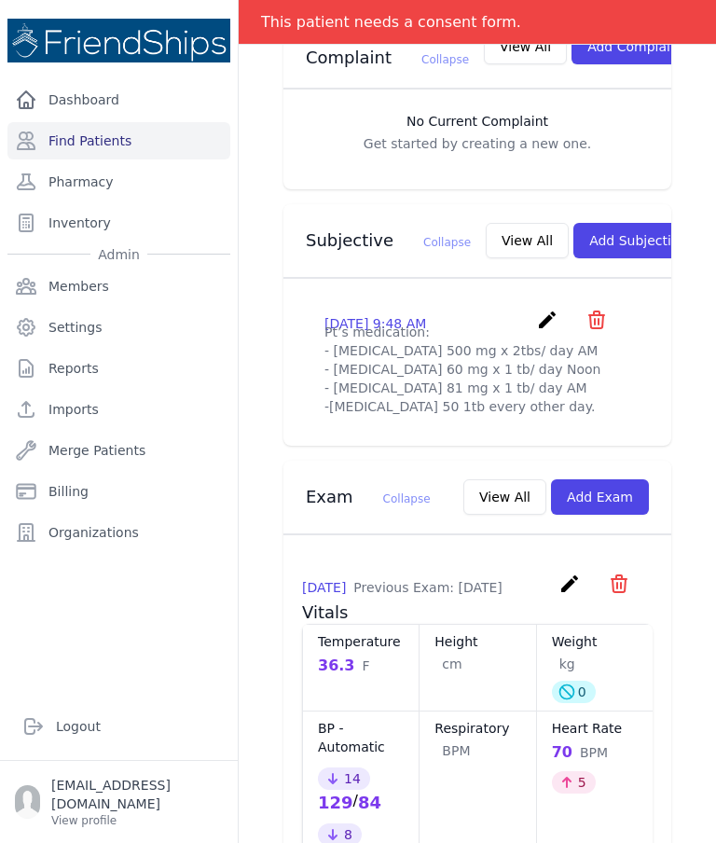
click at [542, 316] on icon "create" at bounding box center [547, 320] width 22 height 22
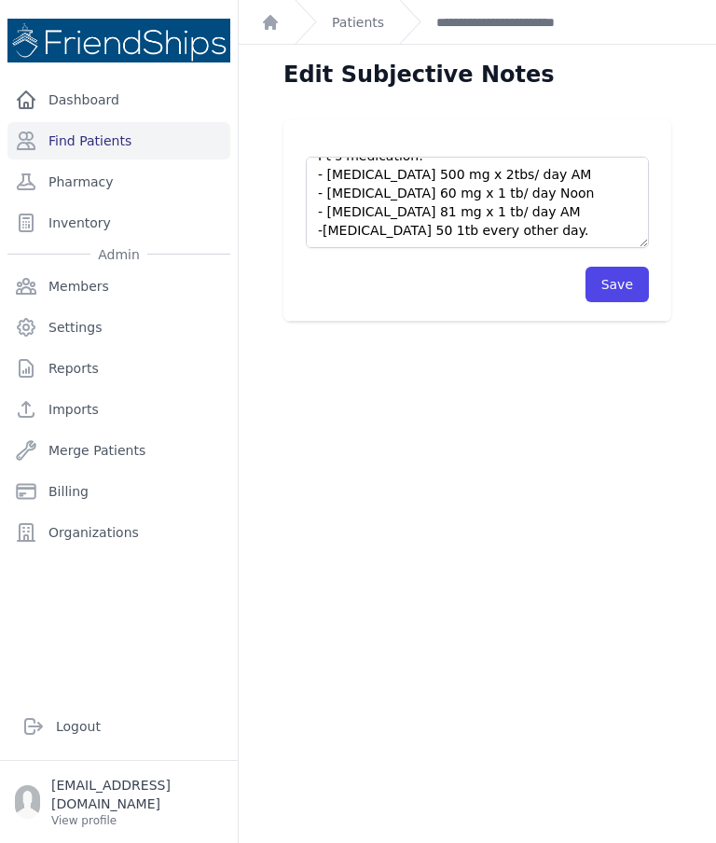
scroll to position [19, 0]
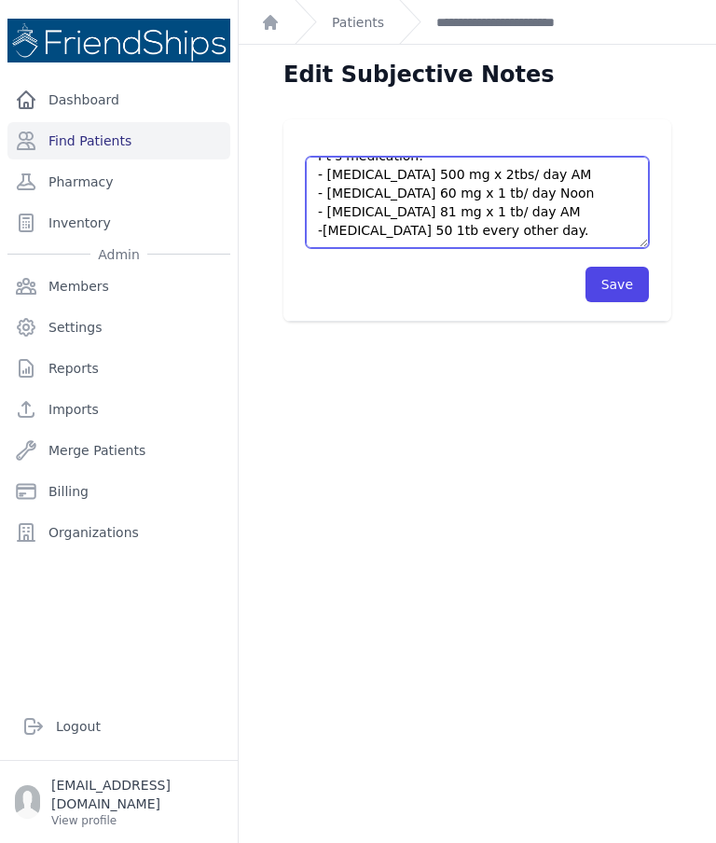
click at [328, 229] on textarea "Pt’s medication: - [MEDICAL_DATA] 500 mg x 2tbs/ day AM - [MEDICAL_DATA] 60 mg …" at bounding box center [477, 202] width 343 height 91
click at [608, 237] on textarea "Pt’s medication: - [MEDICAL_DATA] 500 mg x 2tbs/ day AM - [MEDICAL_DATA] 60 mg …" at bounding box center [477, 202] width 343 height 91
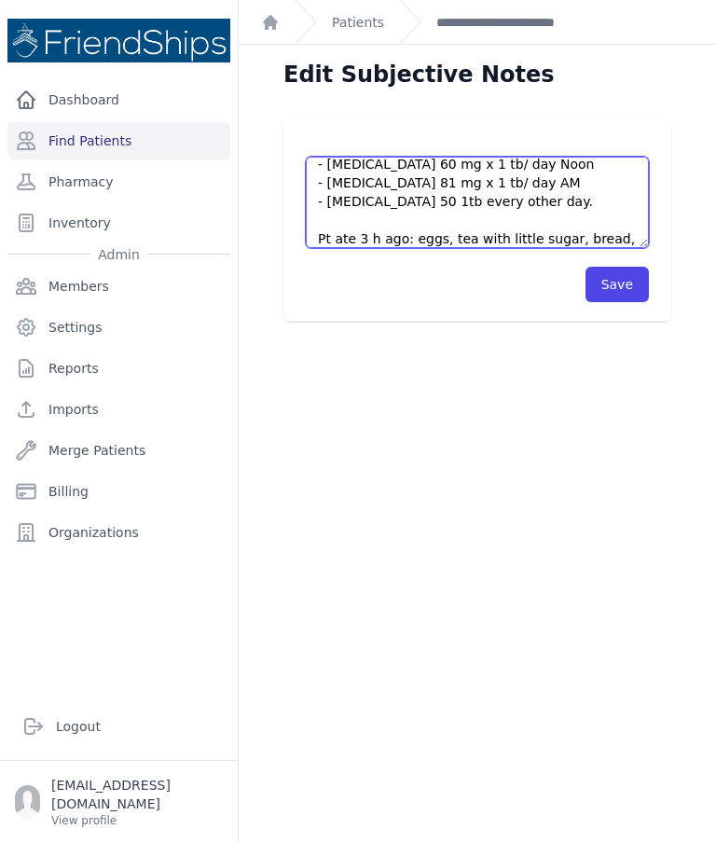
scroll to position [75, 0]
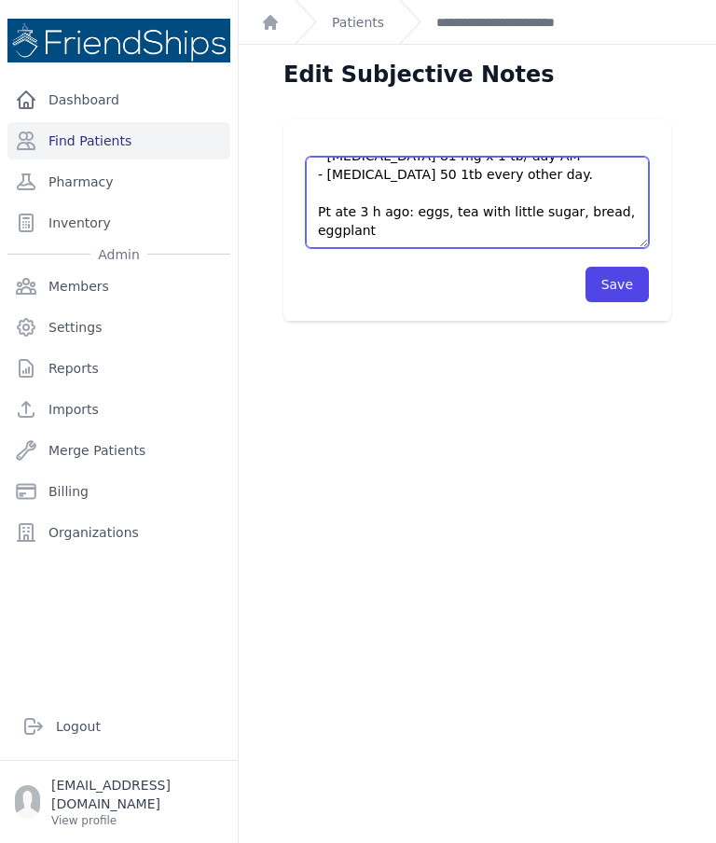
click at [623, 215] on textarea "Pt’s medication: - [MEDICAL_DATA] 500 mg x 2tbs/ day AM - [MEDICAL_DATA] 60 mg …" at bounding box center [477, 202] width 343 height 91
click at [438, 246] on textarea "Pt’s medication: - [MEDICAL_DATA] 500 mg x 2tbs/ day AM - [MEDICAL_DATA] 60 mg …" at bounding box center [477, 202] width 343 height 91
click at [600, 175] on textarea "Pt’s medication: - [MEDICAL_DATA] 500 mg x 2tbs/ day AM - [MEDICAL_DATA] 60 mg …" at bounding box center [477, 202] width 343 height 91
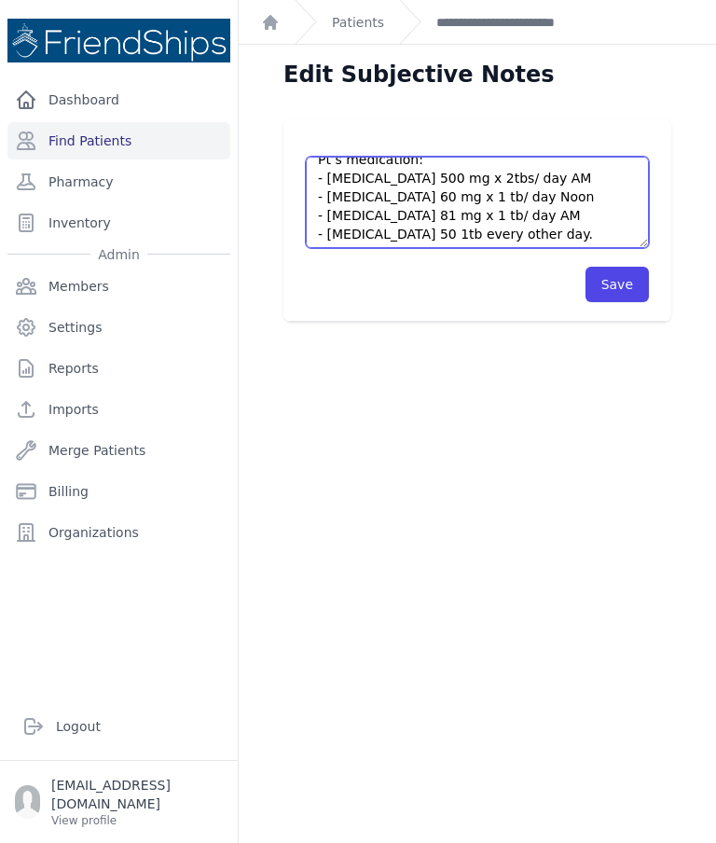
scroll to position [10, 0]
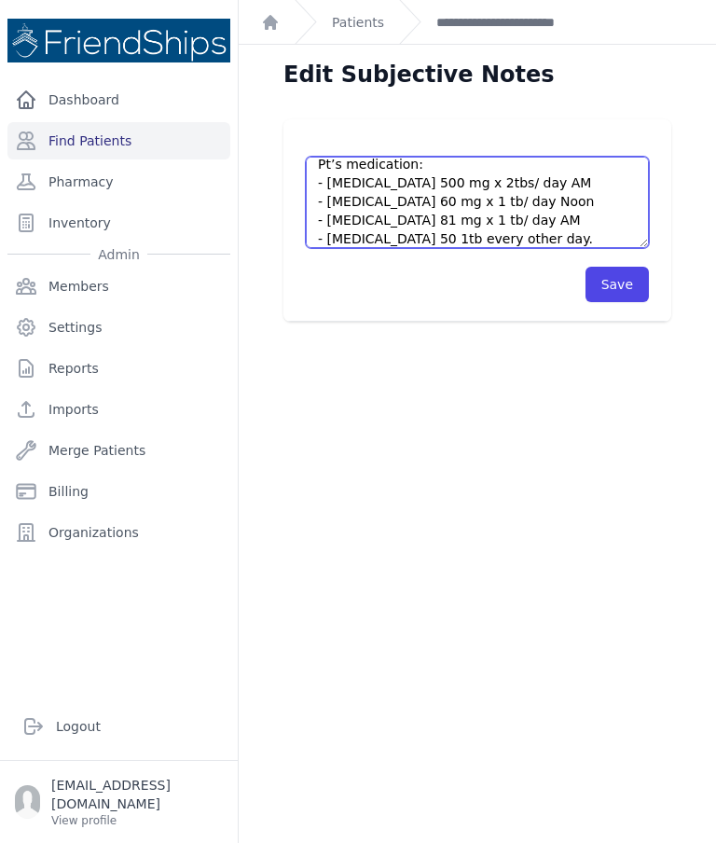
click at [542, 204] on textarea "Pt’s medication: - [MEDICAL_DATA] 500 mg x 2tbs/ day AM - [MEDICAL_DATA] 60 mg …" at bounding box center [477, 202] width 343 height 91
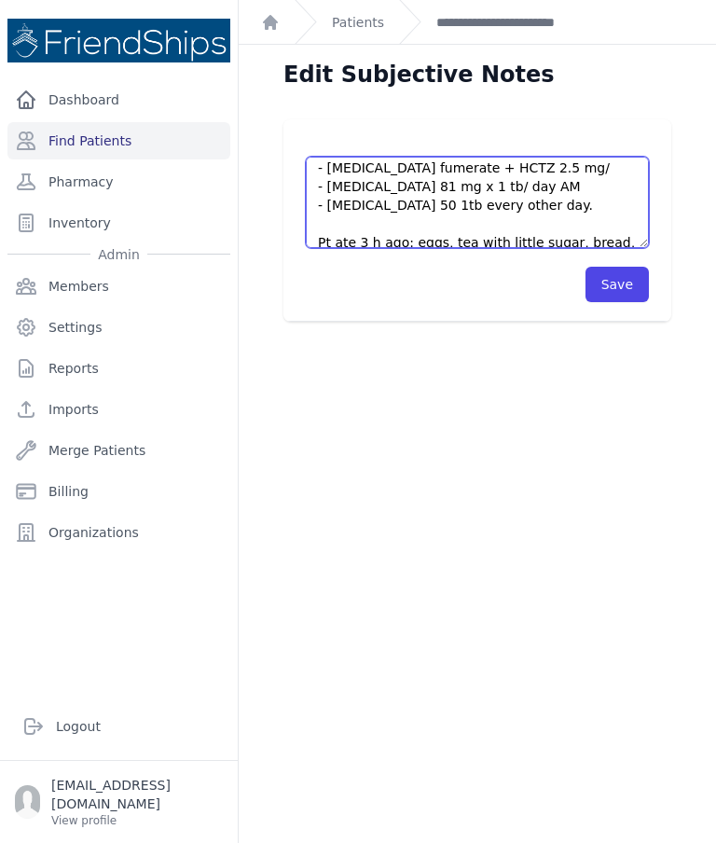
scroll to position [62, 0]
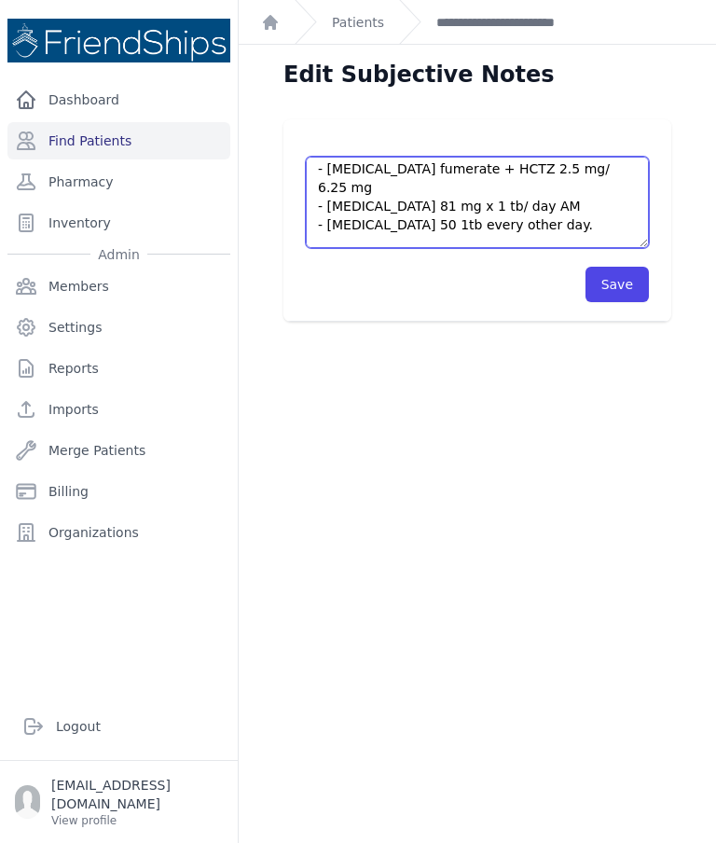
click at [545, 176] on textarea "Pt’s medication: - [MEDICAL_DATA] 500 mg x 2tbs/ day AM - [MEDICAL_DATA] 60 mg …" at bounding box center [477, 202] width 343 height 91
click at [552, 168] on textarea "Pt’s medication: - [MEDICAL_DATA] 500 mg x 2tbs/ day AM - [MEDICAL_DATA] 60 mg …" at bounding box center [477, 202] width 343 height 91
click at [614, 174] on textarea "Pt’s medication: - [MEDICAL_DATA] 500 mg x 2tbs/ day AM - [MEDICAL_DATA] 60 mg …" at bounding box center [477, 202] width 343 height 91
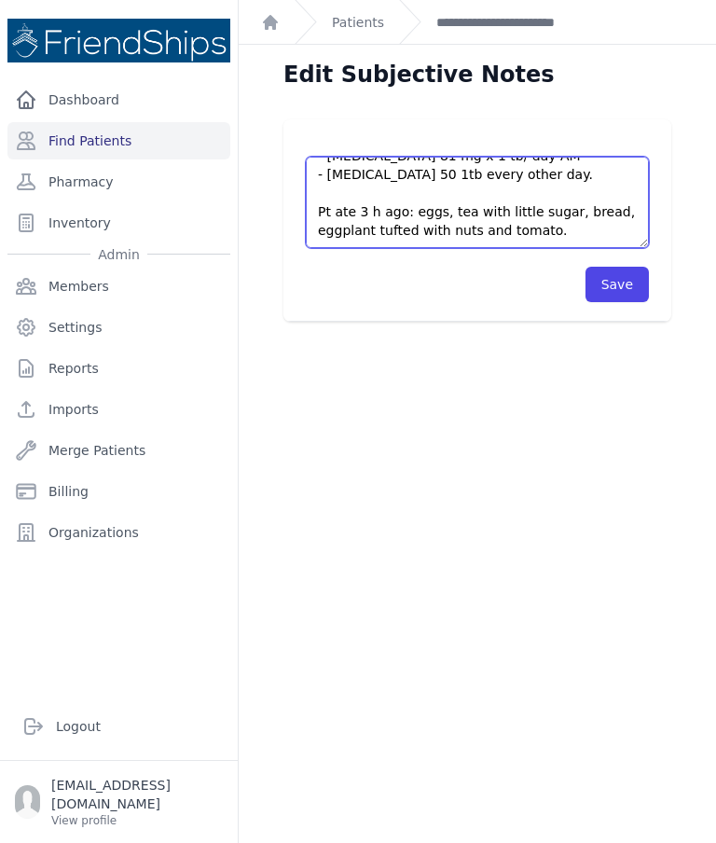
scroll to position [112, 0]
click at [566, 235] on textarea "Pt’s medication: - [MEDICAL_DATA] 500 mg x 2tbs/ day AM - [MEDICAL_DATA] 60 mg …" at bounding box center [477, 202] width 343 height 91
type textarea "Pt’s medication: - [MEDICAL_DATA] 500 mg x 2tbs/ day AM - [MEDICAL_DATA] 60 mg …"
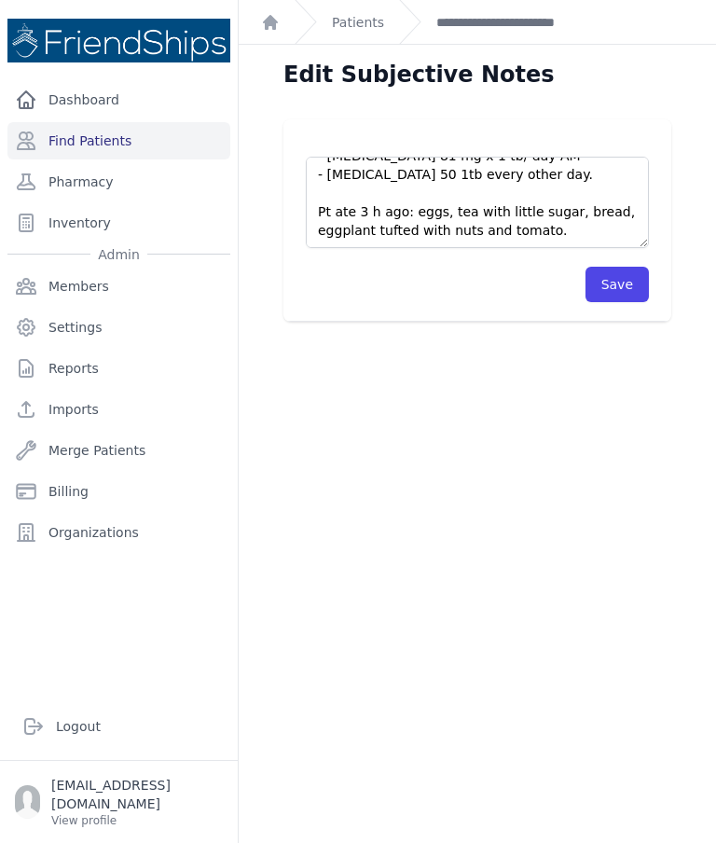
click at [634, 290] on button "Save" at bounding box center [617, 284] width 63 height 35
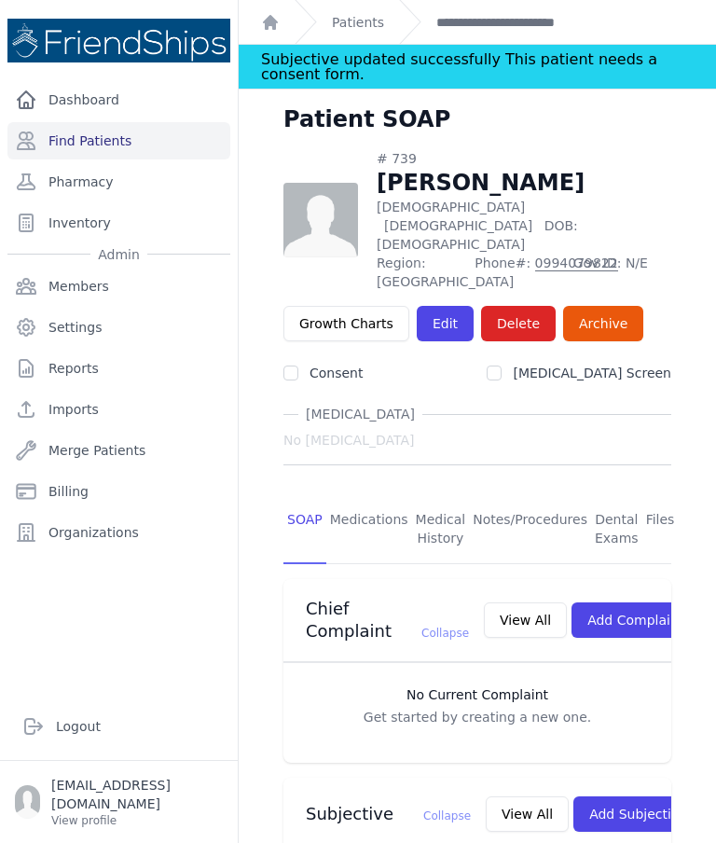
click at [380, 25] on link "Patients" at bounding box center [358, 22] width 52 height 19
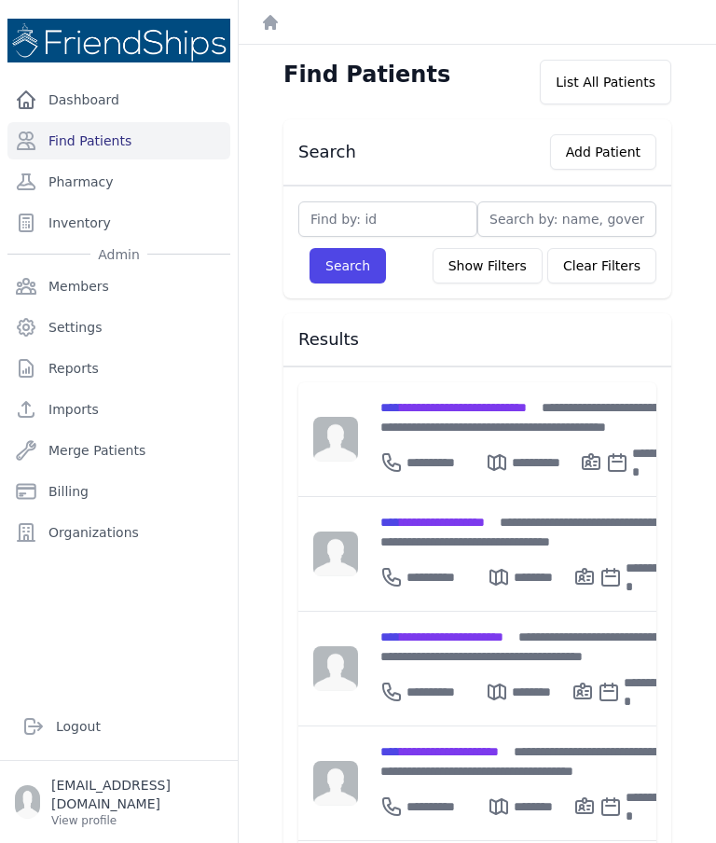
click at [484, 408] on span "**********" at bounding box center [454, 407] width 146 height 13
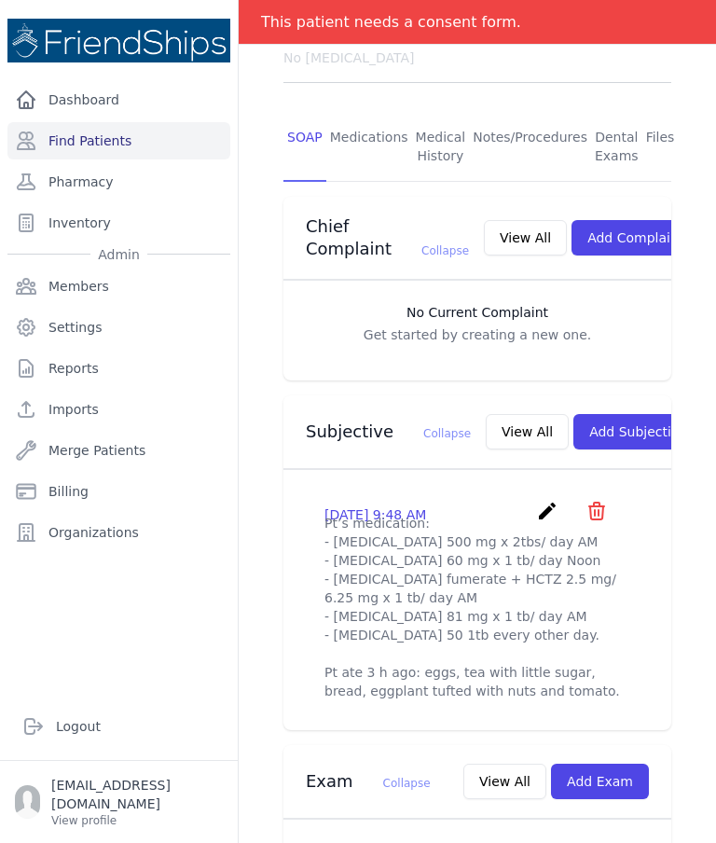
scroll to position [338, 0]
click at [538, 507] on icon "create" at bounding box center [547, 511] width 22 height 22
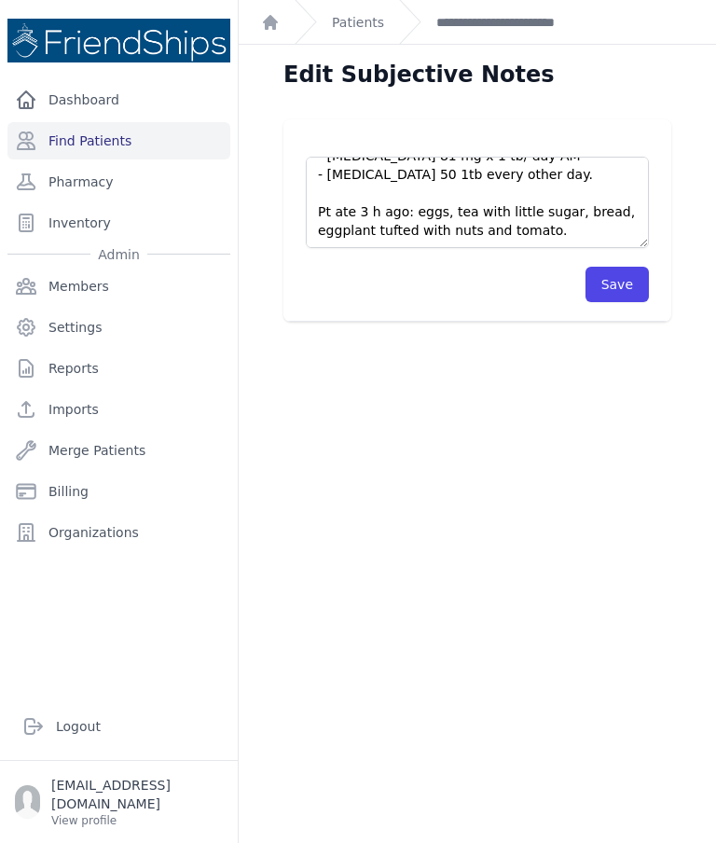
scroll to position [112, 0]
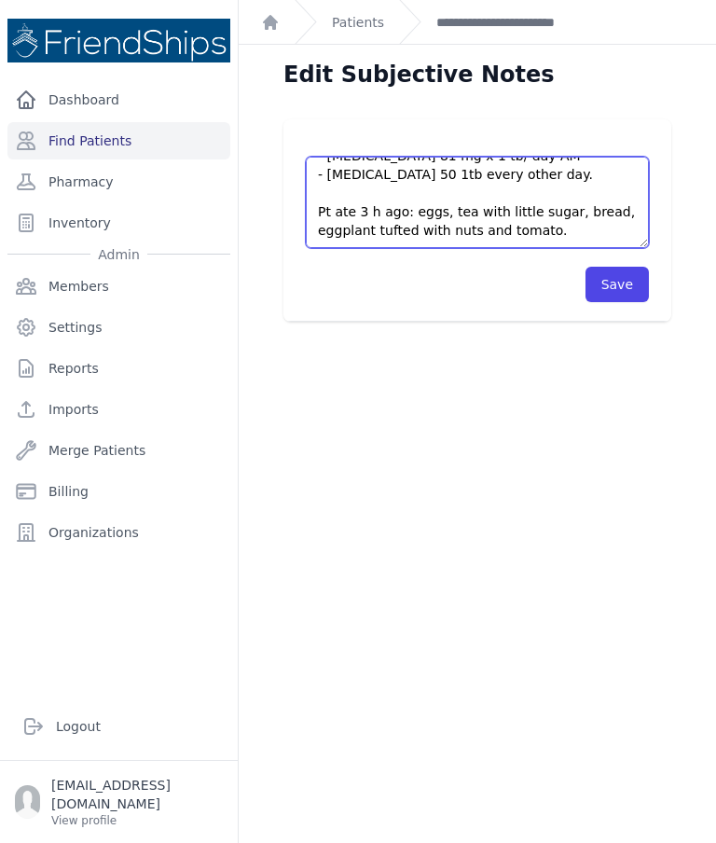
click at [570, 228] on textarea "Pt’s medication: - [MEDICAL_DATA] 500 mg x 2tbs/ day AM - [MEDICAL_DATA] 60 mg …" at bounding box center [477, 202] width 343 height 91
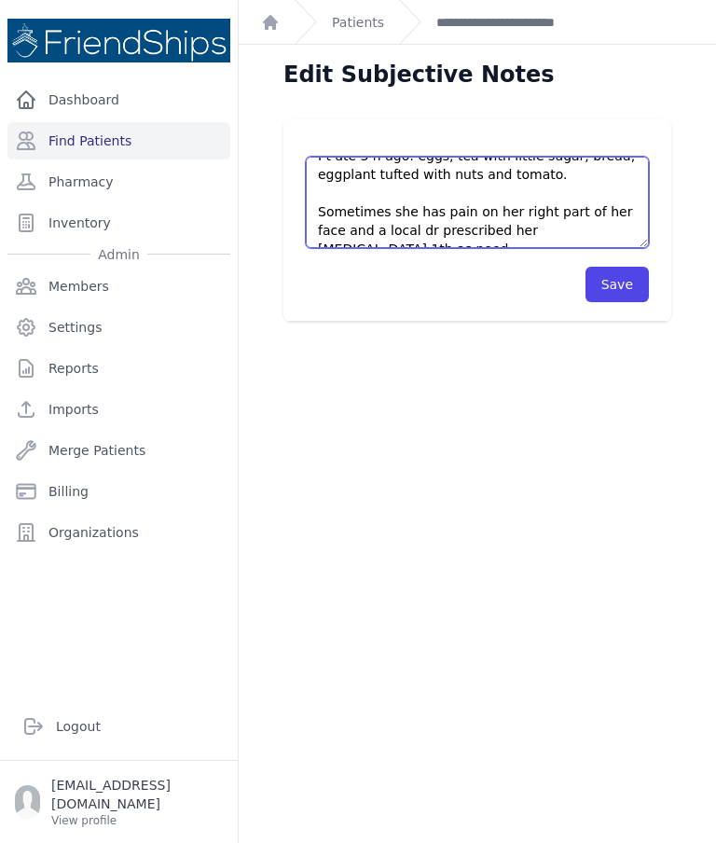
scroll to position [178, 0]
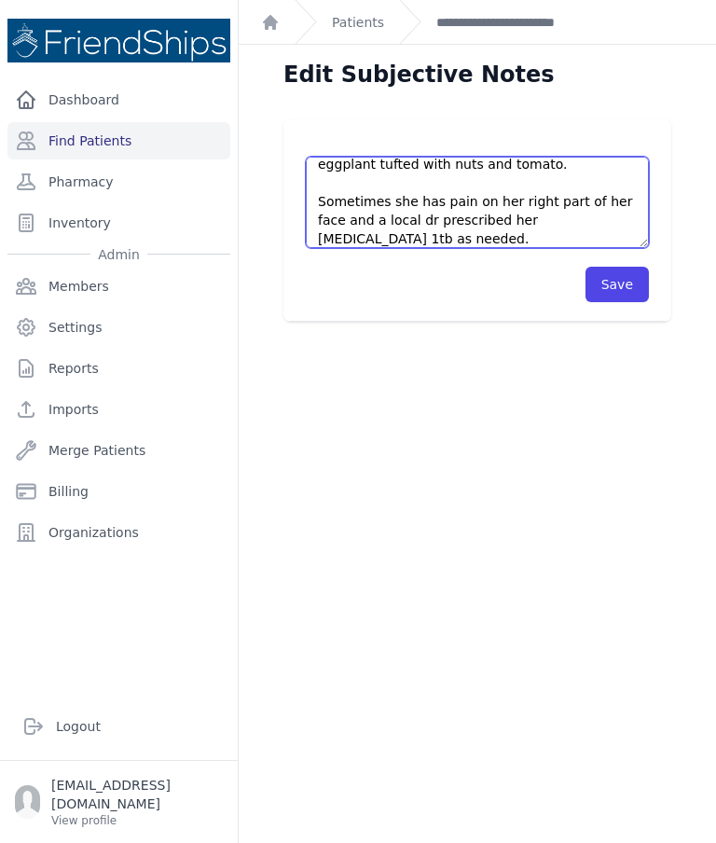
click at [573, 212] on textarea "Pt’s medication: - [MEDICAL_DATA] 500 mg x 2tbs/ day AM - [MEDICAL_DATA] 60 mg …" at bounding box center [477, 202] width 343 height 91
click at [538, 225] on textarea "Pt’s medication: - [MEDICAL_DATA] 500 mg x 2tbs/ day AM - [MEDICAL_DATA] 60 mg …" at bounding box center [477, 202] width 343 height 91
click at [550, 226] on textarea "Pt’s medication: - [MEDICAL_DATA] 500 mg x 2tbs/ day AM - [MEDICAL_DATA] 60 mg …" at bounding box center [477, 202] width 343 height 91
click at [441, 245] on textarea "Pt’s medication: - [MEDICAL_DATA] 500 mg x 2tbs/ day AM - [MEDICAL_DATA] 60 mg …" at bounding box center [477, 202] width 343 height 91
click at [429, 243] on textarea "Pt’s medication: - [MEDICAL_DATA] 500 mg x 2tbs/ day AM - [MEDICAL_DATA] 60 mg …" at bounding box center [477, 202] width 343 height 91
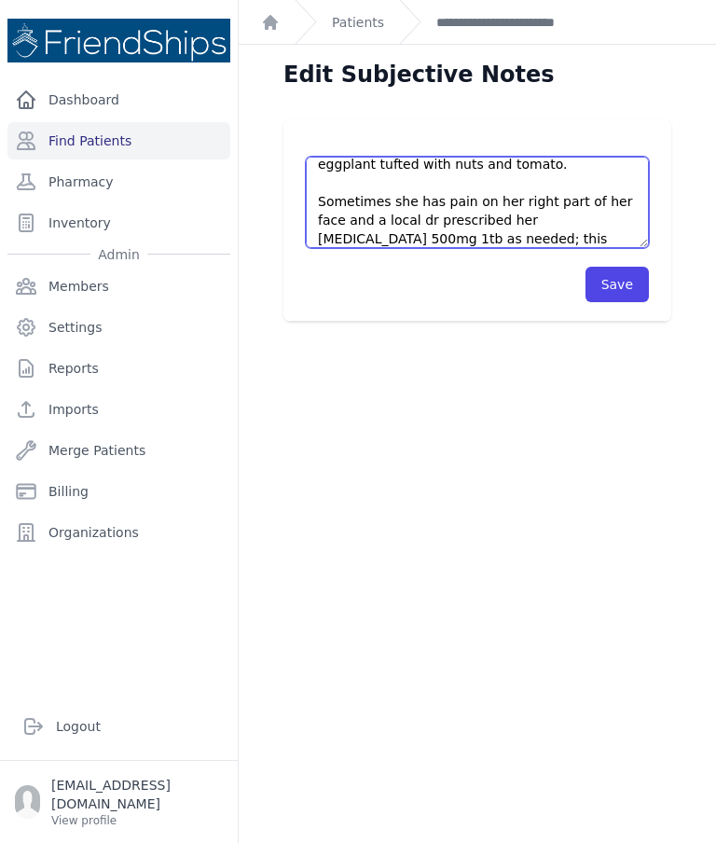
scroll to position [205, 0]
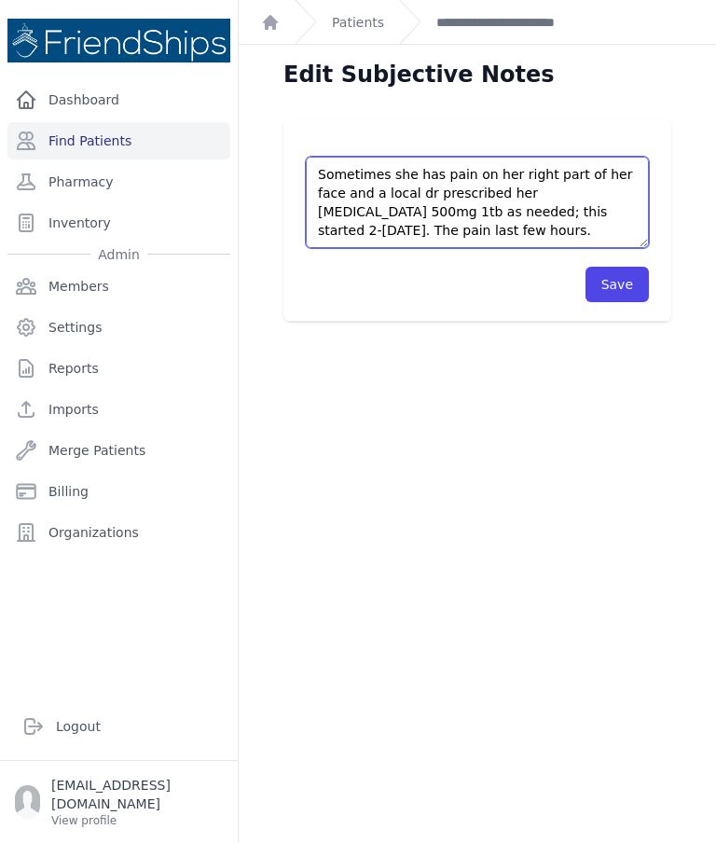
type textarea "Pt’s medication: - [MEDICAL_DATA] 500 mg x 2tbs/ day AM - [MEDICAL_DATA] 60 mg …"
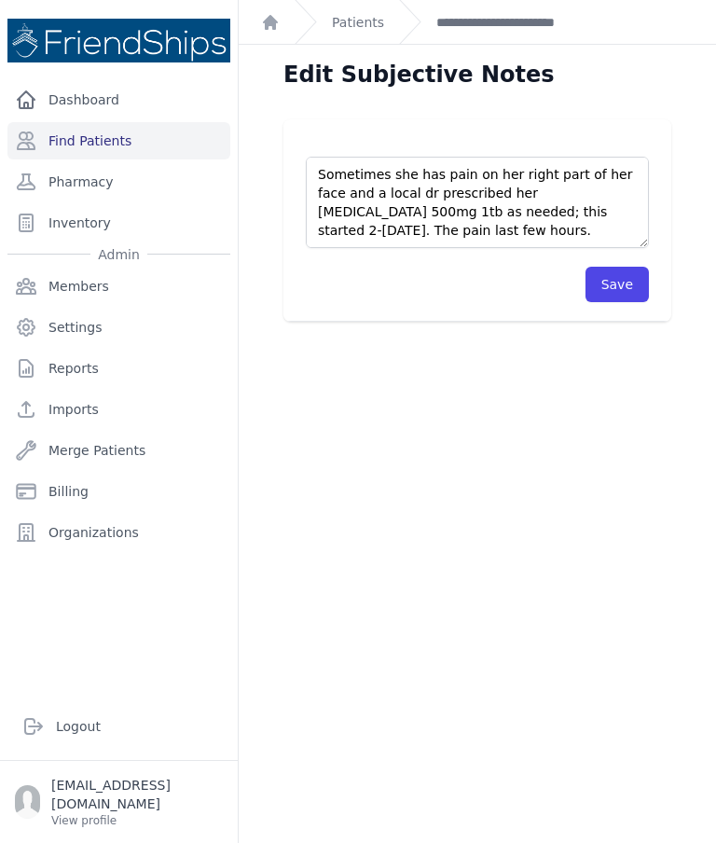
click at [605, 294] on button "Save" at bounding box center [617, 284] width 63 height 35
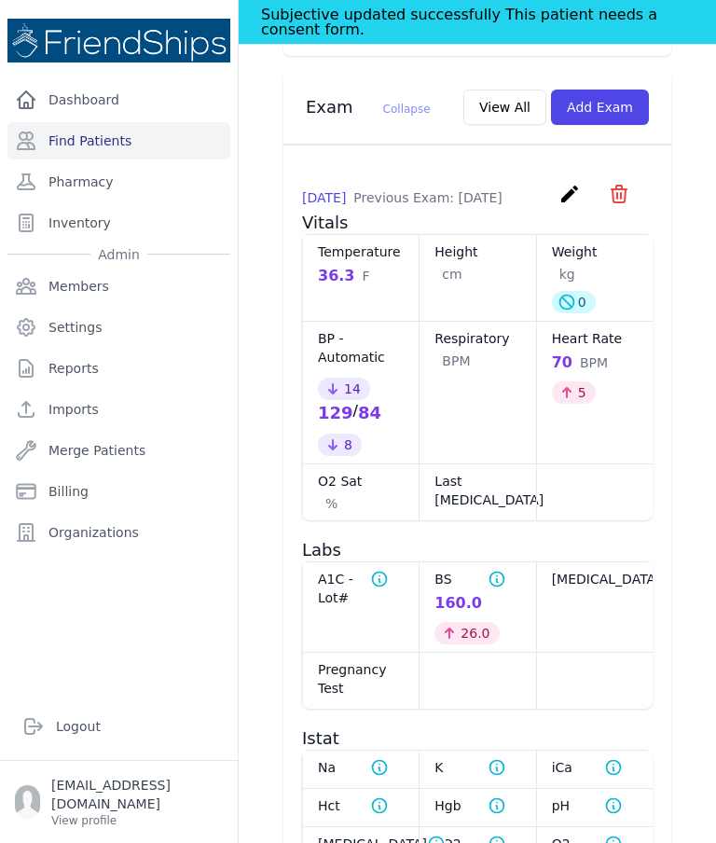
scroll to position [1151, 0]
click at [509, 109] on button "View All" at bounding box center [505, 106] width 83 height 35
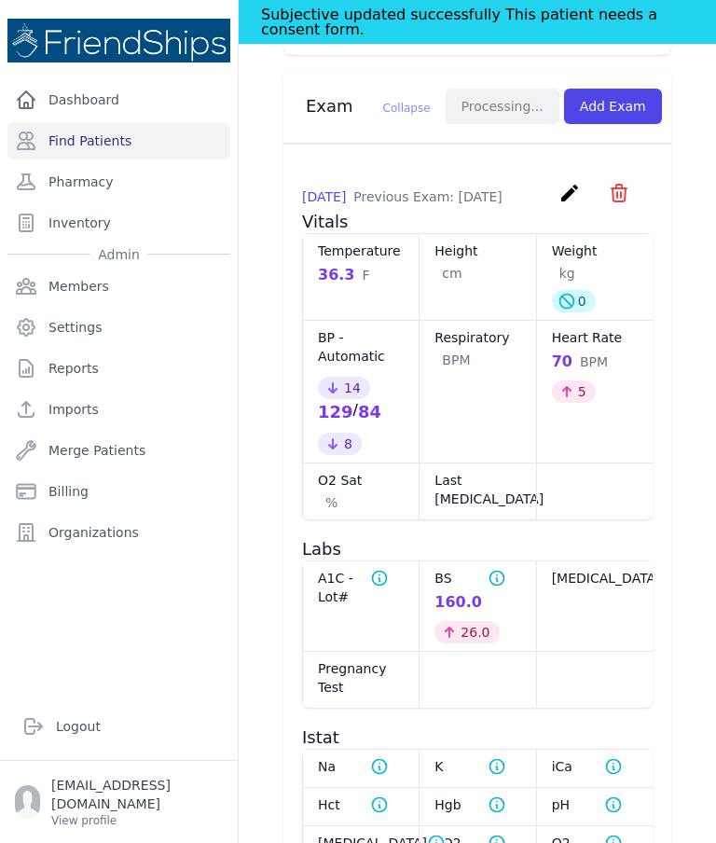
scroll to position [0, 0]
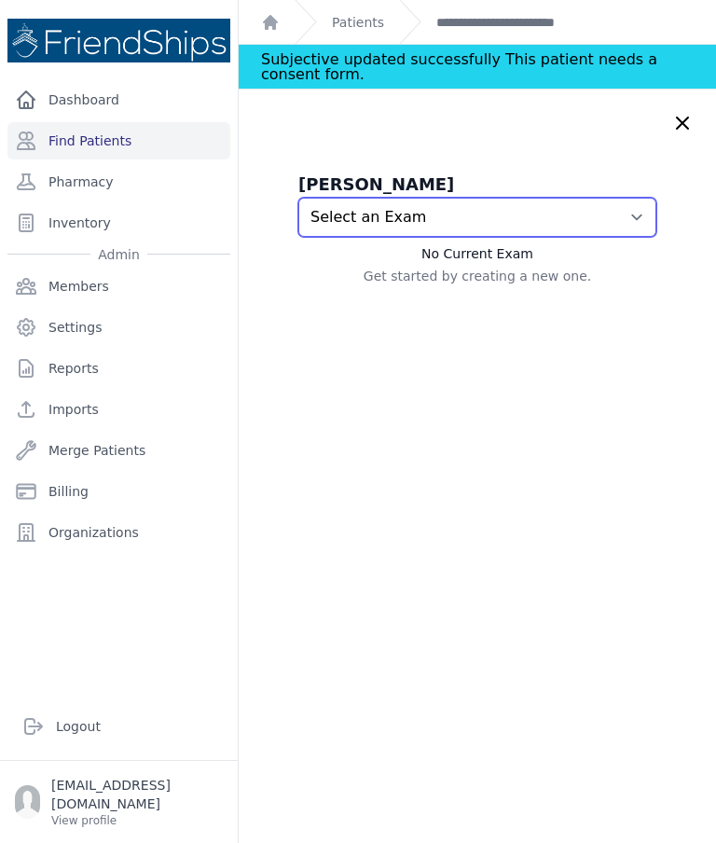
click at [638, 215] on select "Select an Exam [DATE] 9:50 AM [DATE] 9:43 AM" at bounding box center [478, 217] width 358 height 39
select select "891"
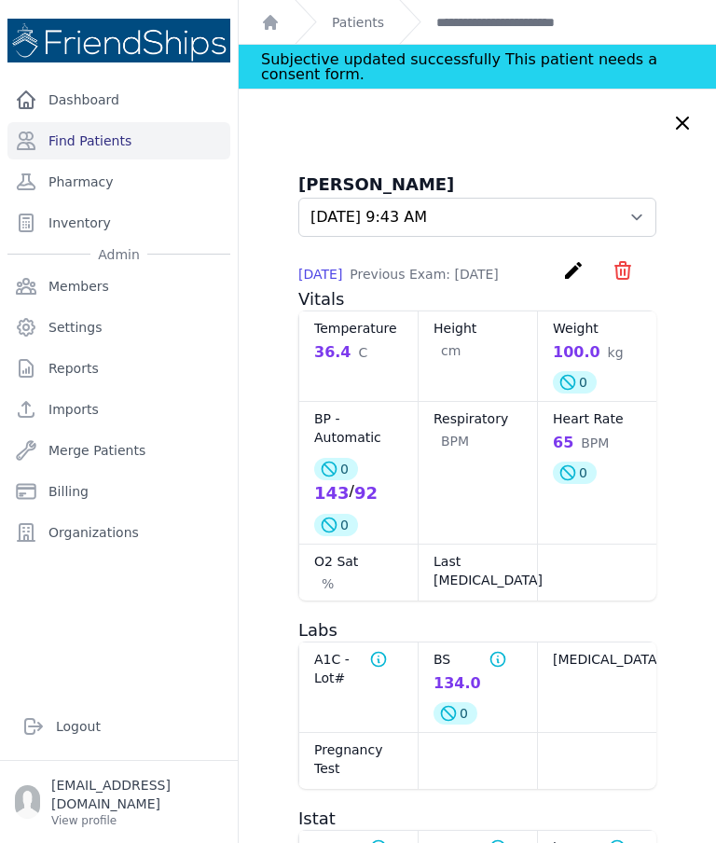
click at [707, 814] on div "[PERSON_NAME] Select an Exam [DATE] 9:50 AM [DATE] 9:43 AM [DATE] Previous Exam…" at bounding box center [478, 691] width 478 height 1203
click at [704, 799] on div "[PERSON_NAME] Select an Exam [DATE] 9:50 AM [DATE] 9:43 AM [DATE] Previous Exam…" at bounding box center [478, 691] width 478 height 1203
click at [674, 117] on icon at bounding box center [683, 123] width 22 height 22
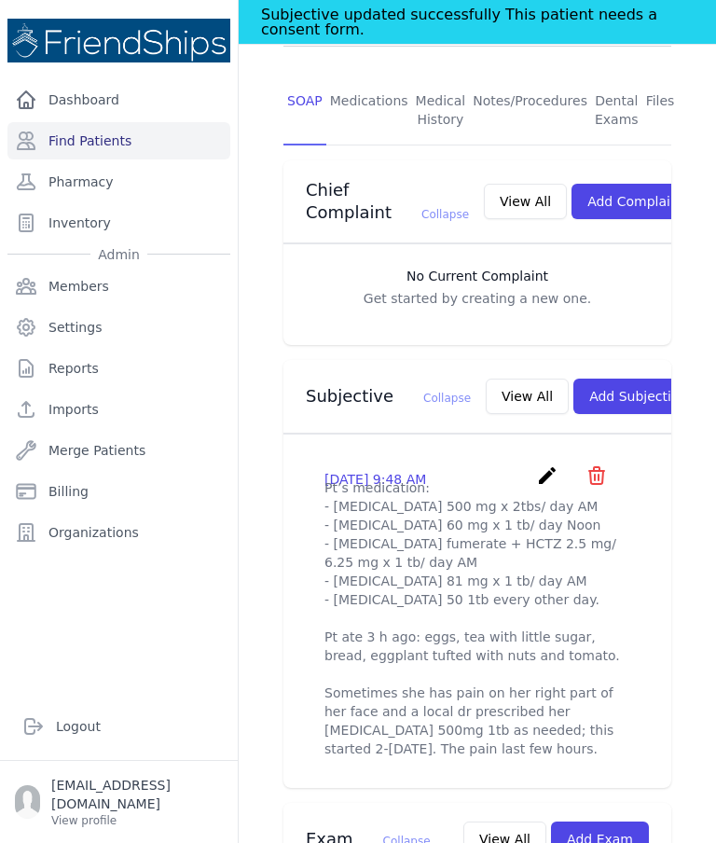
scroll to position [422, 0]
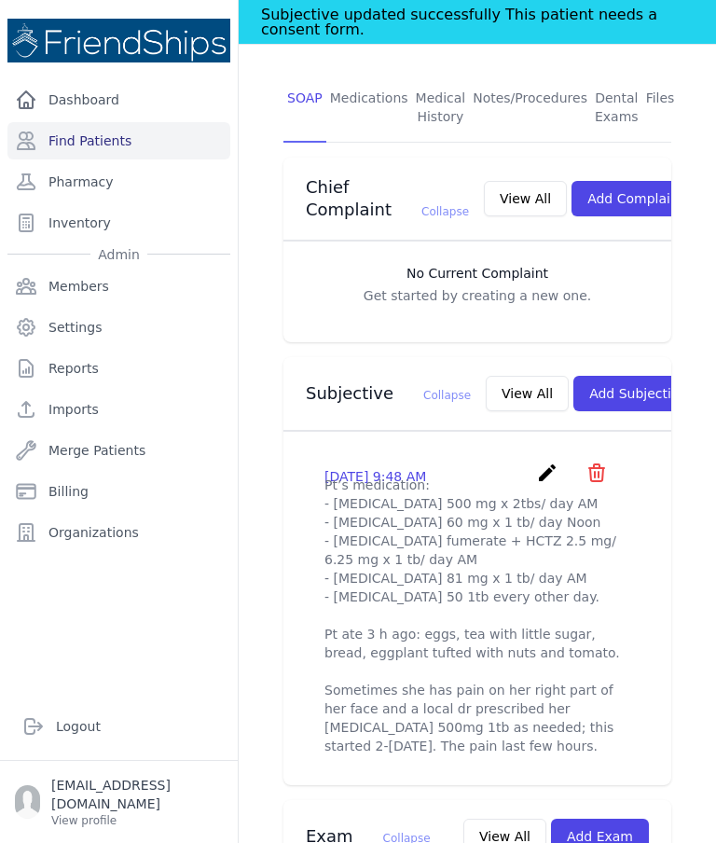
click at [486, 384] on button "View All" at bounding box center [527, 393] width 83 height 35
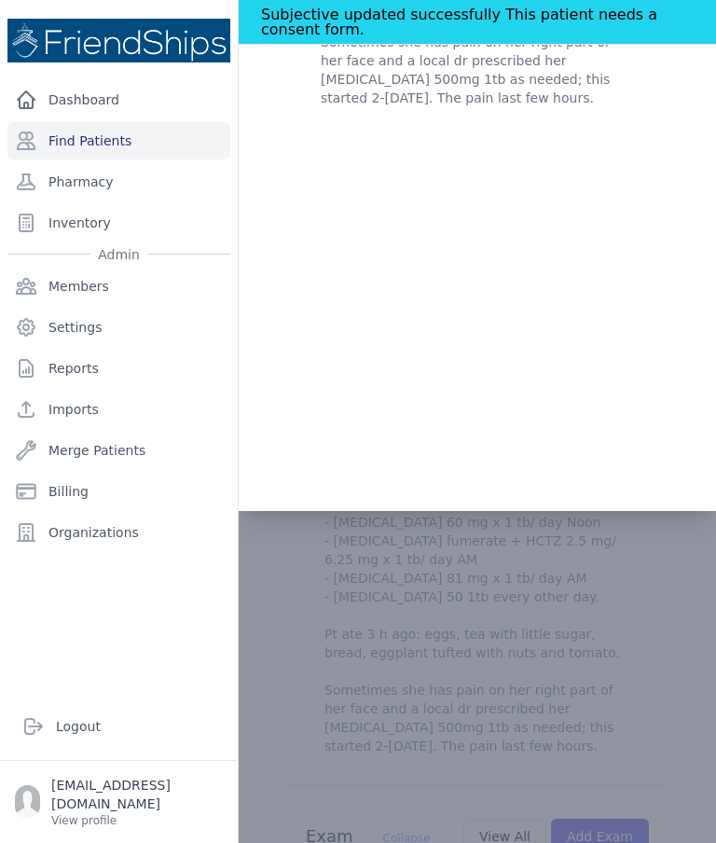
scroll to position [0, 0]
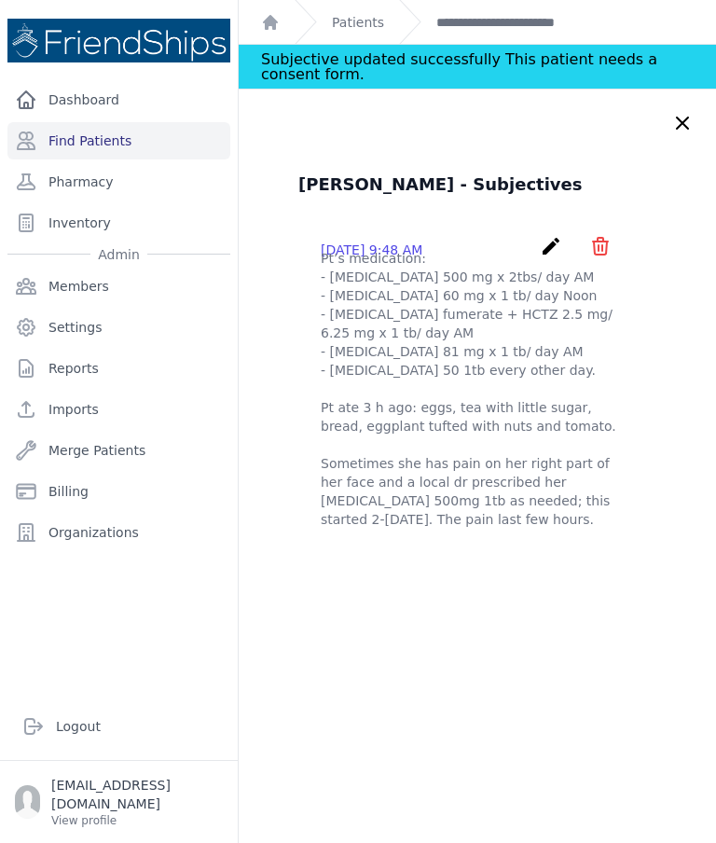
click at [609, 655] on div "[PERSON_NAME] - Subjectives [DATE] 9:48 AM create ​ Are you sure? This action c…" at bounding box center [478, 511] width 478 height 843
click at [656, 633] on div "[PERSON_NAME] - Subjectives [DATE] 9:48 AM create ​ Are you sure? This action c…" at bounding box center [478, 511] width 478 height 843
click at [697, 535] on div "[PERSON_NAME] - Subjectives [DATE] 9:48 AM create ​ Are you sure? This action c…" at bounding box center [478, 511] width 478 height 843
click at [690, 544] on div "[PERSON_NAME] - Subjectives [DATE] 9:48 AM create ​ Delete subjective - Pt’s me…" at bounding box center [477, 358] width 433 height 372
click at [519, 17] on link "**********" at bounding box center [522, 22] width 170 height 19
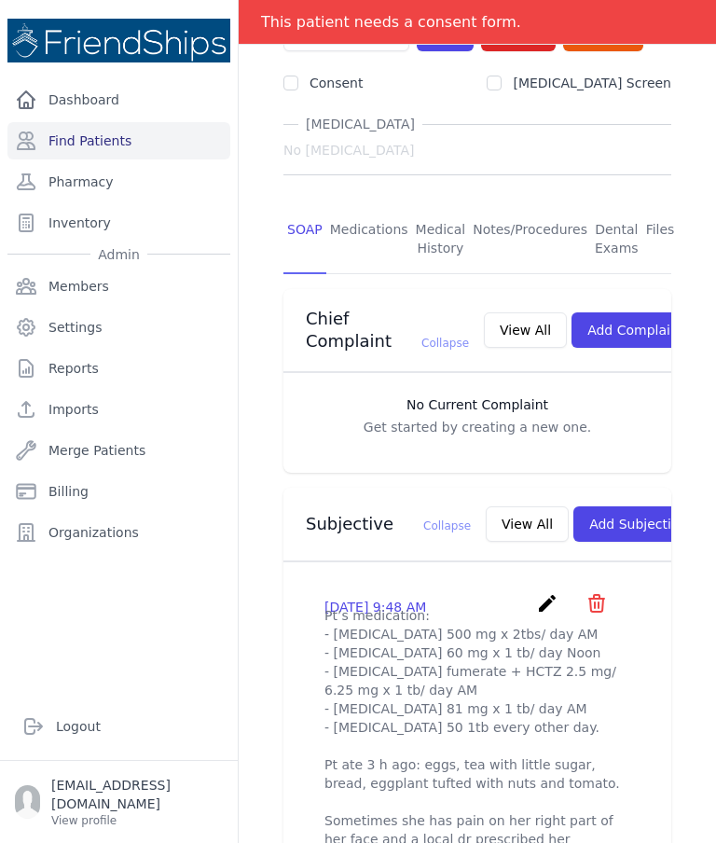
scroll to position [247, 0]
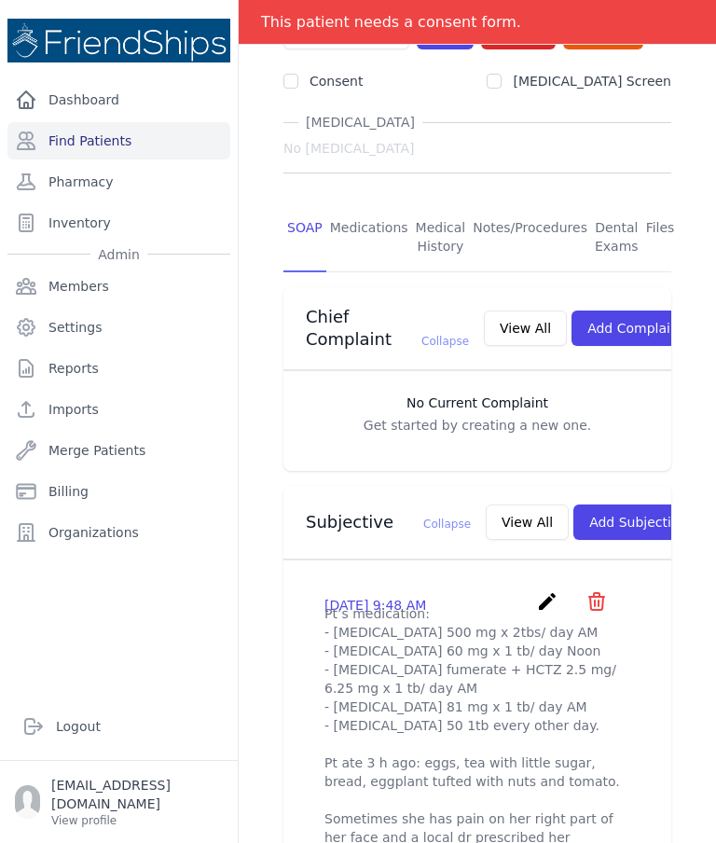
click at [544, 600] on icon "create" at bounding box center [547, 601] width 22 height 22
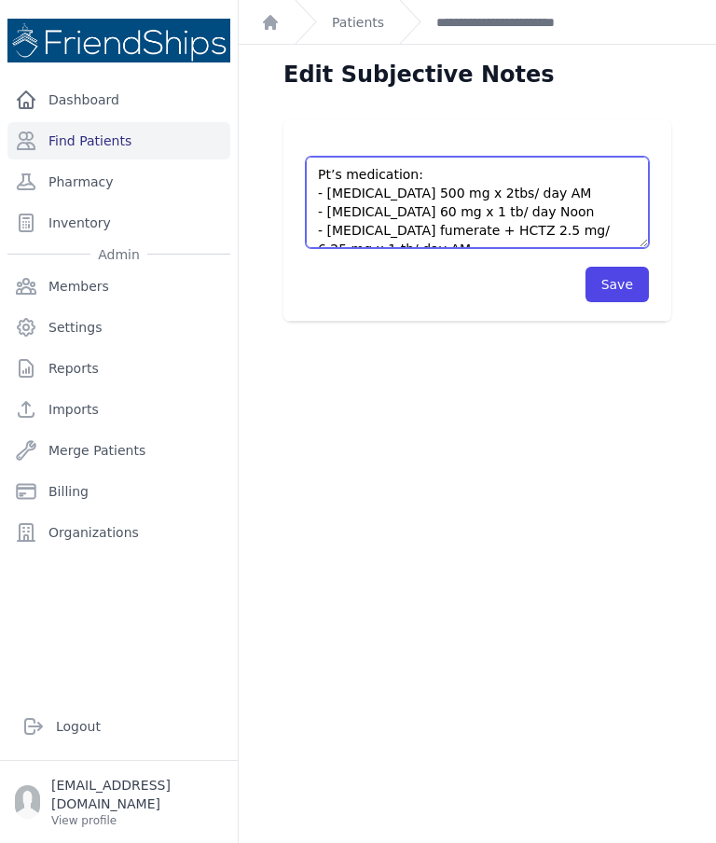
click at [476, 201] on textarea "Pt’s medication: - [MEDICAL_DATA] 500 mg x 2tbs/ day AM - [MEDICAL_DATA] 60 mg …" at bounding box center [477, 202] width 343 height 91
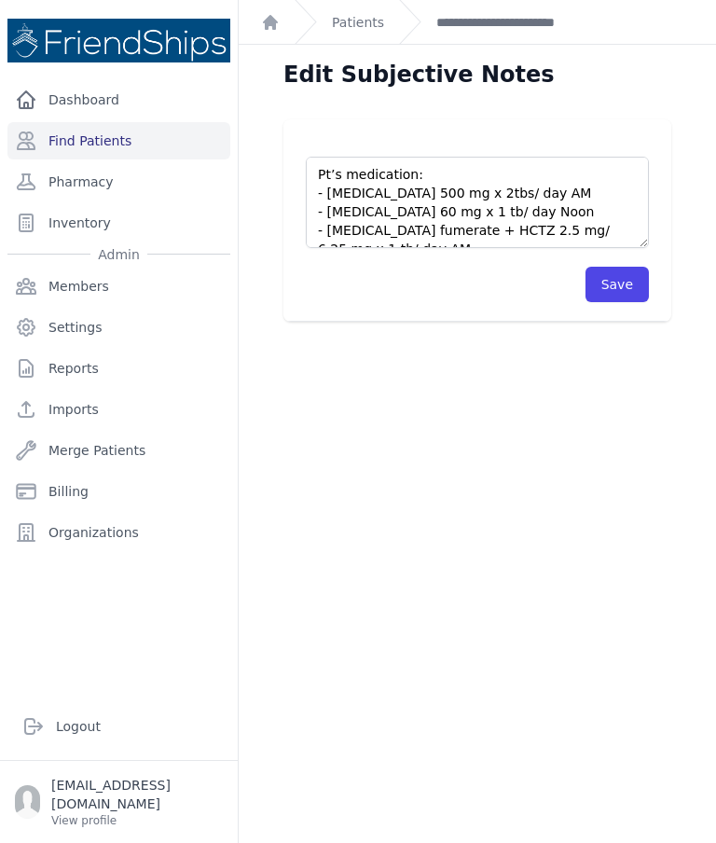
click at [519, 30] on link "**********" at bounding box center [522, 22] width 170 height 19
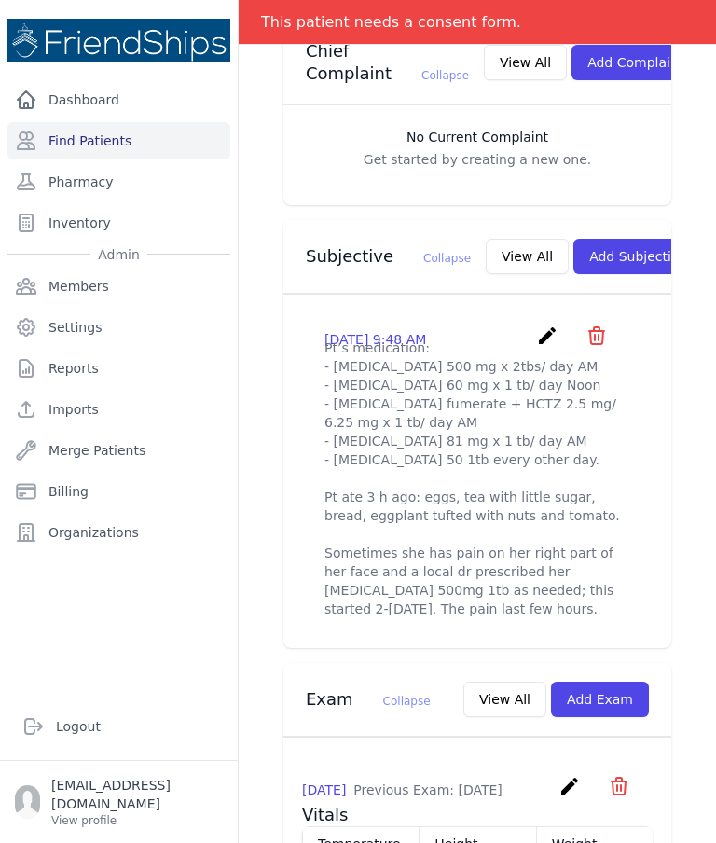
scroll to position [519, 0]
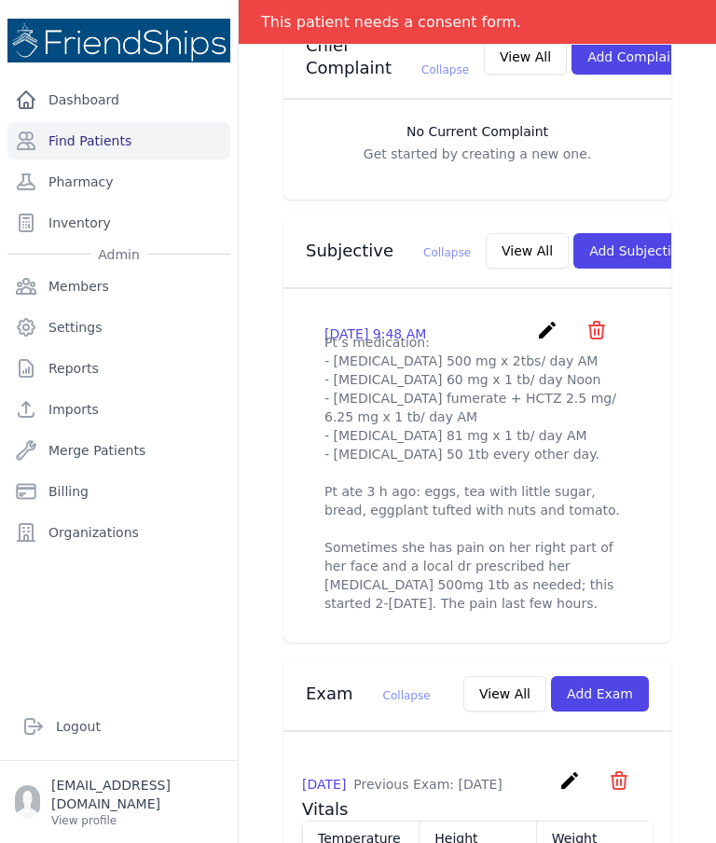
click at [538, 330] on icon "create" at bounding box center [547, 330] width 22 height 22
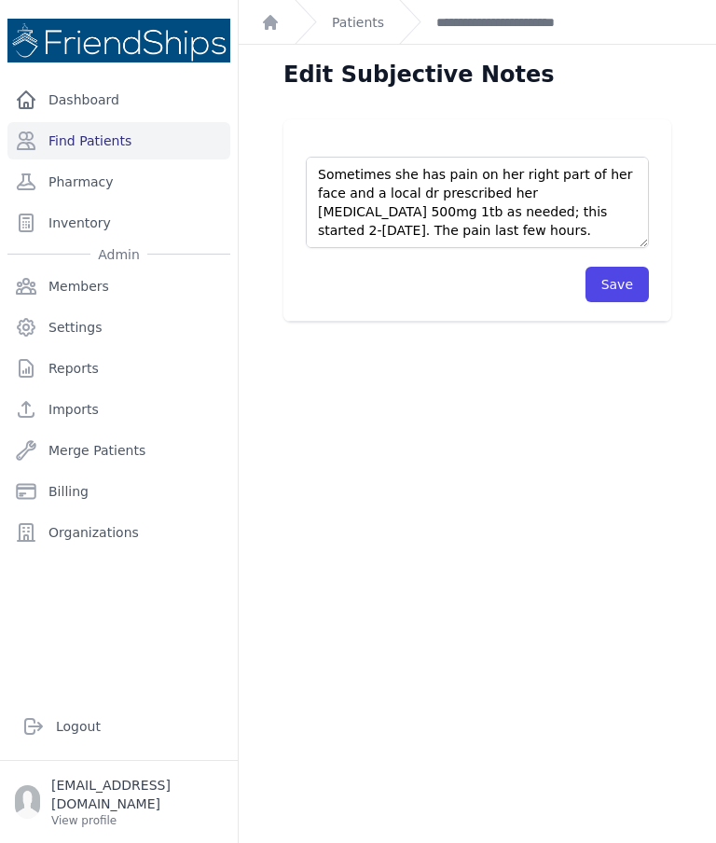
scroll to position [205, 0]
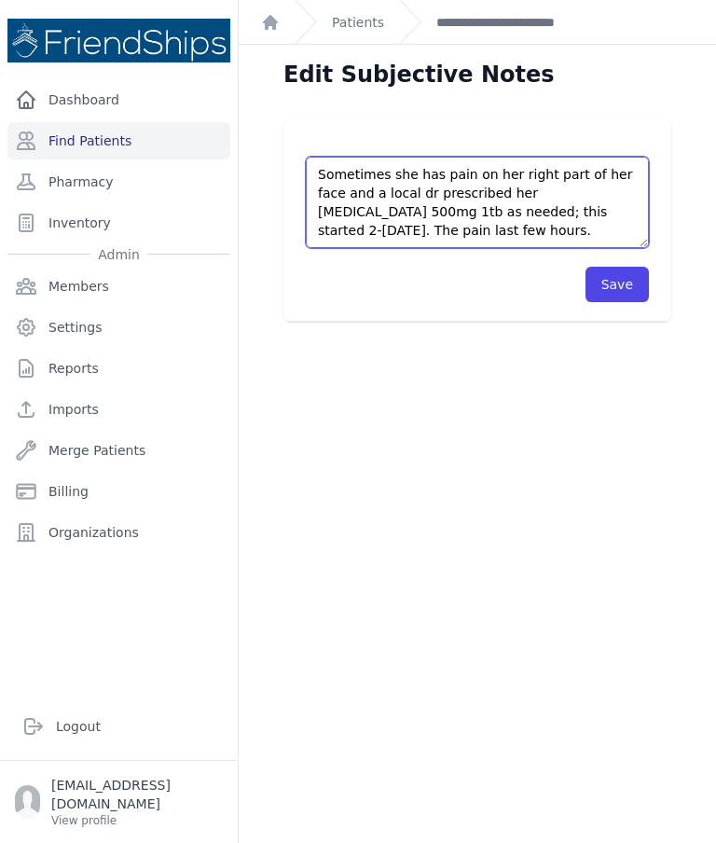
click at [459, 229] on textarea "Pt’s medication: - [MEDICAL_DATA] 500 mg x 2tbs/ day AM - [MEDICAL_DATA] 60 mg …" at bounding box center [477, 202] width 343 height 91
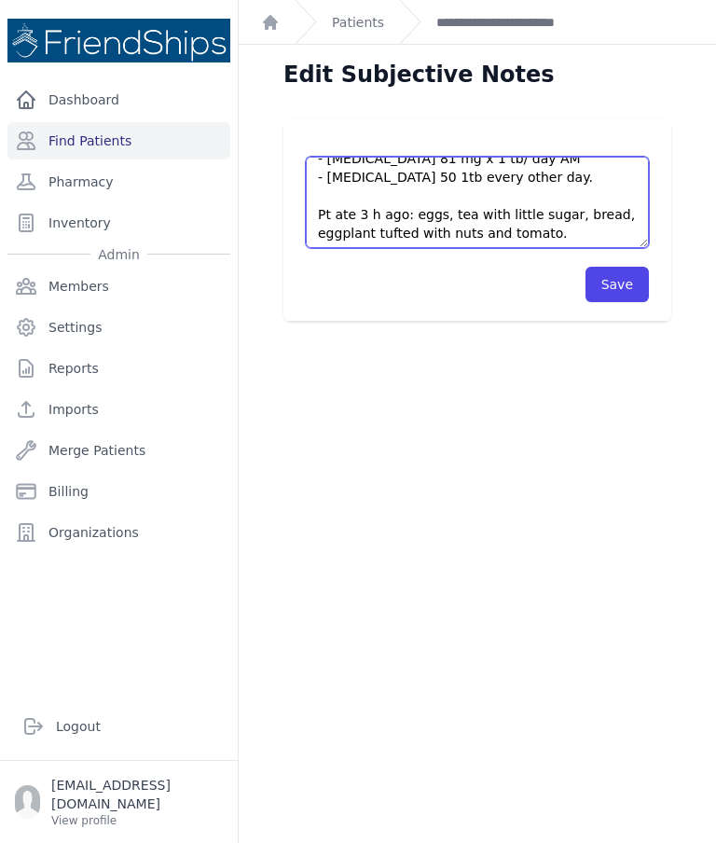
scroll to position [109, 0]
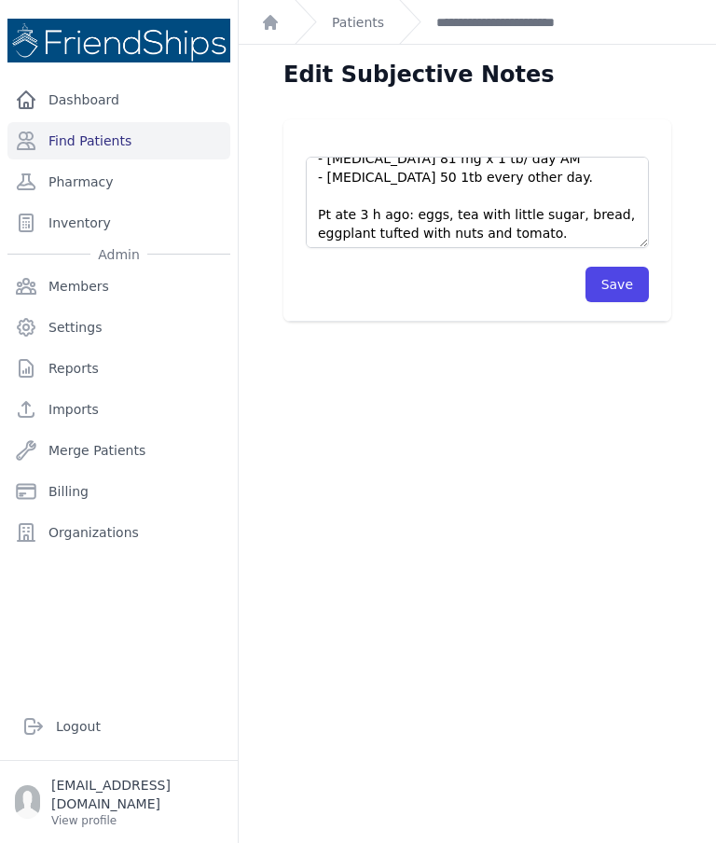
click at [3, 396] on div "Dashboard Find Patients Pharmacy Inventory Admin Members Settings Reports Impor…" at bounding box center [119, 379] width 238 height 597
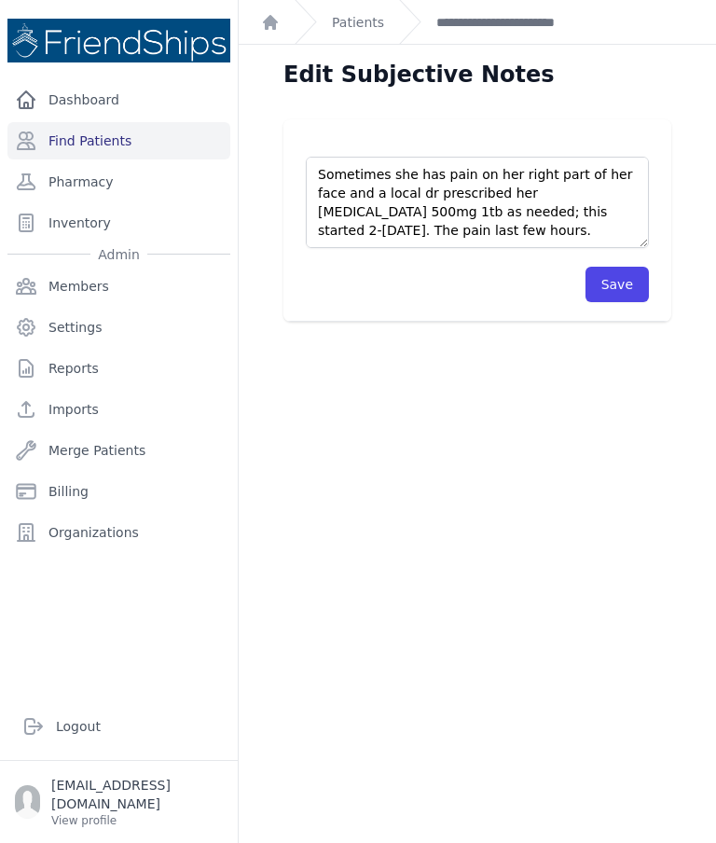
scroll to position [224, 0]
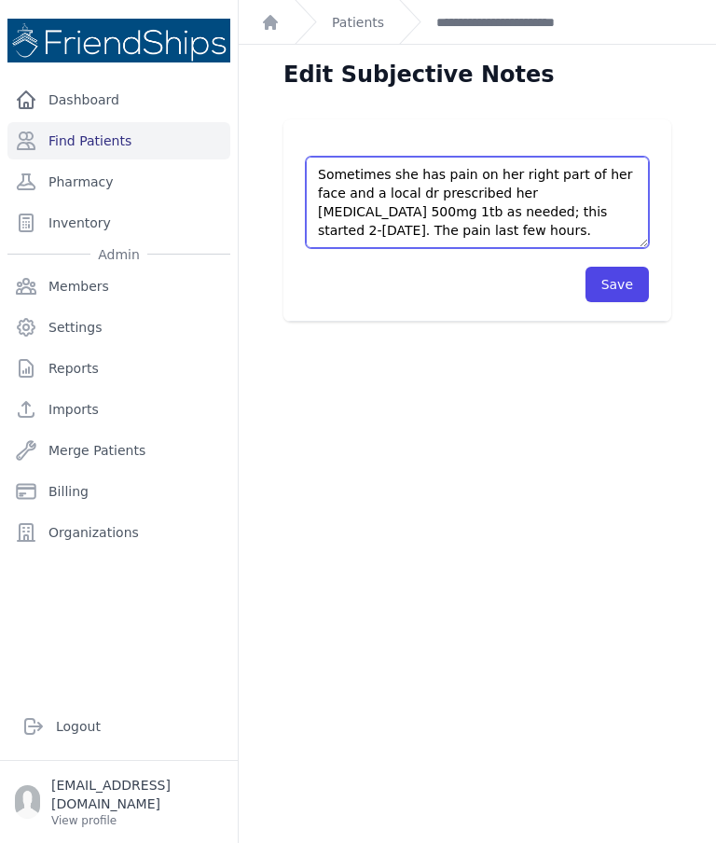
click at [458, 225] on textarea "Pt’s medication: - [MEDICAL_DATA] 500 mg x 2tbs/ day AM - [MEDICAL_DATA] 60 mg …" at bounding box center [477, 202] width 343 height 91
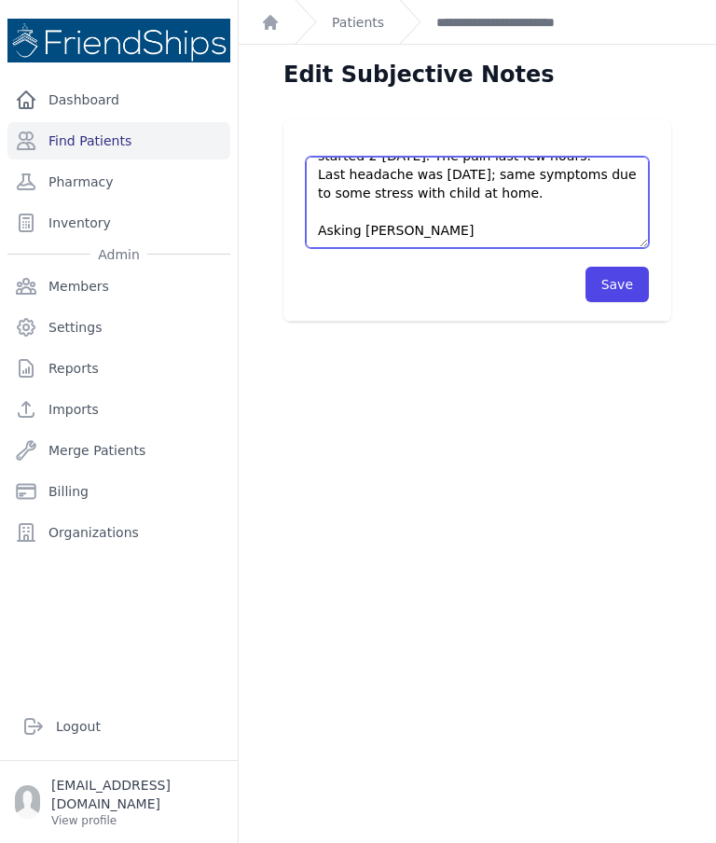
scroll to position [280, 0]
click at [371, 203] on textarea "Pt’s medication: - [MEDICAL_DATA] 500 mg x 2tbs/ day AM - [MEDICAL_DATA] 60 mg …" at bounding box center [477, 202] width 343 height 91
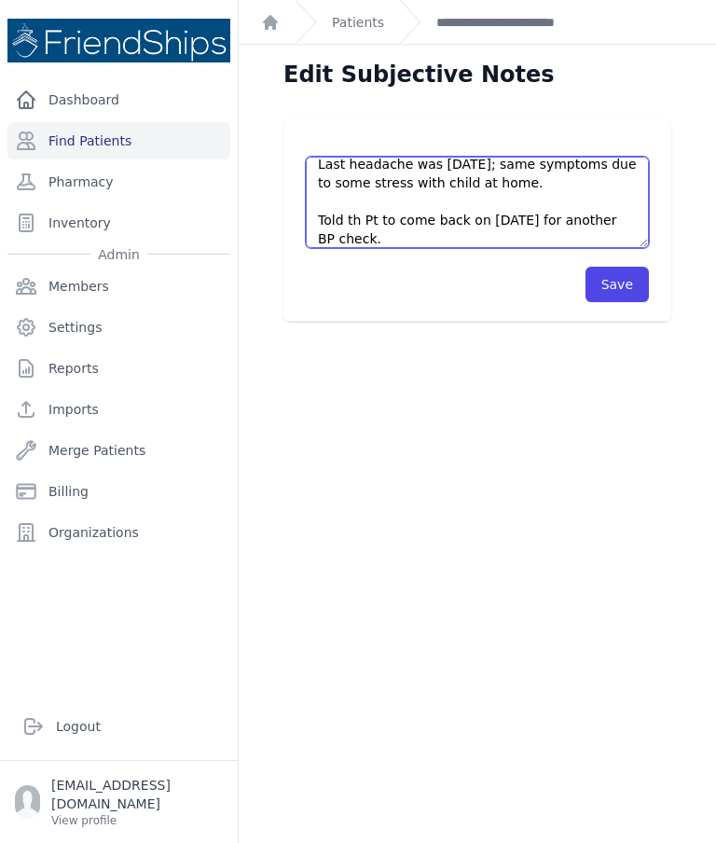
click at [359, 208] on textarea "Pt’s medication: - [MEDICAL_DATA] 500 mg x 2tbs/ day AM - [MEDICAL_DATA] 60 mg …" at bounding box center [477, 202] width 343 height 91
click at [355, 224] on textarea "Pt’s medication: - [MEDICAL_DATA] 500 mg x 2tbs/ day AM - [MEDICAL_DATA] 60 mg …" at bounding box center [477, 202] width 343 height 91
click at [356, 220] on textarea "Pt’s medication: - [MEDICAL_DATA] 500 mg x 2tbs/ day AM - [MEDICAL_DATA] 60 mg …" at bounding box center [477, 202] width 343 height 91
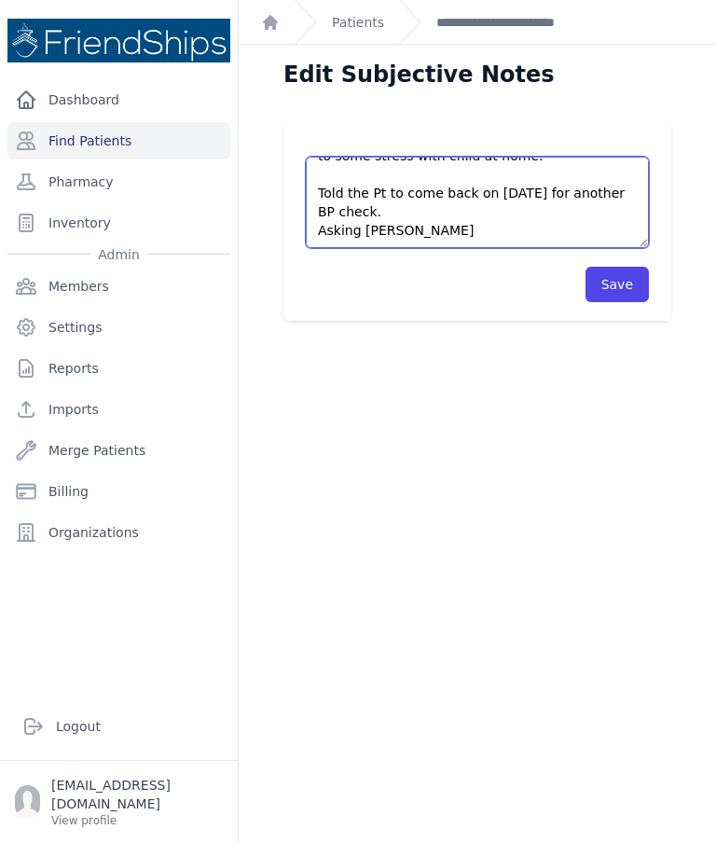
scroll to position [317, 0]
click at [445, 229] on textarea "Pt’s medication: - [MEDICAL_DATA] 500 mg x 2tbs/ day AM - [MEDICAL_DATA] 60 mg …" at bounding box center [477, 202] width 343 height 91
click at [462, 213] on textarea "Pt’s medication: - [MEDICAL_DATA] 500 mg x 2tbs/ day AM - [MEDICAL_DATA] 60 mg …" at bounding box center [477, 202] width 343 height 91
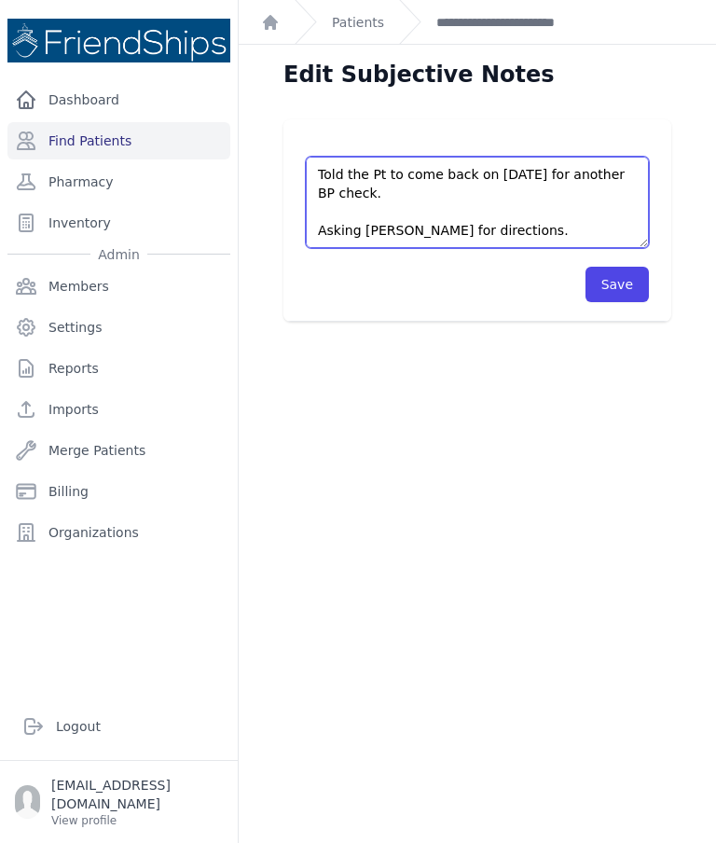
scroll to position [336, 0]
type textarea "Pt’s medication: - [MEDICAL_DATA] 500 mg x 2tbs/ day AM - [MEDICAL_DATA] 60 mg …"
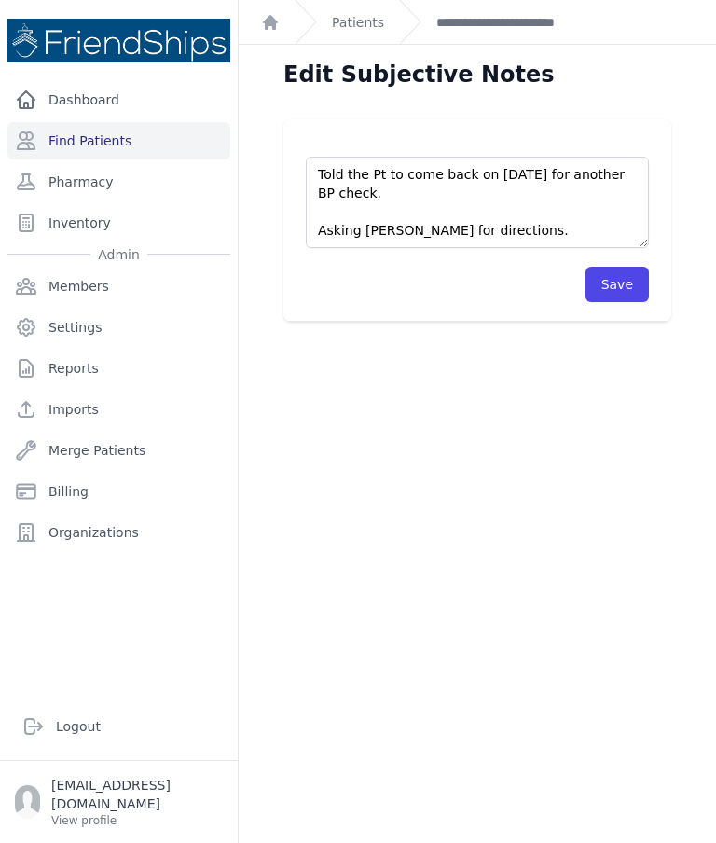
click at [635, 282] on button "Save" at bounding box center [617, 284] width 63 height 35
